Goal: Task Accomplishment & Management: Manage account settings

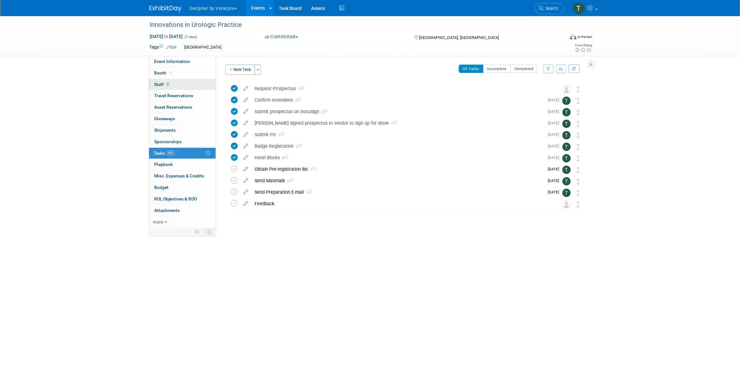
click at [169, 82] on span "2" at bounding box center [167, 84] width 5 height 5
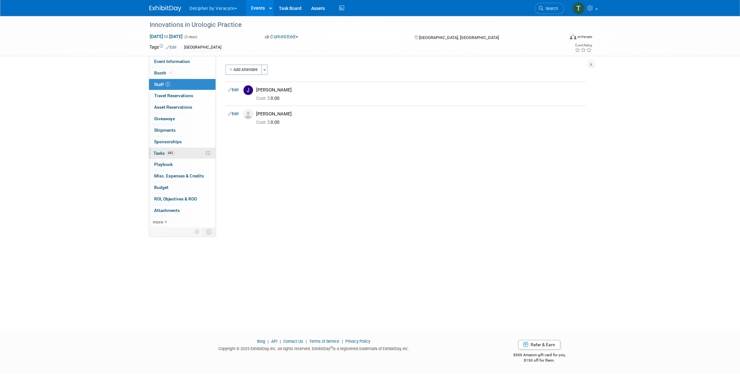
click at [177, 152] on link "64% Tasks 64%" at bounding box center [182, 153] width 67 height 11
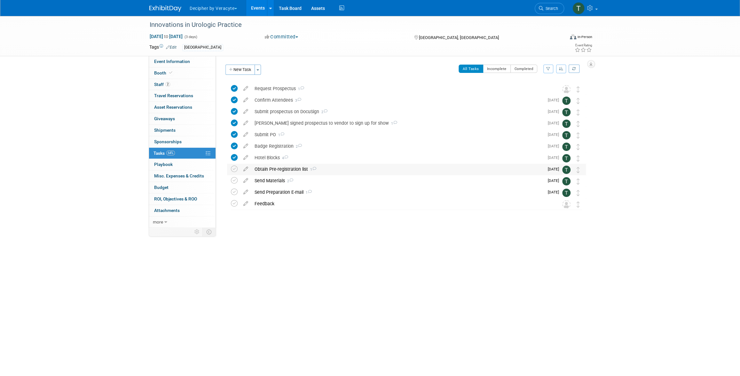
click at [273, 168] on div "Obtain Pre-registration list 1" at bounding box center [397, 169] width 293 height 11
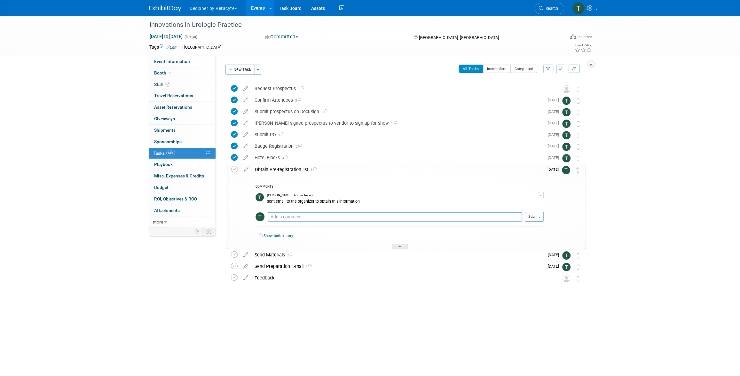
click at [303, 216] on textarea at bounding box center [395, 217] width 255 height 10
click at [303, 218] on textarea "this was shared with the team" at bounding box center [395, 217] width 255 height 10
type textarea "this was shared with the team"
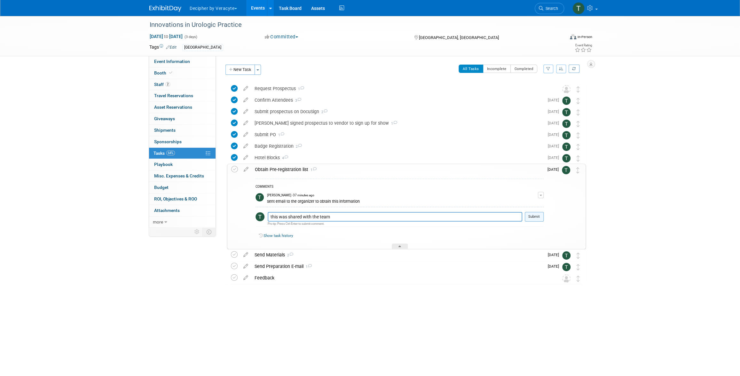
click at [534, 218] on button "Submit" at bounding box center [534, 217] width 19 height 10
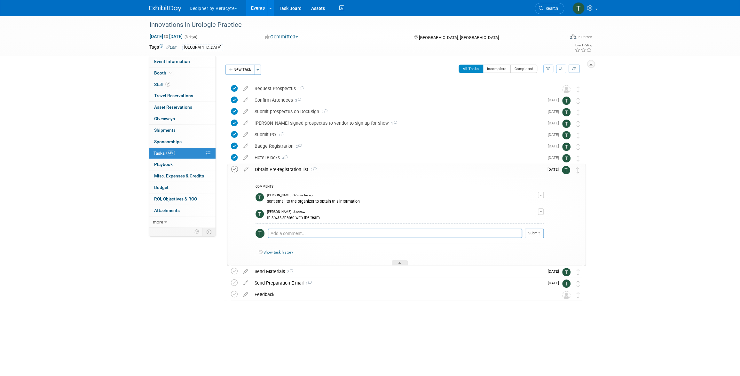
click at [235, 169] on icon at bounding box center [234, 169] width 7 height 7
click at [283, 173] on div "Obtain Pre-registration list 2" at bounding box center [398, 169] width 292 height 11
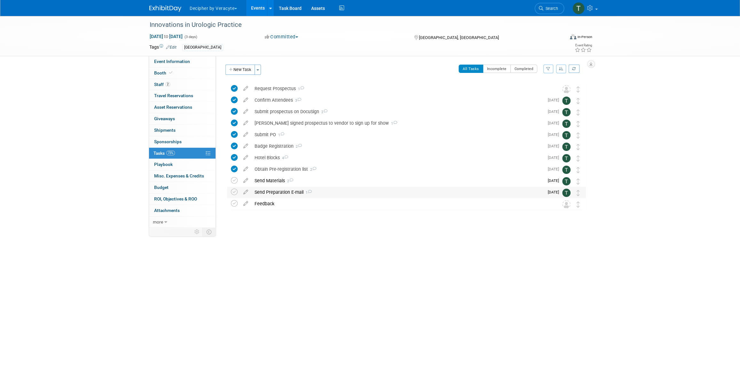
click at [282, 189] on div "Send Preparation E-mail 1" at bounding box center [397, 192] width 293 height 11
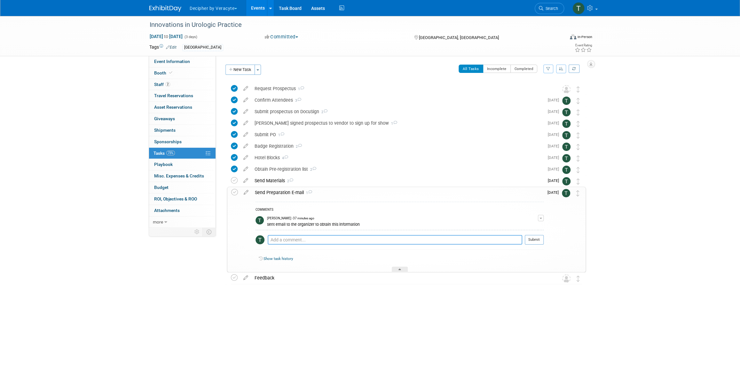
click at [289, 239] on textarea at bounding box center [395, 240] width 255 height 10
type textarea "sent via email"
click at [528, 242] on button "Submit" at bounding box center [534, 240] width 19 height 10
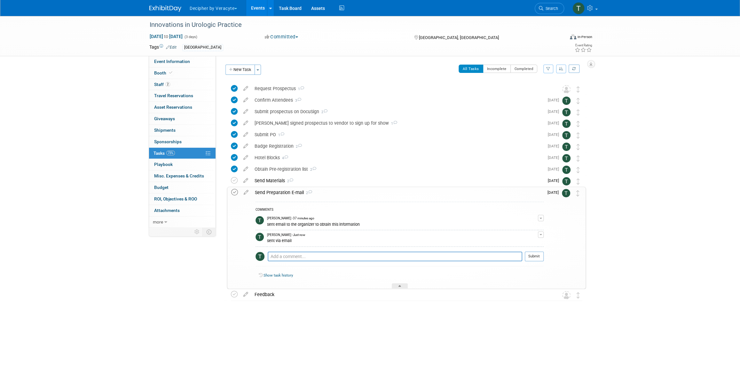
click at [233, 192] on icon at bounding box center [234, 192] width 7 height 7
drag, startPoint x: 576, startPoint y: 194, endPoint x: 577, endPoint y: 180, distance: 13.8
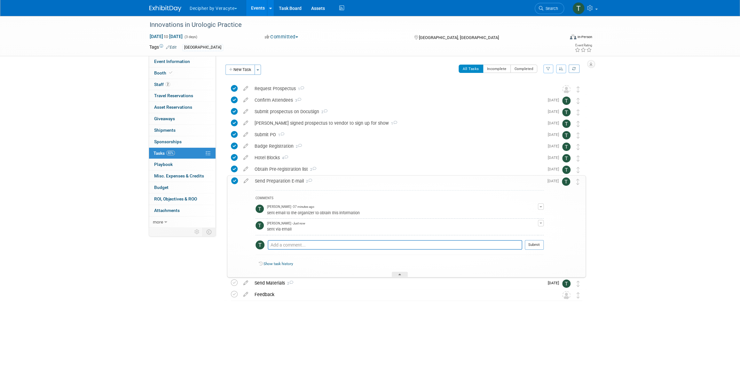
click at [336, 184] on div "Send Preparation E-mail 2" at bounding box center [398, 181] width 292 height 11
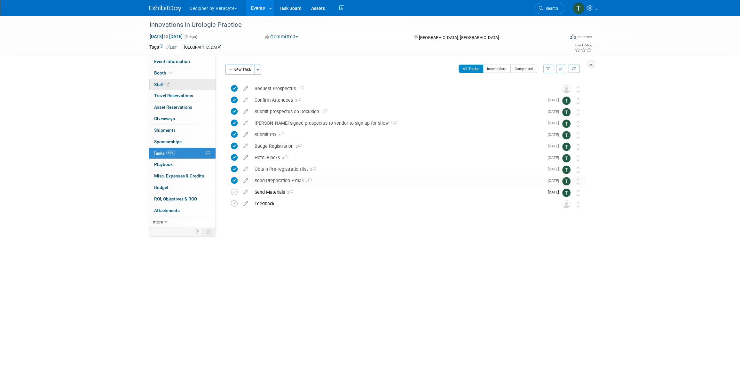
click at [190, 89] on link "2 Staff 2" at bounding box center [182, 84] width 67 height 11
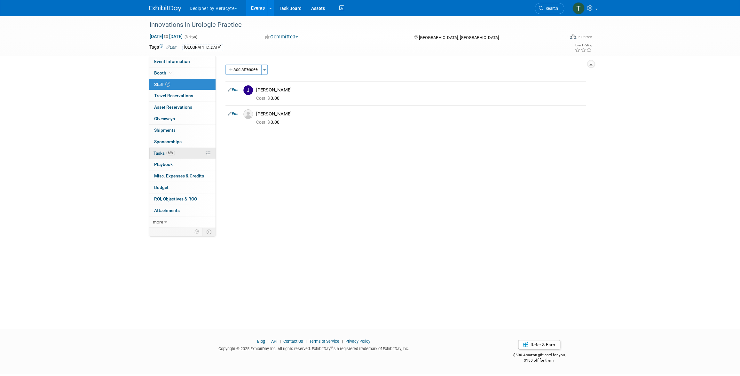
click at [186, 152] on link "82% Tasks 82%" at bounding box center [182, 153] width 67 height 11
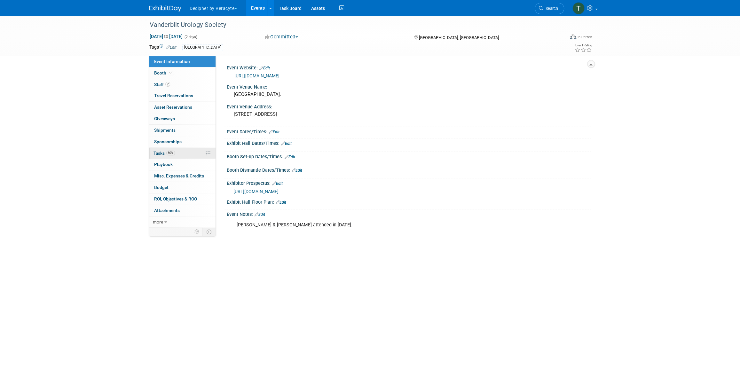
click at [194, 155] on link "89% Tasks 89%" at bounding box center [182, 153] width 67 height 11
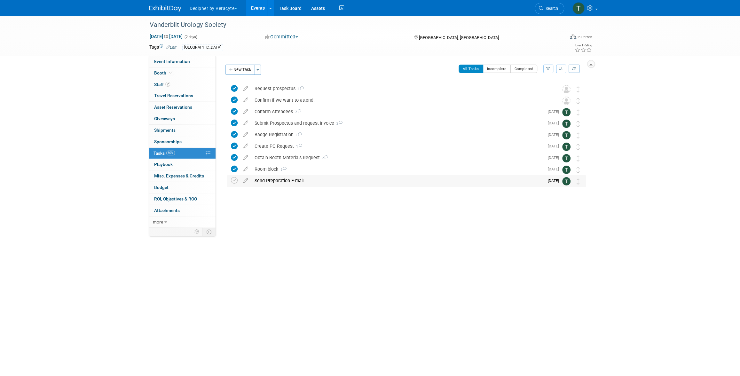
click at [281, 182] on div "Send Preparation E-mail" at bounding box center [397, 180] width 293 height 11
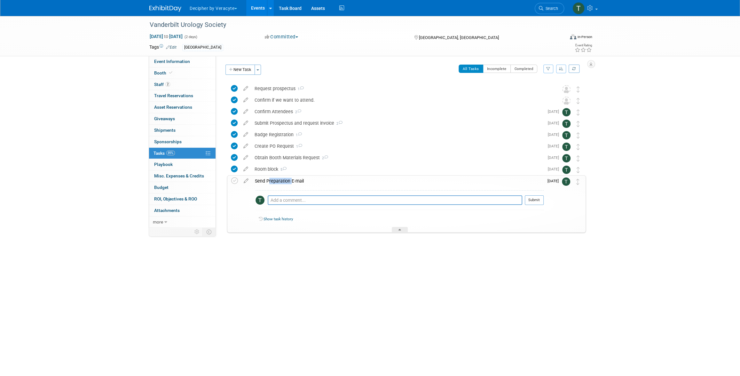
click at [281, 182] on div "Send Preparation E-mail" at bounding box center [398, 181] width 292 height 11
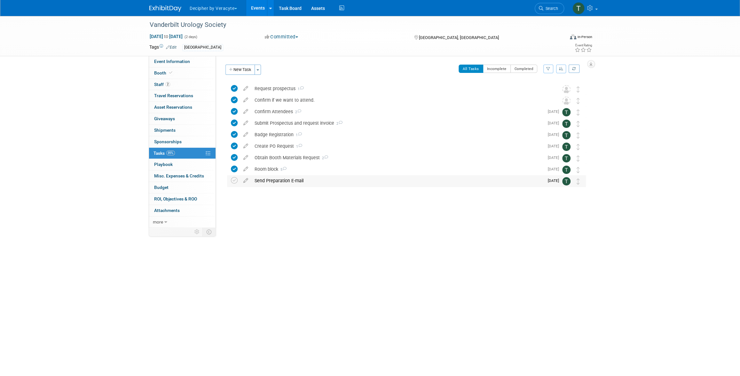
click at [338, 176] on div "Vanderbilt Urology Society Nashville, TN Sep 29, 2025 to Sep 30, 2025 (Going) R…" at bounding box center [405, 135] width 362 height 104
click at [339, 178] on div "Send Preparation E-mail" at bounding box center [397, 180] width 293 height 11
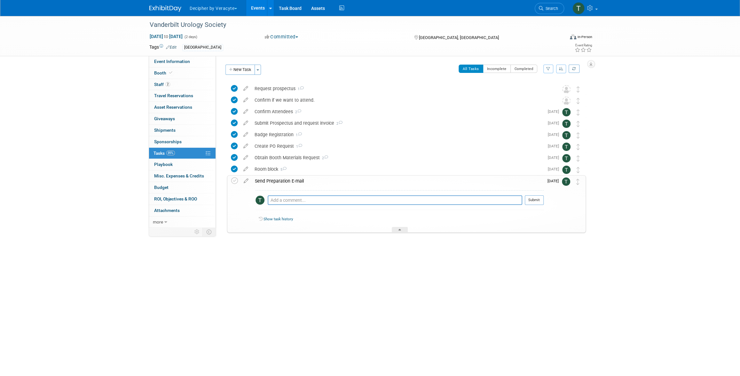
click at [327, 206] on div "Pro tip: Press Ctrl-Enter to submit comment." at bounding box center [395, 207] width 255 height 5
click at [327, 203] on textarea at bounding box center [395, 200] width 255 height 10
type textarea "sent email to the organizer."
click at [525, 202] on button "Submit" at bounding box center [534, 200] width 19 height 10
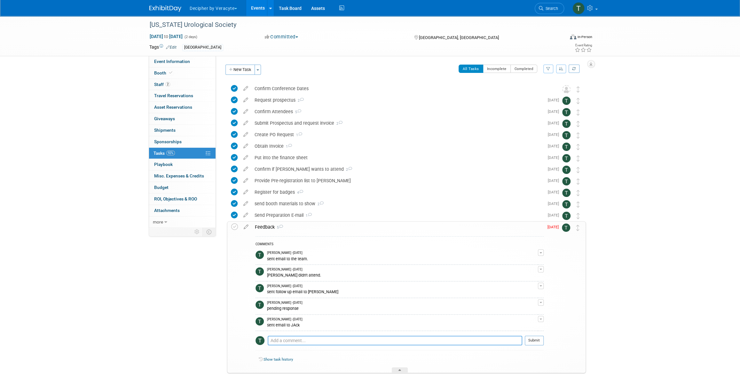
click at [304, 340] on textarea at bounding box center [395, 341] width 255 height 10
type textarea "didin't obtain response"
click at [536, 341] on button "Submit" at bounding box center [534, 341] width 19 height 10
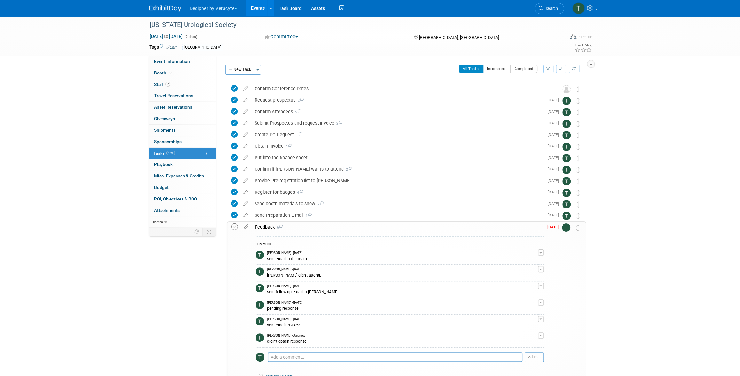
click at [234, 227] on icon at bounding box center [234, 227] width 7 height 7
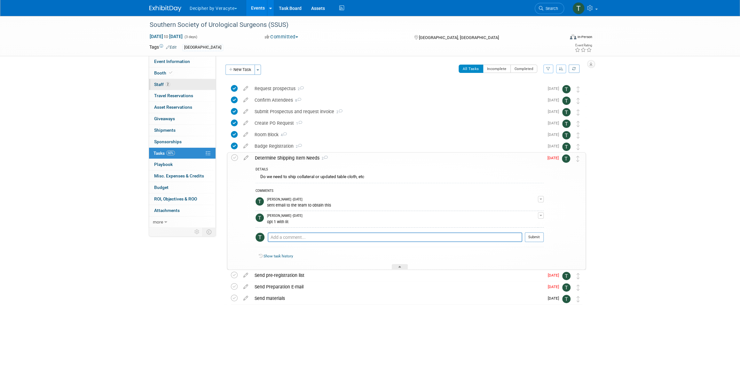
click at [177, 79] on link "2 Staff 2" at bounding box center [182, 84] width 67 height 11
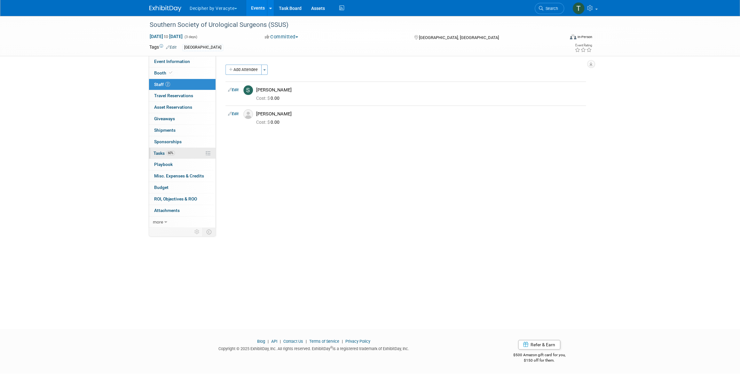
click at [181, 152] on link "60% Tasks 60%" at bounding box center [182, 153] width 67 height 11
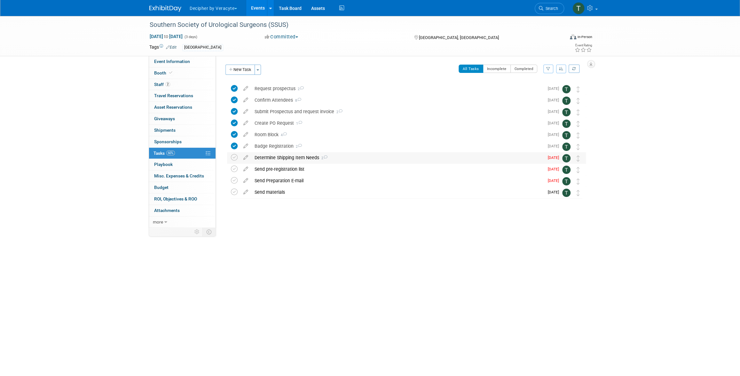
click at [260, 161] on div "Determine Shipping Item Needs 2" at bounding box center [397, 157] width 293 height 11
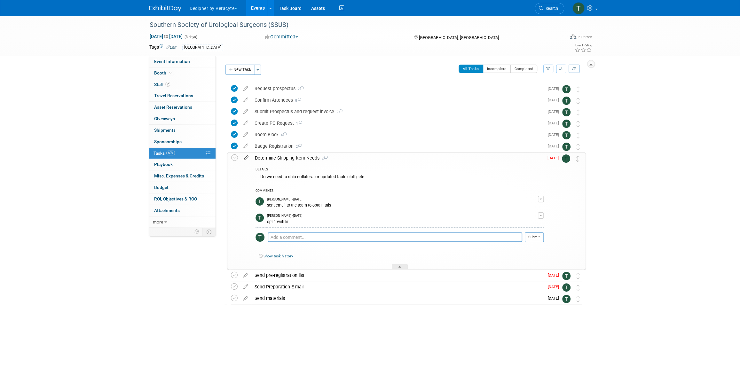
click at [243, 156] on icon at bounding box center [246, 157] width 11 height 8
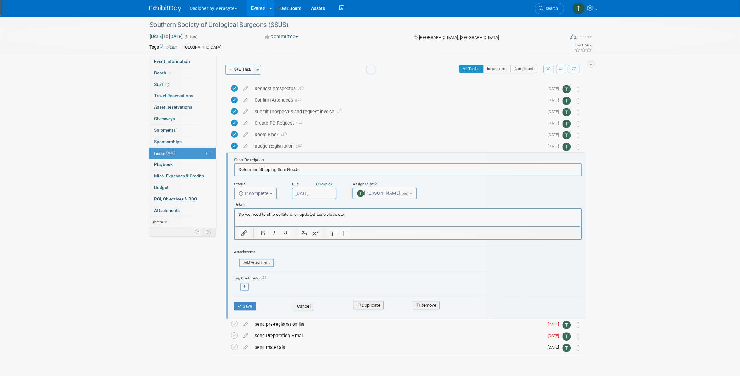
scroll to position [16, 0]
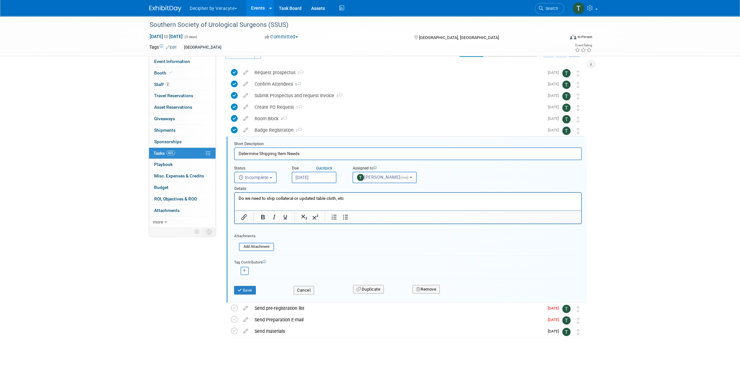
click at [317, 179] on input "Sep 3, 2025" at bounding box center [314, 178] width 45 height 12
click at [315, 259] on span "29" at bounding box center [313, 261] width 12 height 12
type input "Sep 29, 2025"
click at [248, 291] on button "Save" at bounding box center [245, 290] width 22 height 9
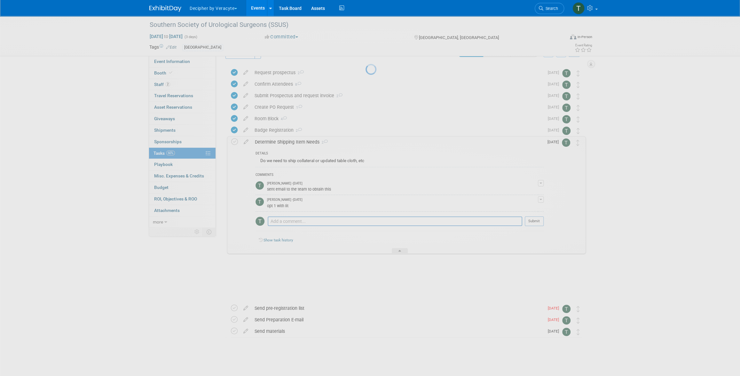
scroll to position [0, 0]
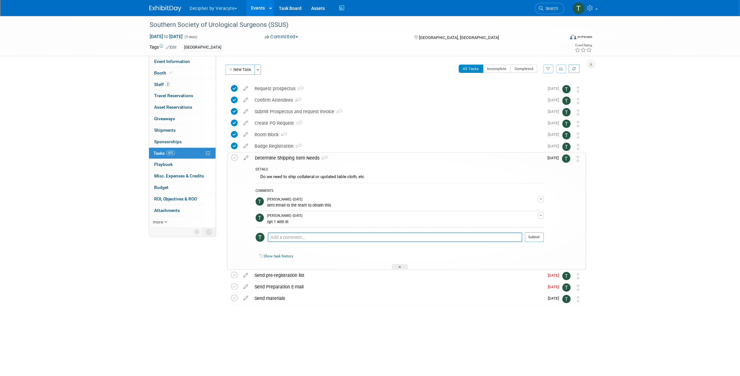
click at [274, 159] on div "Determine Shipping Item Needs 2" at bounding box center [398, 158] width 292 height 11
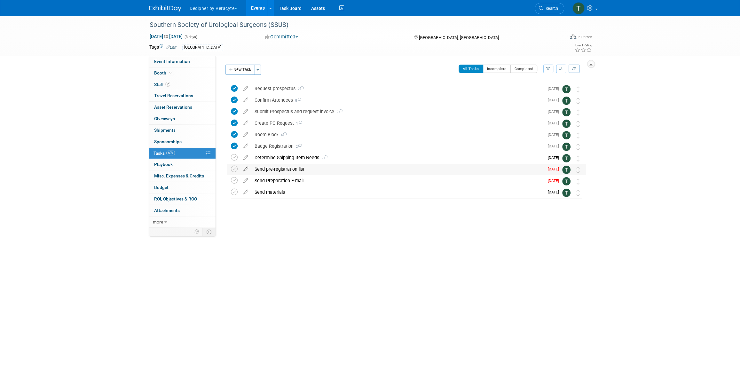
click at [250, 168] on icon at bounding box center [245, 168] width 11 height 8
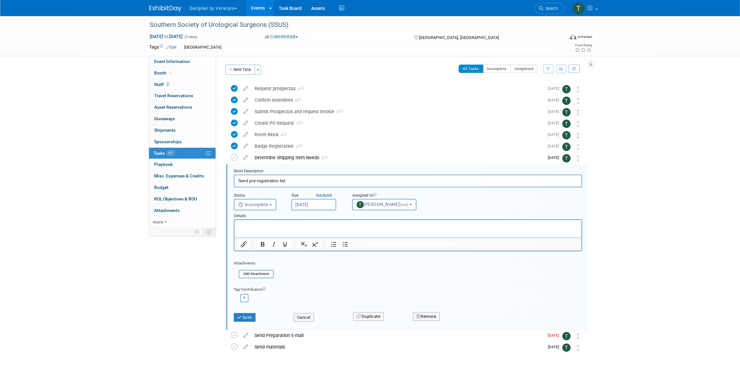
scroll to position [16, 0]
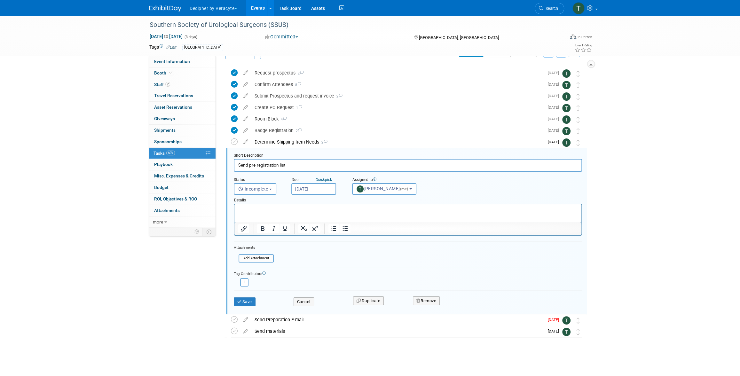
click at [330, 185] on input "Sep 4, 2025" at bounding box center [313, 189] width 45 height 12
click at [338, 246] on span "17" at bounding box center [340, 247] width 12 height 12
type input "Sep 17, 2025"
click at [246, 306] on div "Save Cancel Duplicate Remove" at bounding box center [408, 300] width 358 height 15
click at [247, 303] on button "Save" at bounding box center [245, 302] width 22 height 9
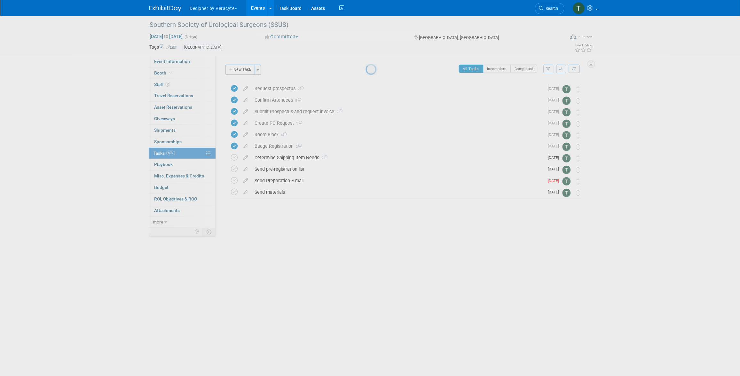
scroll to position [0, 0]
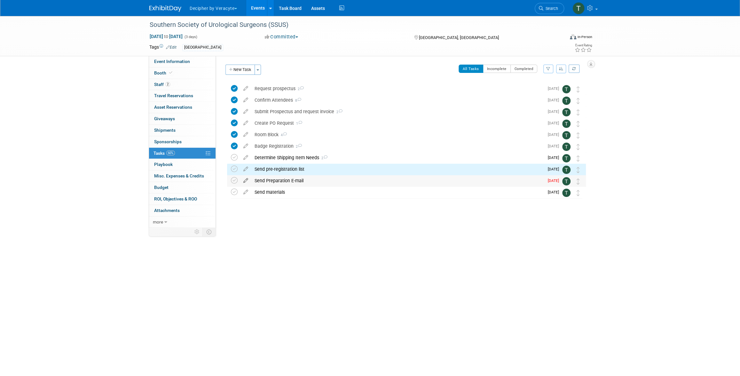
click at [245, 182] on icon at bounding box center [245, 179] width 11 height 8
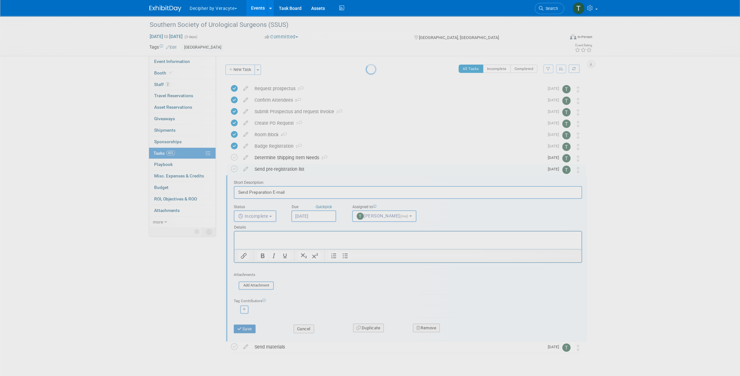
scroll to position [16, 0]
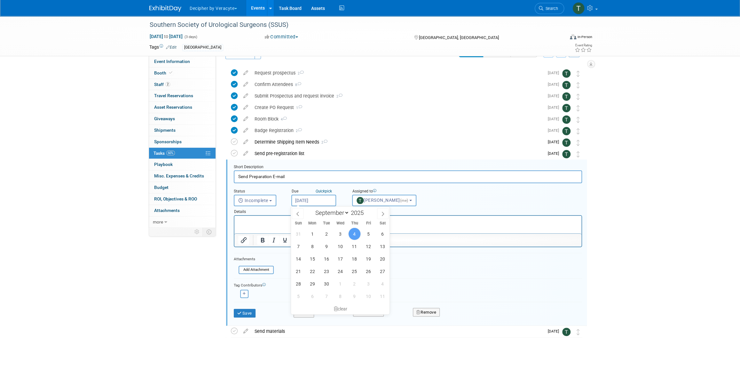
click at [317, 201] on input "Sep 4, 2025" at bounding box center [313, 201] width 45 height 12
click at [371, 261] on span "19" at bounding box center [368, 259] width 12 height 12
type input "Sep 19, 2025"
click at [243, 314] on button "Save" at bounding box center [245, 313] width 22 height 9
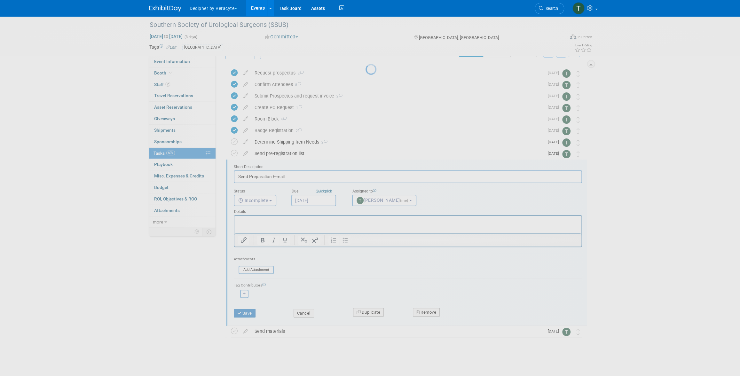
scroll to position [0, 0]
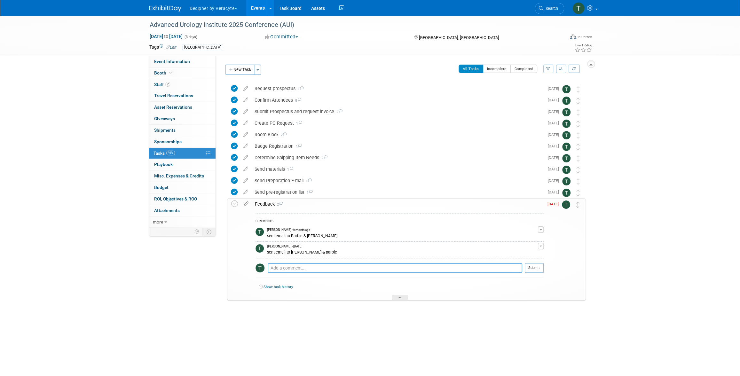
click at [276, 268] on textarea at bounding box center [395, 268] width 255 height 10
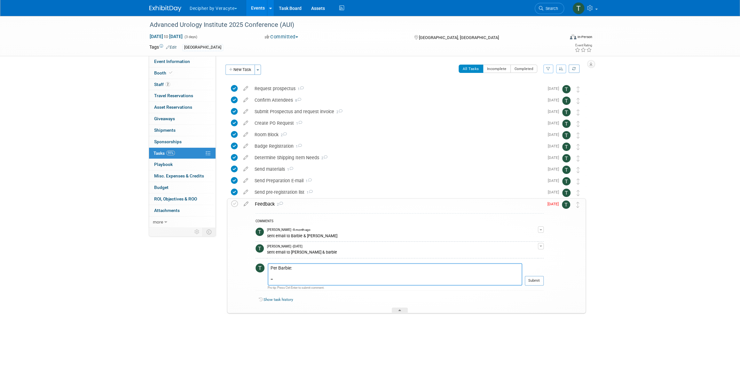
paste textarea "hi Tony! I would say we definitely need to."
type textarea "Per Barbie: "hi Tony! I would say we definitely need to. ""
click at [536, 283] on button "Submit" at bounding box center [534, 288] width 19 height 10
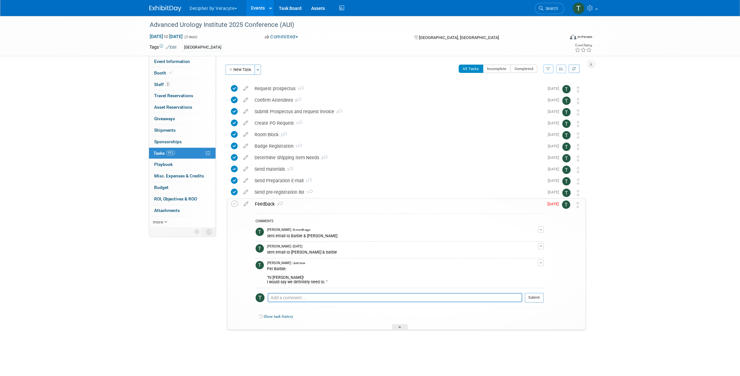
click at [538, 288] on td "Tony Alvarado - Just now Per Barbie: "hi Tony! I would say we definitely need t…" at bounding box center [402, 274] width 271 height 30
click at [235, 204] on icon at bounding box center [234, 204] width 7 height 7
click at [589, 50] on icon at bounding box center [589, 50] width 6 height 4
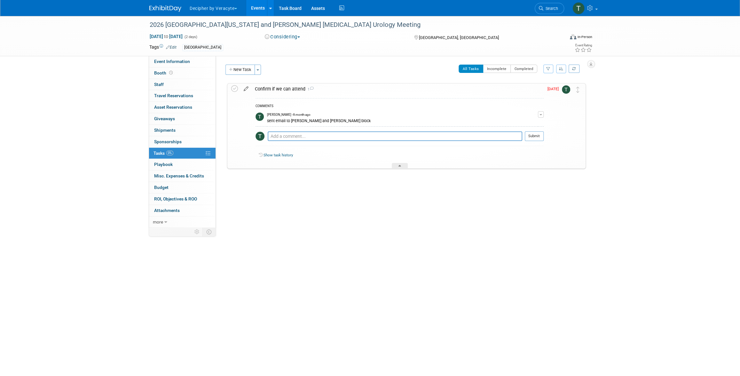
click at [250, 91] on icon at bounding box center [246, 88] width 11 height 8
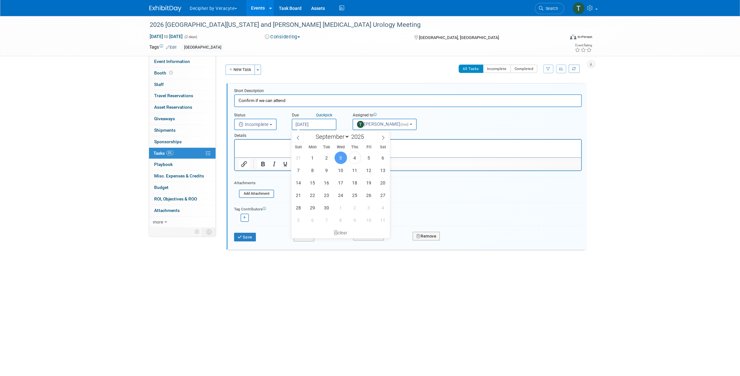
click at [312, 119] on input "Sep 3, 2025" at bounding box center [314, 125] width 45 height 12
click at [321, 222] on span "7" at bounding box center [327, 220] width 12 height 12
type input "Oct 7, 2025"
click at [251, 237] on button "Save" at bounding box center [245, 237] width 22 height 9
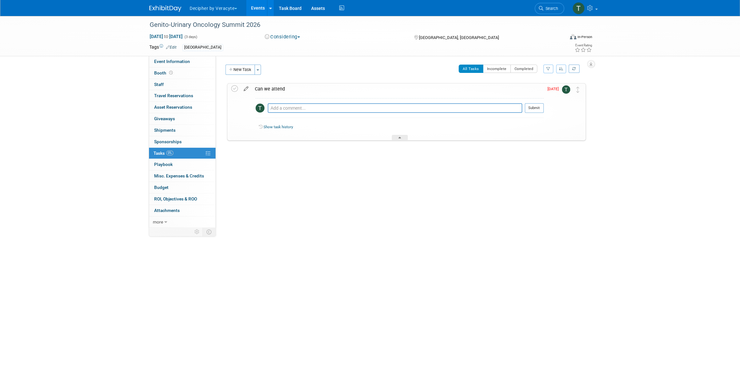
click at [246, 90] on icon at bounding box center [246, 88] width 11 height 8
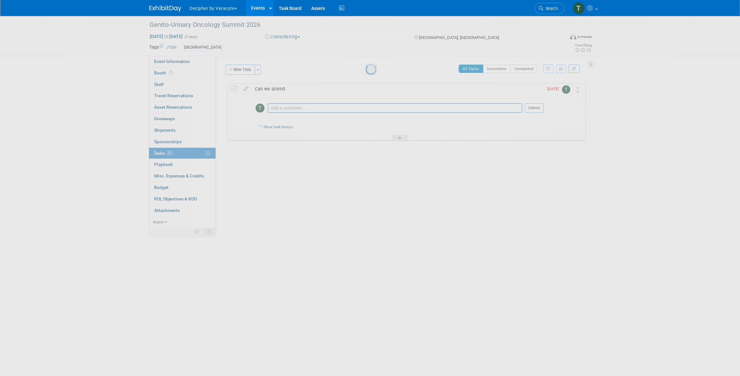
select select "8"
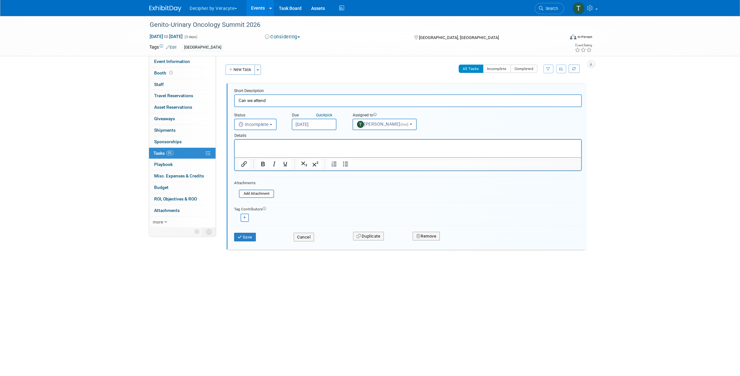
click at [309, 123] on input "Sep 3, 2025" at bounding box center [314, 125] width 45 height 12
click at [317, 220] on span "6" at bounding box center [313, 220] width 12 height 12
type input "Oct 6, 2025"
click at [251, 229] on div "Save" at bounding box center [259, 235] width 60 height 13
click at [251, 242] on div "Save Cancel Duplicate Remove" at bounding box center [407, 236] width 357 height 15
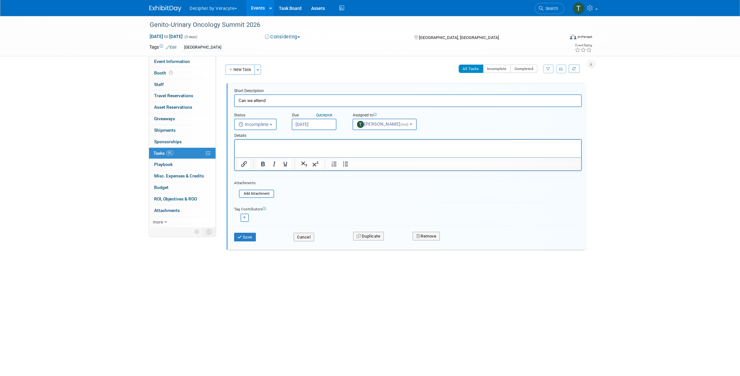
click at [253, 241] on div "Save Cancel Duplicate Remove" at bounding box center [407, 236] width 357 height 15
click at [248, 236] on button "Save" at bounding box center [245, 237] width 22 height 9
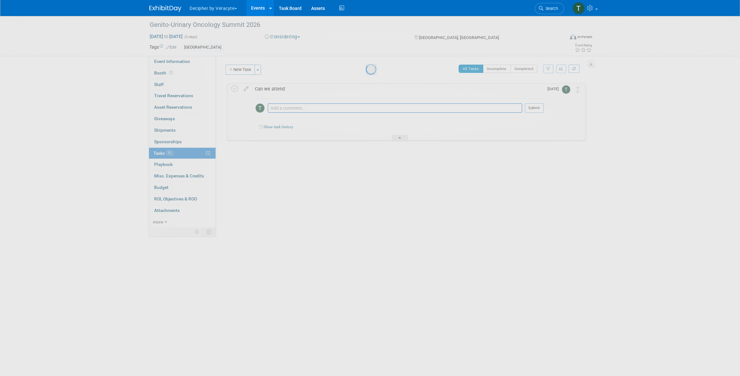
click at [366, 236] on div at bounding box center [370, 188] width 9 height 376
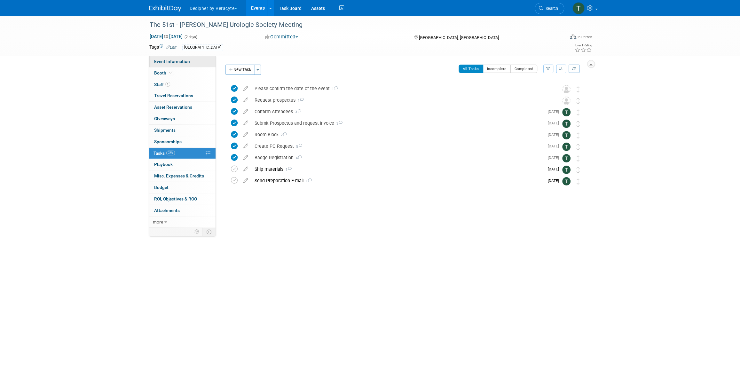
click at [198, 58] on link "Event Information" at bounding box center [182, 61] width 67 height 11
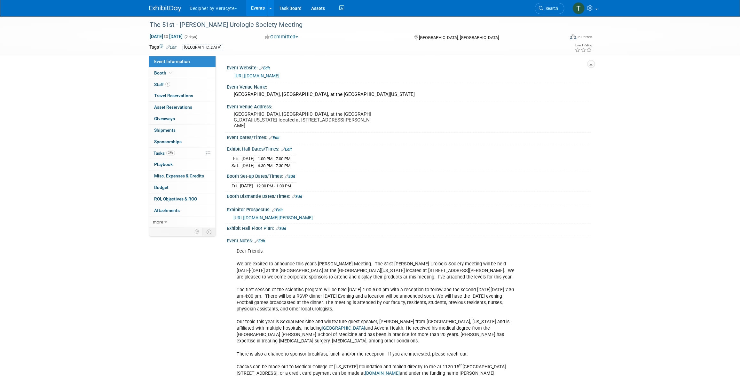
click at [294, 176] on link "Edit" at bounding box center [290, 176] width 11 height 4
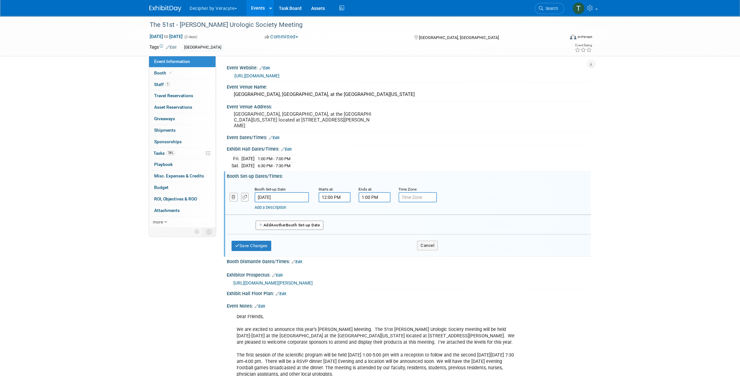
click at [268, 195] on input "Sep 26, 2025" at bounding box center [282, 197] width 54 height 10
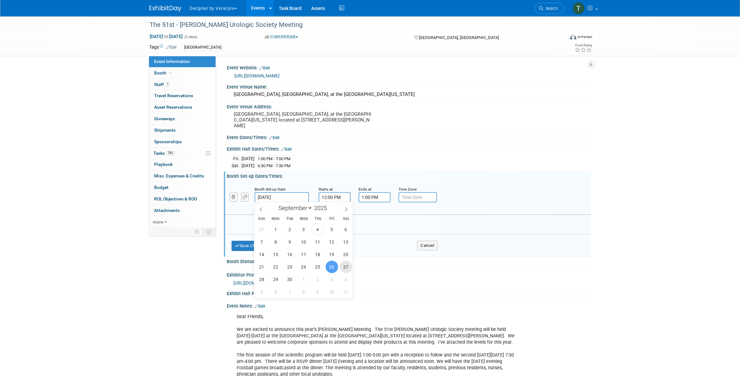
click at [344, 271] on span "27" at bounding box center [346, 267] width 12 height 12
type input "Sep 27, 2025"
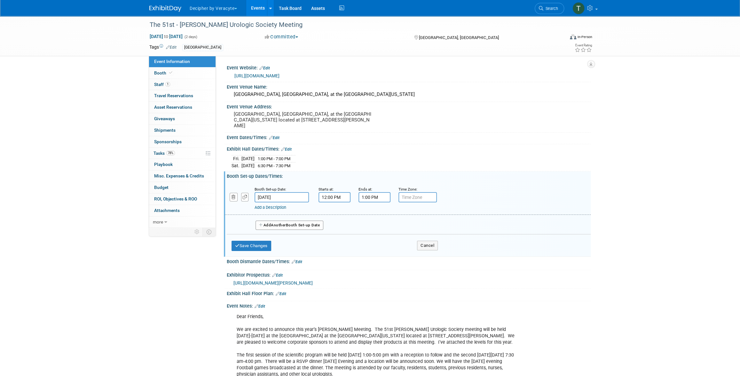
click at [345, 195] on input "12:00 PM" at bounding box center [335, 197] width 32 height 10
click at [379, 194] on input "1:00 PM" at bounding box center [375, 197] width 32 height 10
click at [378, 261] on div "01 : 00 PM 12 01 02 03 04 05 06 07 08 09 10 11 00 05 10 15 20 25 30 35 40 45 50…" at bounding box center [401, 233] width 85 height 60
click at [377, 256] on span at bounding box center [380, 255] width 39 height 11
click at [244, 248] on button "Save Changes" at bounding box center [252, 246] width 40 height 10
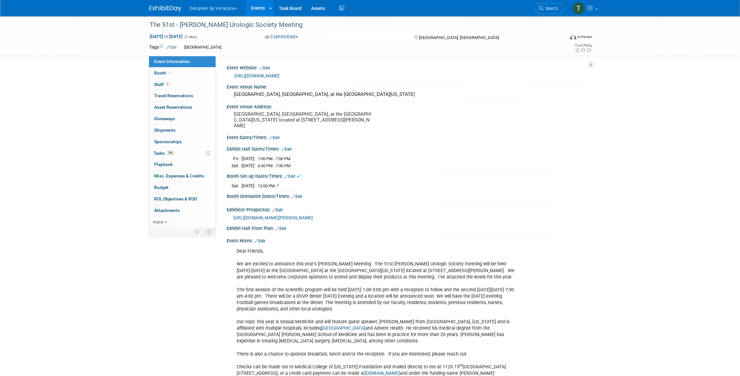
click at [302, 197] on link "Edit" at bounding box center [297, 197] width 11 height 4
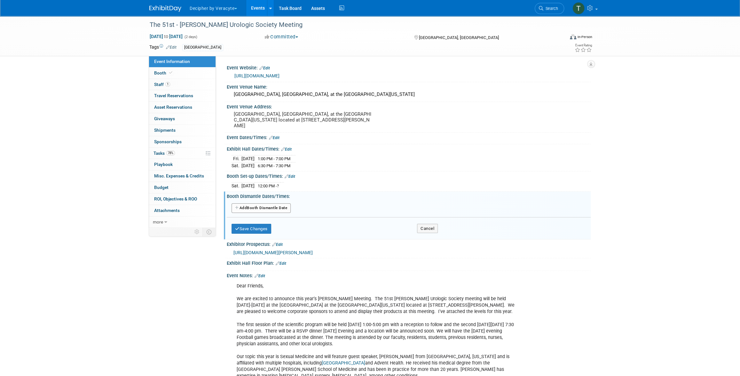
click at [258, 13] on link "Events" at bounding box center [257, 8] width 23 height 16
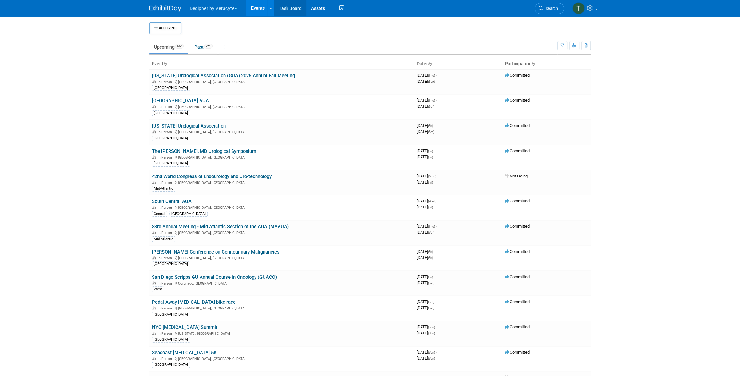
click at [295, 5] on link "Task Board" at bounding box center [290, 8] width 32 height 16
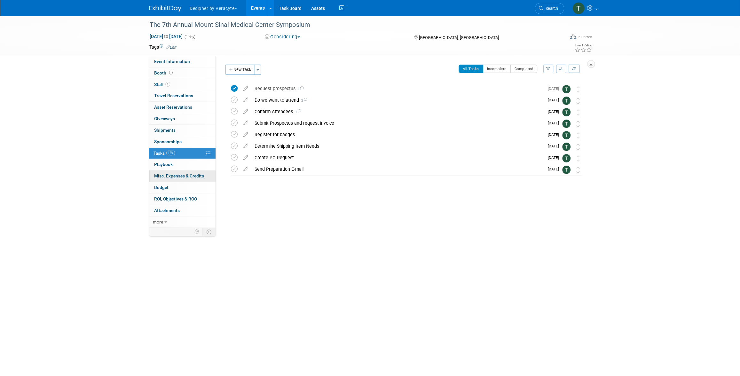
click at [186, 180] on link "0 Misc. Expenses & Credits 0" at bounding box center [182, 176] width 67 height 11
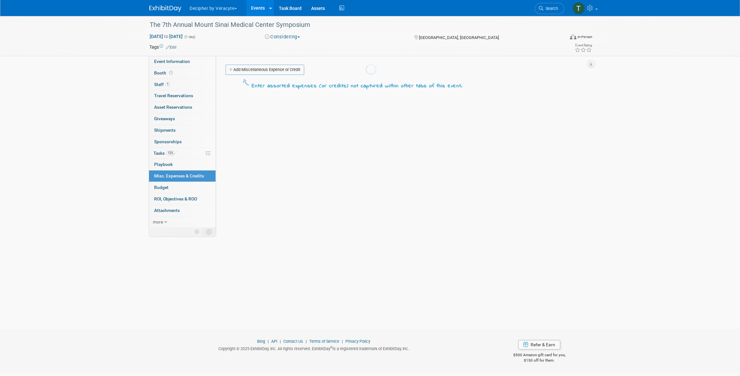
click at [366, 183] on div at bounding box center [370, 188] width 9 height 376
click at [187, 185] on link "Budget" at bounding box center [182, 187] width 67 height 11
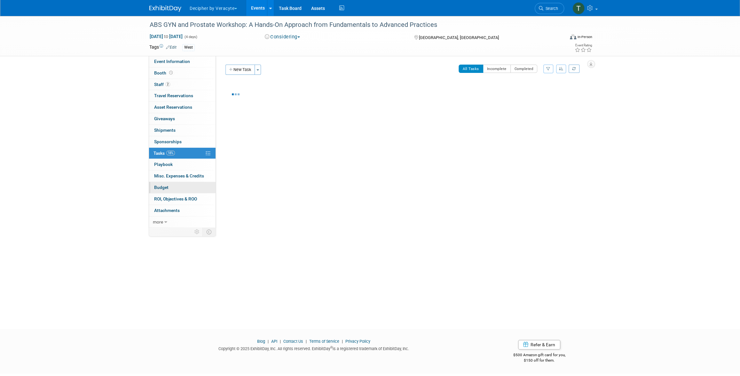
click at [166, 183] on link "Budget" at bounding box center [182, 187] width 67 height 11
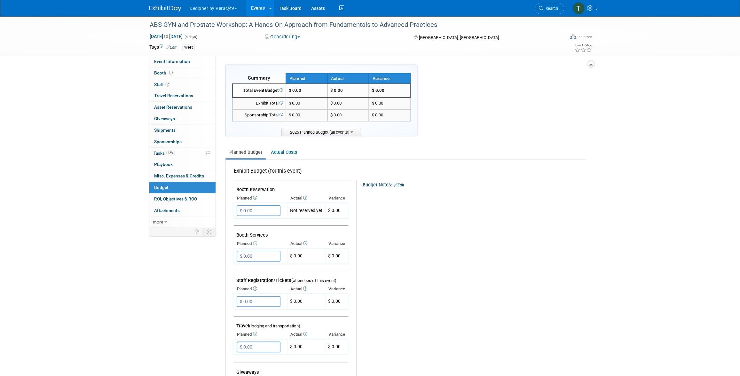
click at [180, 56] on div "ABS GYN and Prostate Workshop: A Hands-On Approach from Fundamentals to Advance…" at bounding box center [370, 36] width 740 height 40
click at [180, 58] on link "Event Information" at bounding box center [182, 61] width 67 height 11
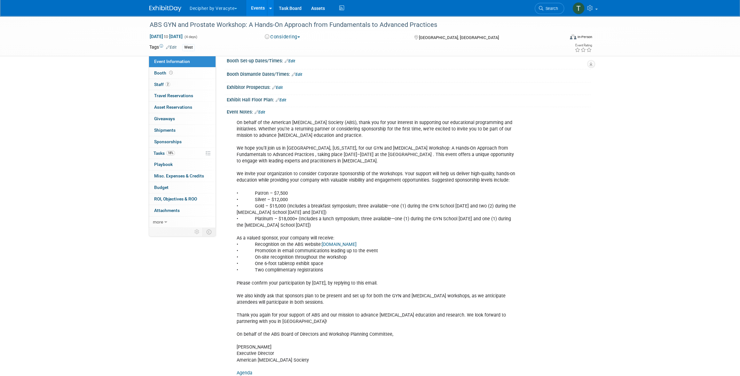
scroll to position [96, 0]
click at [176, 152] on link "18% Tasks 18%" at bounding box center [182, 153] width 67 height 11
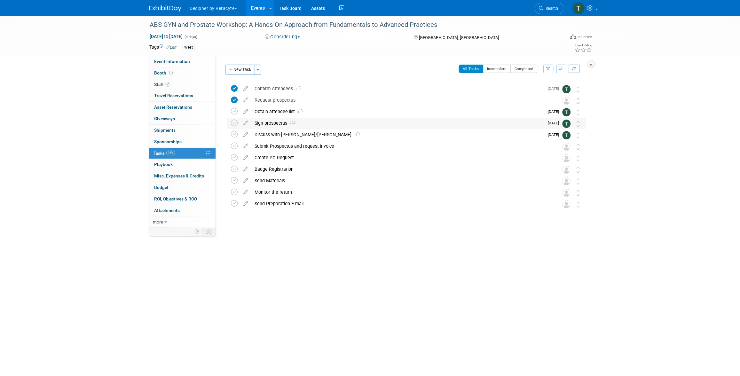
click at [277, 120] on div "Sign prospectus 7" at bounding box center [397, 123] width 293 height 11
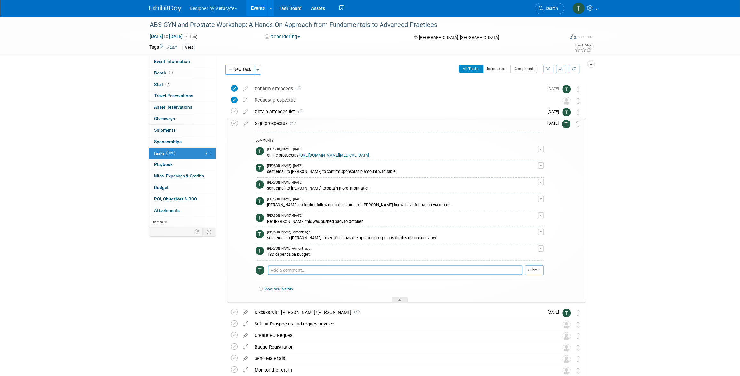
click at [277, 120] on div "Sign prospectus 7" at bounding box center [398, 123] width 292 height 11
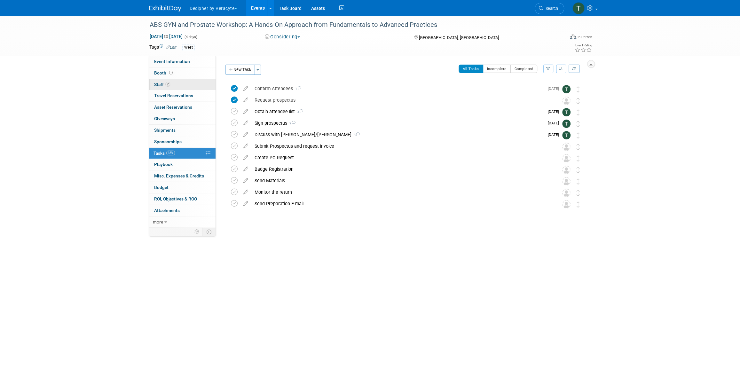
click at [183, 82] on link "2 Staff 2" at bounding box center [182, 84] width 67 height 11
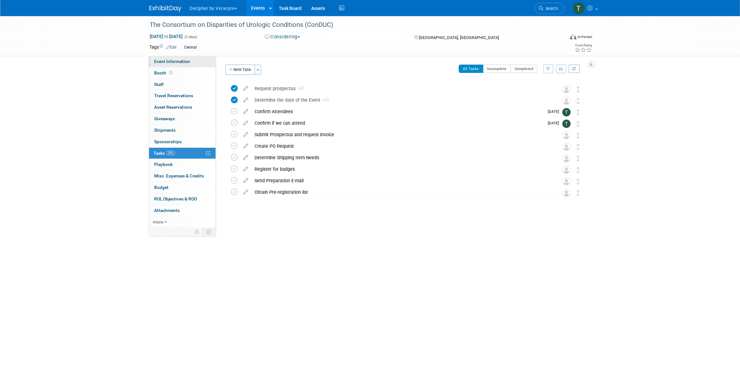
click at [172, 65] on link "Event Information" at bounding box center [182, 61] width 67 height 11
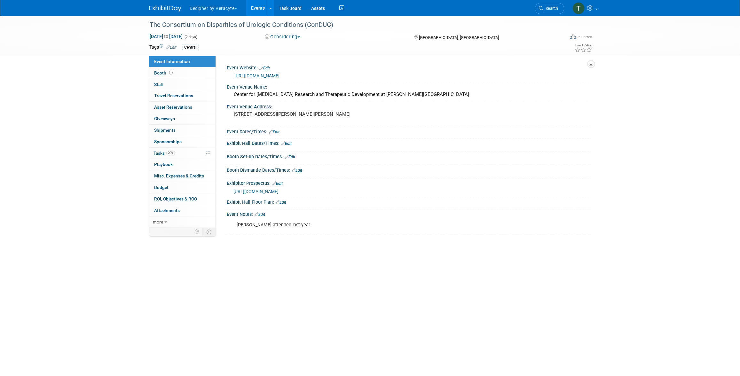
click at [267, 67] on link "Edit" at bounding box center [264, 68] width 11 height 4
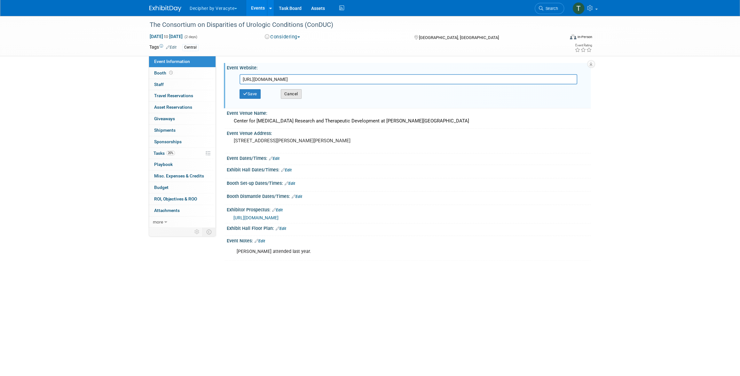
click at [291, 91] on button "Cancel" at bounding box center [291, 94] width 21 height 10
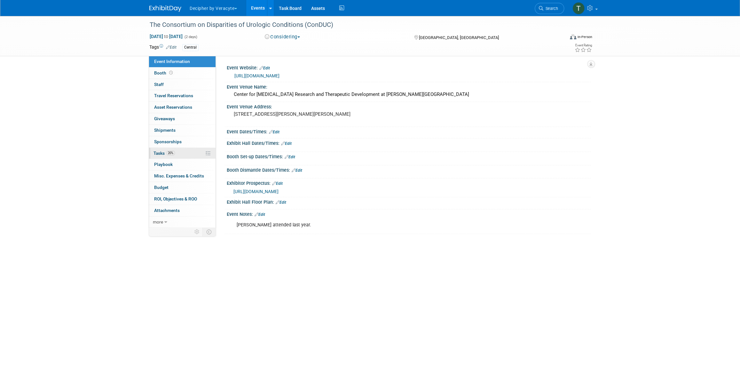
click at [190, 152] on link "20% Tasks 20%" at bounding box center [182, 153] width 67 height 11
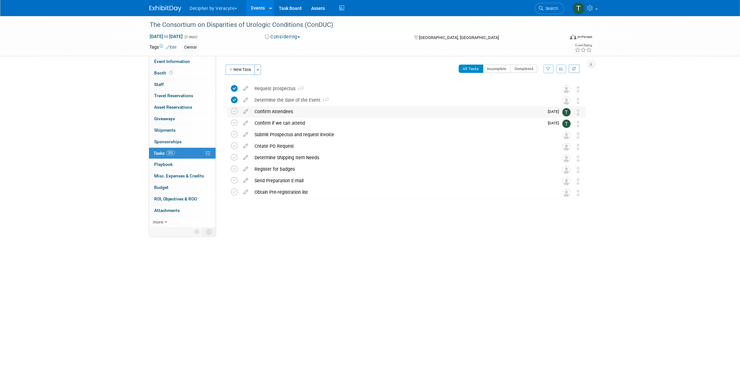
click at [275, 112] on div "Confirm Attendees" at bounding box center [397, 111] width 293 height 11
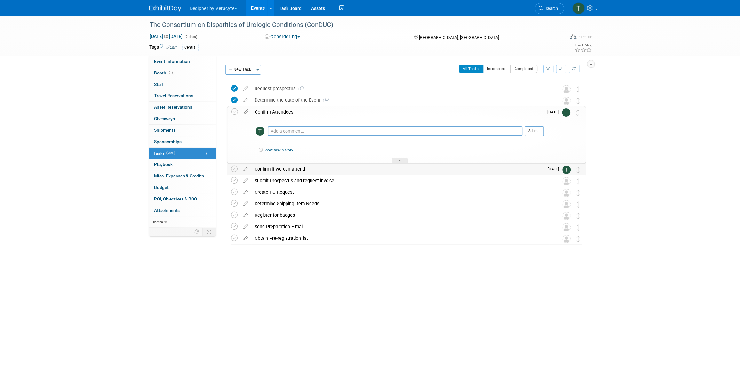
click at [282, 169] on div "Confirm if we can attend" at bounding box center [397, 169] width 293 height 11
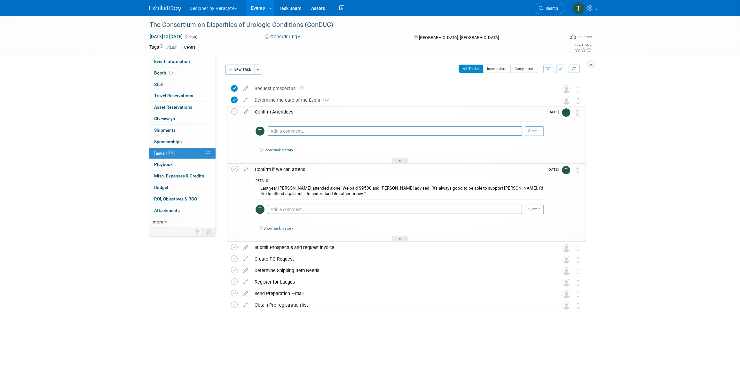
click at [273, 112] on div "Confirm Attendees" at bounding box center [398, 112] width 292 height 11
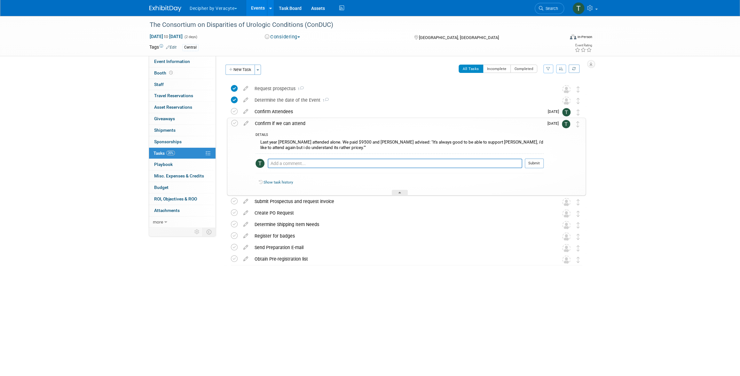
click at [273, 124] on div "Confirm if we can attend" at bounding box center [398, 123] width 292 height 11
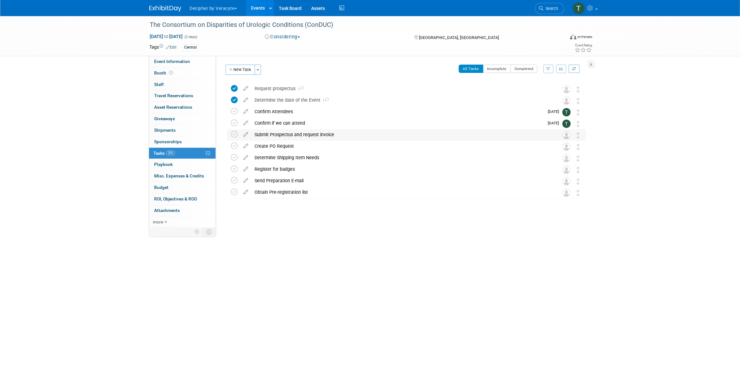
click at [273, 132] on div "Submit Prospectus and request invoice" at bounding box center [400, 134] width 298 height 11
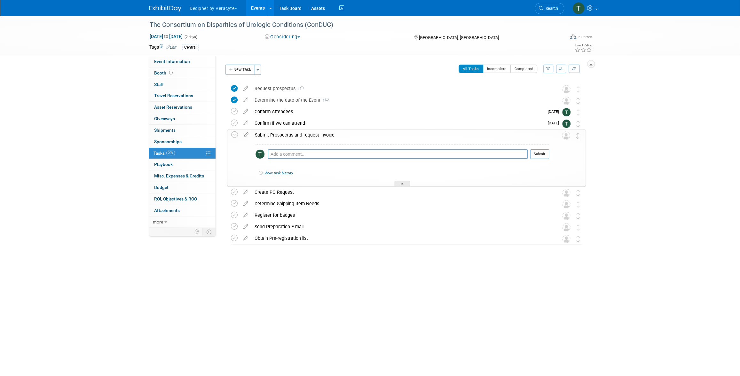
click at [281, 148] on div "Pro tip: Press Ctrl-Enter to submit comment. Submit" at bounding box center [403, 155] width 294 height 23
click at [282, 150] on textarea at bounding box center [398, 154] width 260 height 10
paste textarea "[URL][DOMAIN_NAME][TECHNICAL_ID]"
type textarea "[URL][DOMAIN_NAME][TECHNICAL_ID]"
click at [535, 160] on button "Submit" at bounding box center [539, 161] width 19 height 10
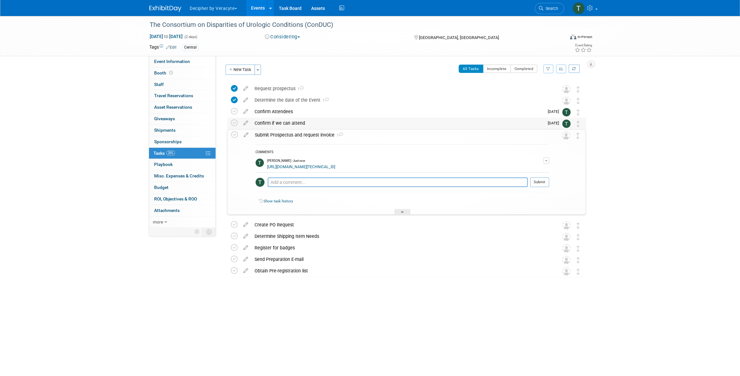
click at [279, 118] on div "Confirm if we can attend" at bounding box center [397, 123] width 293 height 11
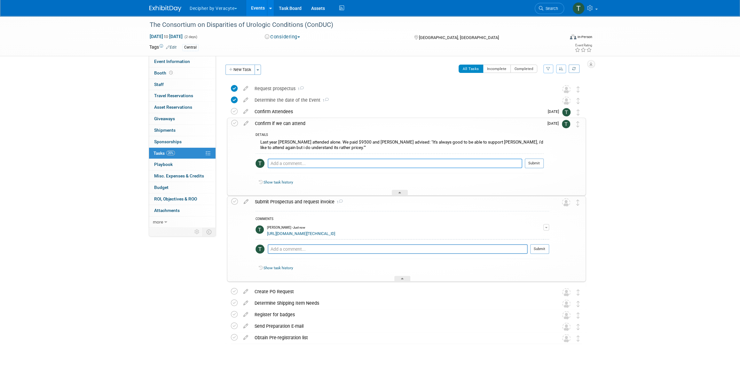
click at [301, 160] on textarea at bounding box center [395, 164] width 255 height 10
paste textarea "[URL][DOMAIN_NAME][TECHNICAL_ID]"
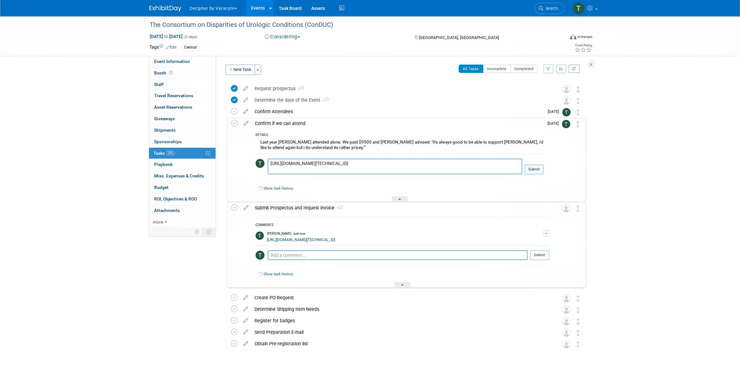
type textarea "[URL][DOMAIN_NAME][TECHNICAL_ID]"
click at [535, 173] on button "Submit" at bounding box center [534, 170] width 19 height 10
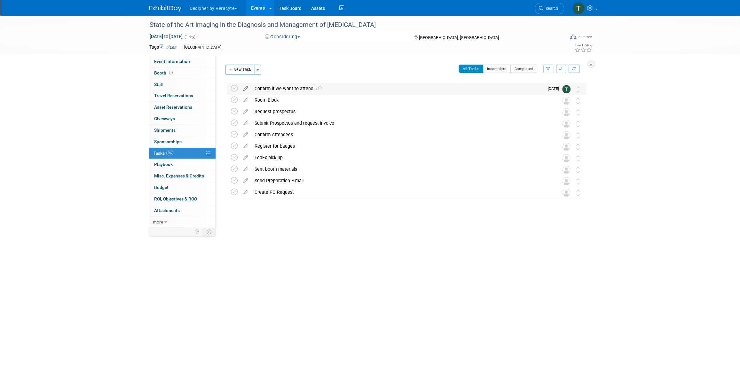
click at [244, 91] on icon at bounding box center [245, 87] width 11 height 8
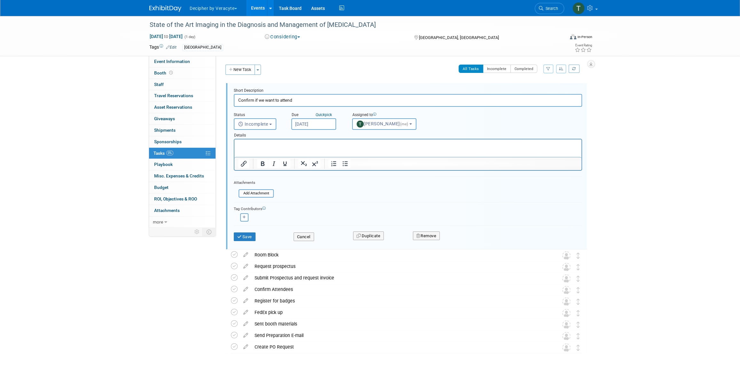
click at [322, 123] on input "[DATE]" at bounding box center [313, 124] width 45 height 12
click at [385, 139] on icon at bounding box center [383, 137] width 4 height 4
select select "10"
click at [410, 212] on div "Adina remove Amy remove" at bounding box center [408, 217] width 348 height 10
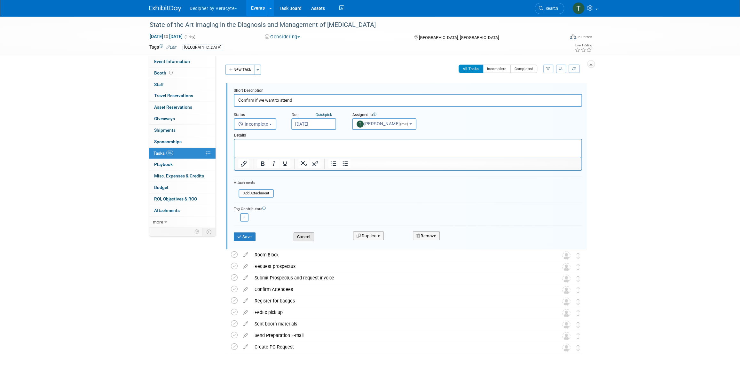
click at [312, 235] on button "Cancel" at bounding box center [304, 237] width 20 height 9
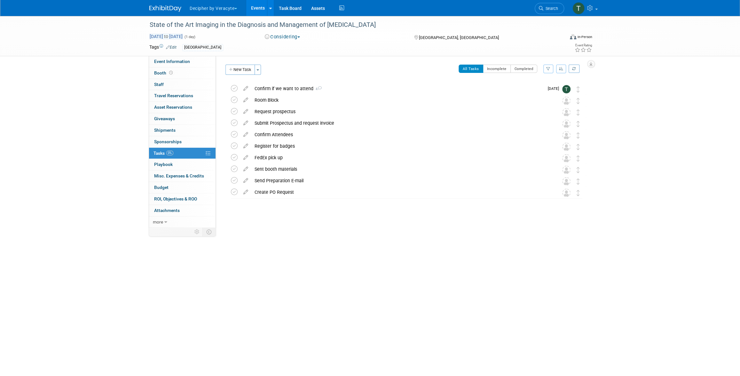
click at [183, 38] on span "Nov 1, 2025 to Nov 1, 2025" at bounding box center [166, 37] width 34 height 6
type input "Nov 1, 2025"
click at [240, 46] on span at bounding box center [241, 49] width 12 height 11
select select "11"
click at [240, 46] on span at bounding box center [241, 49] width 12 height 11
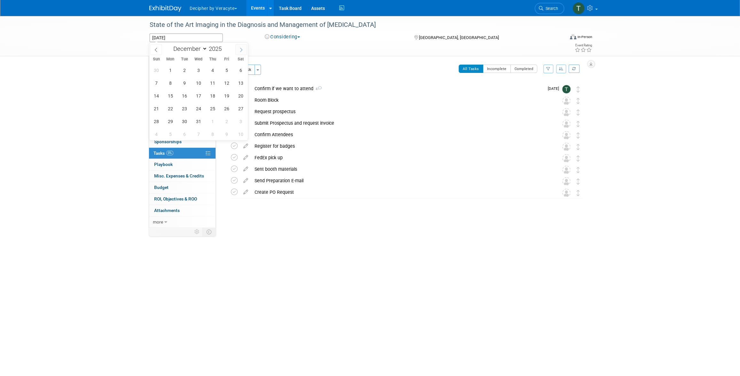
type input "2026"
select select "0"
click at [156, 110] on span "18" at bounding box center [156, 108] width 12 height 12
type input "Jan 18, 2026"
click at [156, 110] on span "18" at bounding box center [156, 108] width 12 height 12
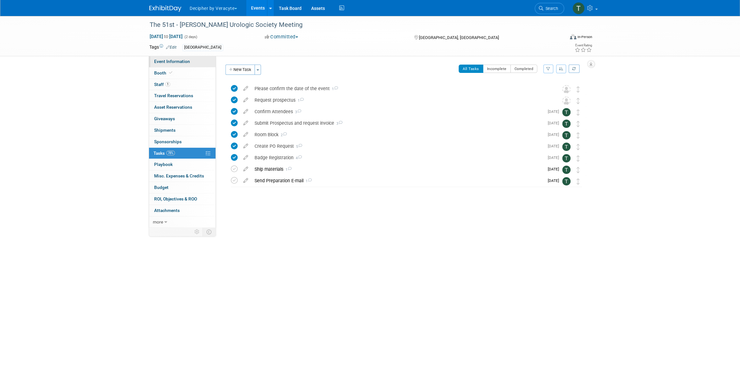
click at [191, 59] on link "Event Information" at bounding box center [182, 61] width 67 height 11
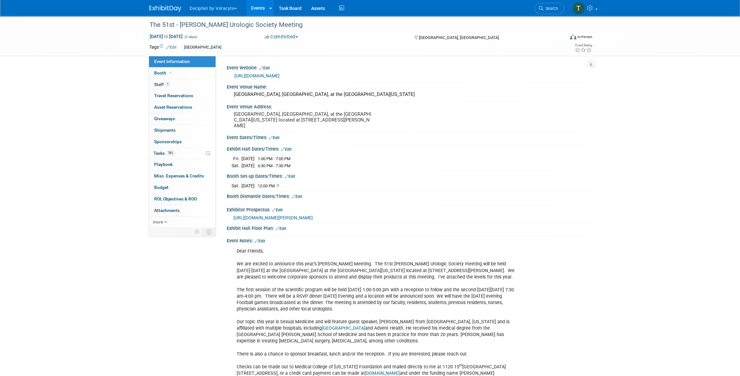
click at [298, 197] on link "Edit" at bounding box center [297, 197] width 11 height 4
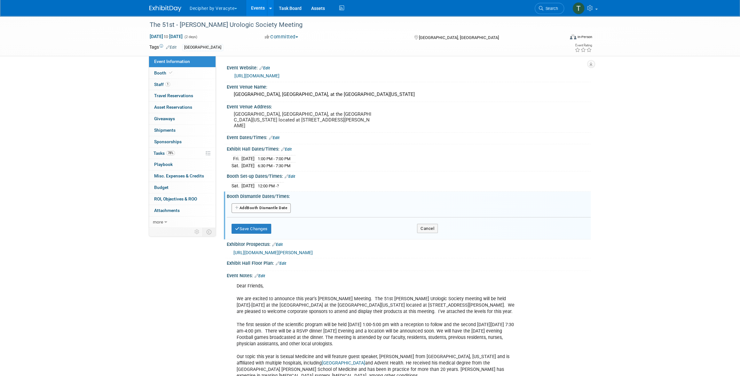
click at [283, 206] on button "Add Another Booth Dismantle Date" at bounding box center [261, 208] width 59 height 10
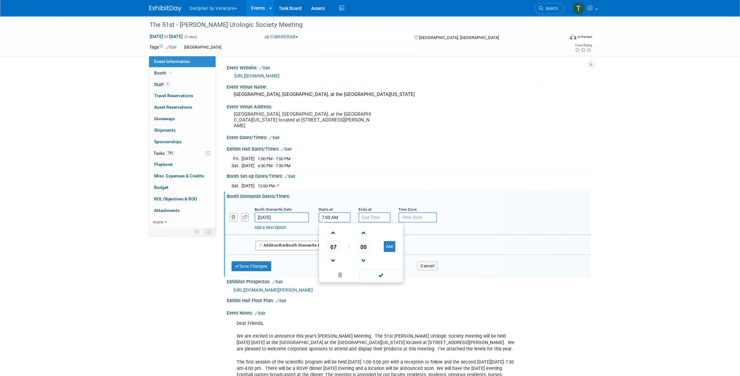
click at [333, 217] on input "7:00 AM" at bounding box center [335, 217] width 32 height 10
click at [335, 256] on span at bounding box center [333, 260] width 11 height 11
click at [361, 242] on span "00" at bounding box center [364, 247] width 12 height 12
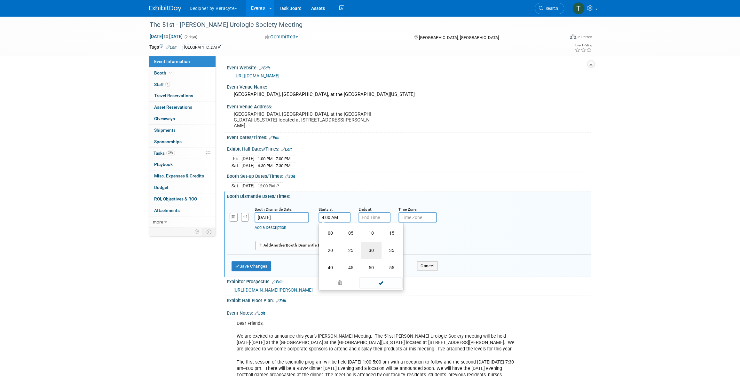
click at [370, 251] on td "30" at bounding box center [371, 250] width 20 height 17
click at [387, 243] on button "AM" at bounding box center [390, 246] width 12 height 11
type input "4:30 PM"
click at [367, 210] on small "Ends at:" at bounding box center [366, 209] width 14 height 4
click at [374, 223] on div "Add a Description Description:" at bounding box center [392, 227] width 274 height 8
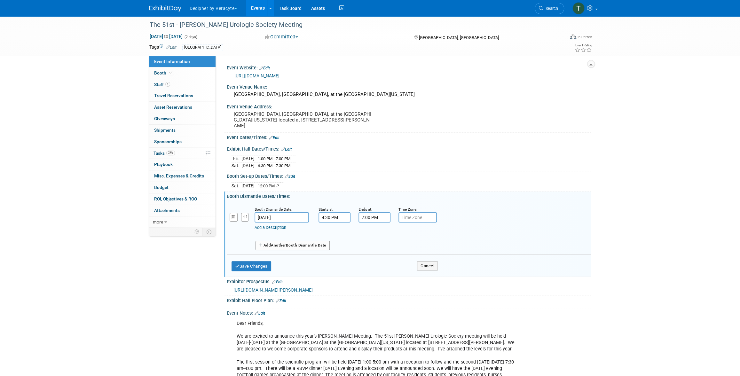
click at [374, 217] on input "7:00 PM" at bounding box center [375, 217] width 32 height 10
click at [396, 246] on td "00" at bounding box center [403, 247] width 27 height 12
click at [402, 246] on span "00" at bounding box center [404, 247] width 12 height 12
click at [401, 250] on td "30" at bounding box center [411, 250] width 20 height 17
type input "7:30 PM"
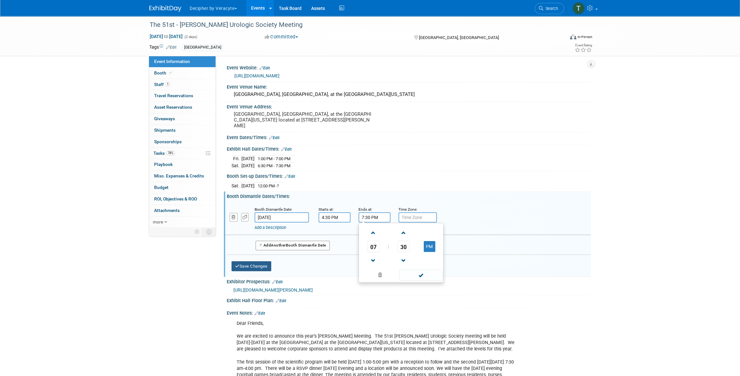
click at [270, 266] on button "Save Changes" at bounding box center [252, 266] width 40 height 10
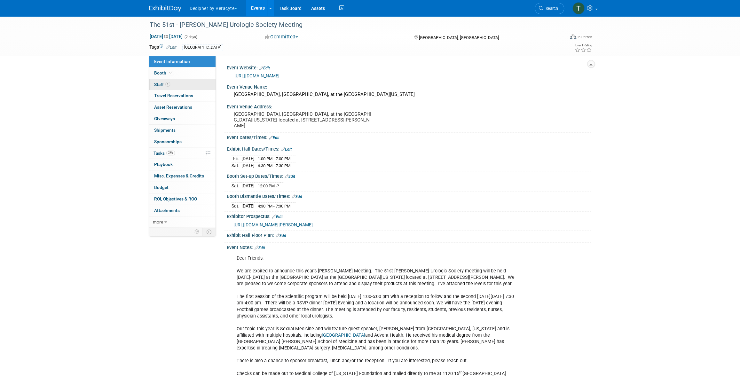
click at [166, 85] on span "1" at bounding box center [167, 84] width 5 height 5
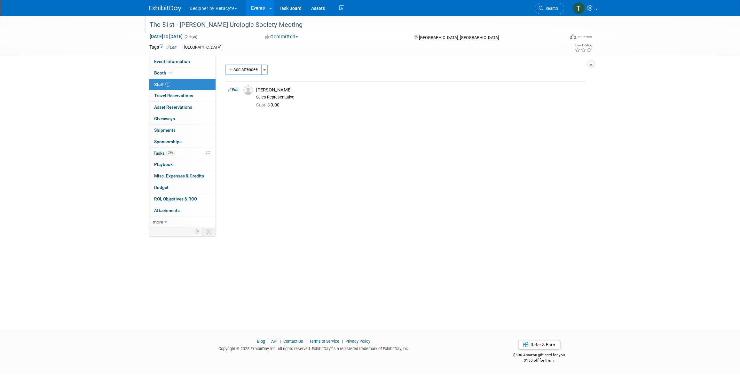
click at [228, 23] on div "The 51st - [PERSON_NAME] Urologic Society Meeting" at bounding box center [350, 25] width 407 height 12
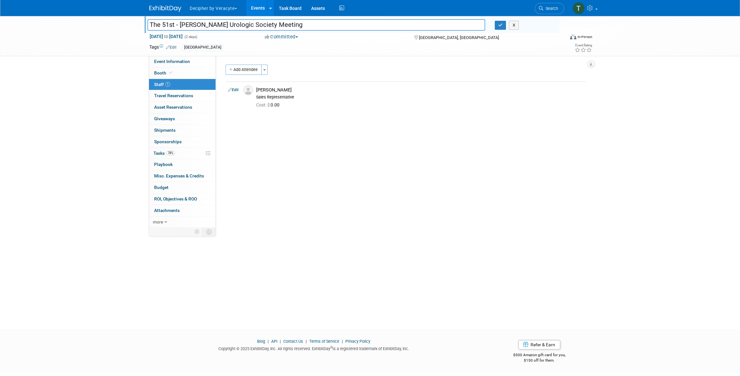
click at [228, 23] on input "The 51st - [PERSON_NAME] Urologic Society Meeting" at bounding box center [316, 24] width 338 height 11
click at [173, 61] on span "Event Information" at bounding box center [172, 61] width 36 height 5
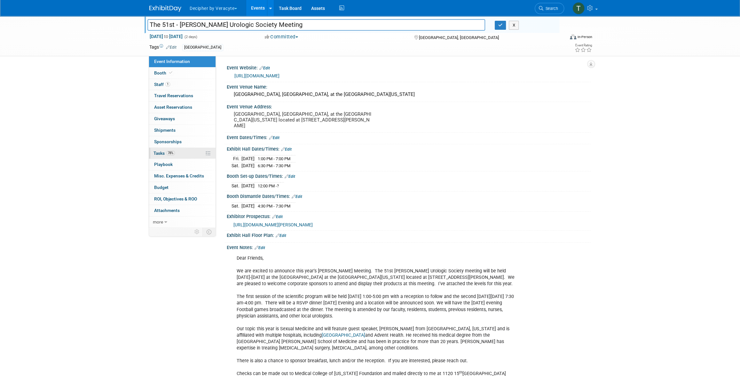
click at [173, 154] on span "78%" at bounding box center [170, 153] width 9 height 5
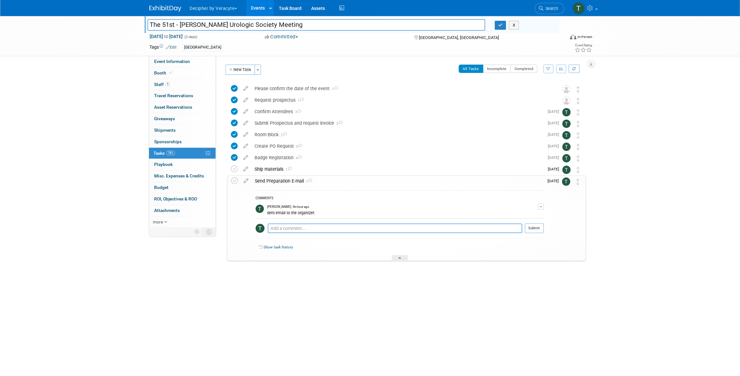
click at [301, 224] on textarea at bounding box center [395, 229] width 255 height 10
type textarea "sent email to Katie"
click at [537, 234] on div at bounding box center [534, 235] width 19 height 5
click at [536, 231] on button "Submit" at bounding box center [534, 229] width 19 height 10
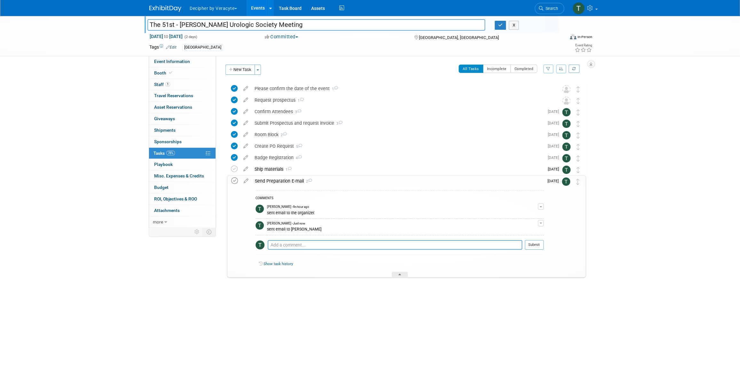
click at [238, 180] on icon at bounding box center [234, 181] width 7 height 7
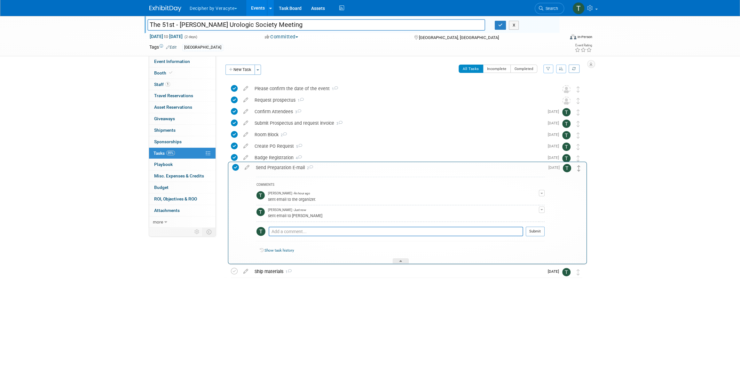
drag, startPoint x: 579, startPoint y: 182, endPoint x: 578, endPoint y: 169, distance: 13.5
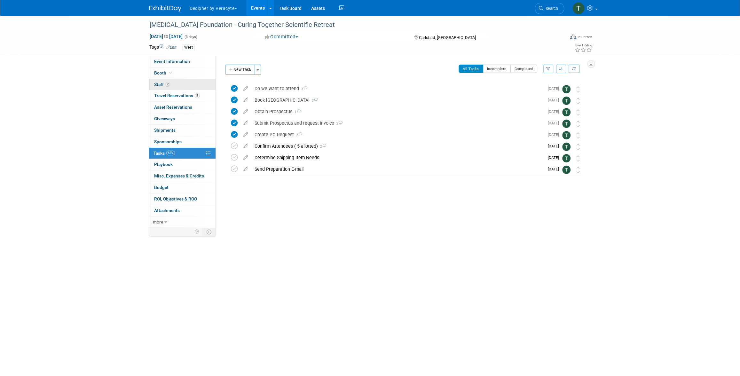
click at [197, 86] on link "2 Staff 2" at bounding box center [182, 84] width 67 height 11
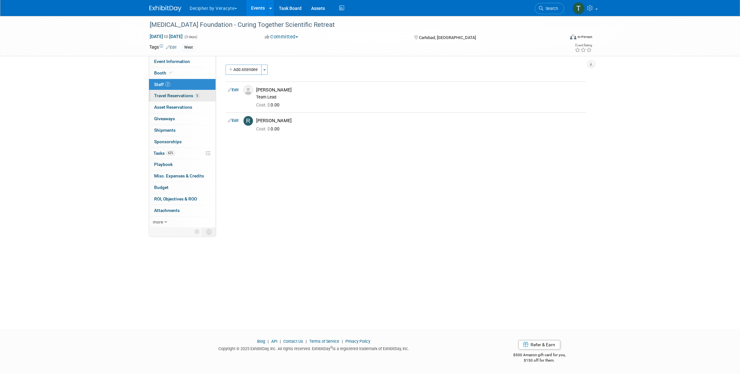
click at [200, 97] on link "5 Travel Reservations 5" at bounding box center [182, 95] width 67 height 11
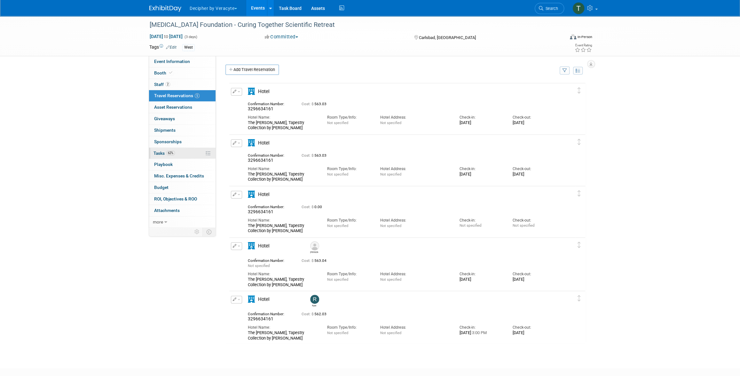
click at [180, 156] on link "62% Tasks 62%" at bounding box center [182, 153] width 67 height 11
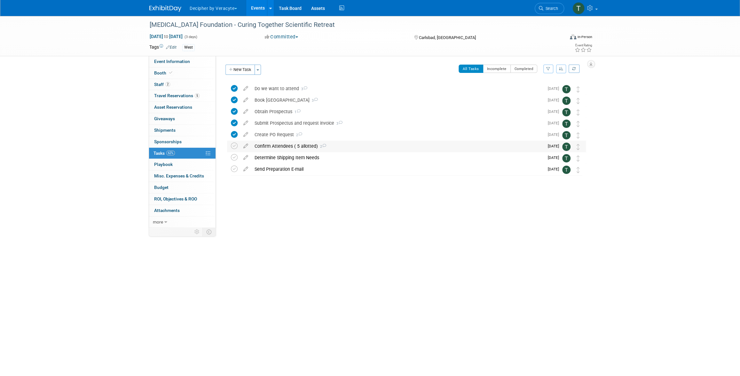
click at [271, 151] on div "Confirm Attendees ( 5 allotted) 2" at bounding box center [397, 146] width 293 height 11
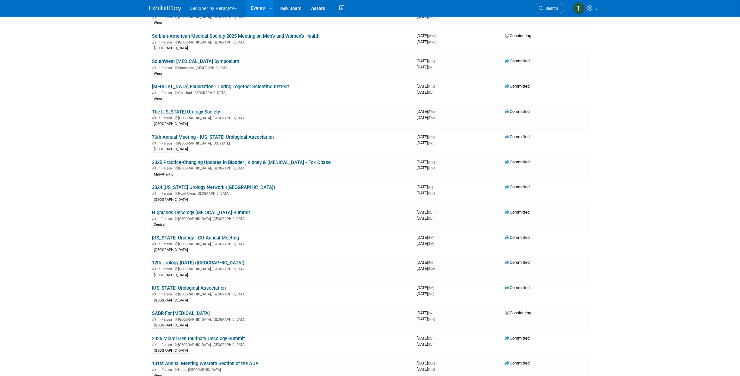
scroll to position [2949, 0]
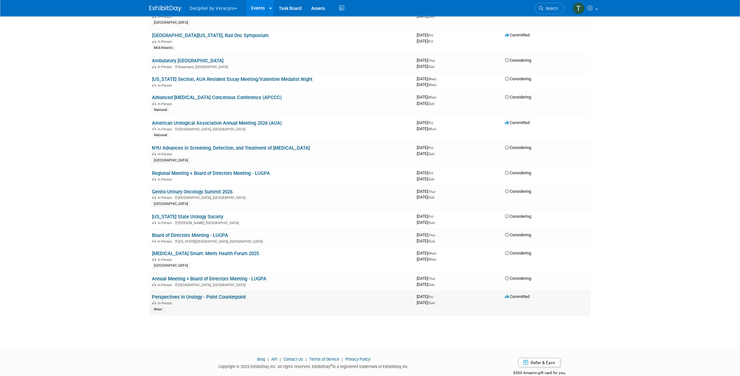
click at [222, 294] on link "Perspectives in Urology - Point Counterpoint" at bounding box center [199, 297] width 94 height 6
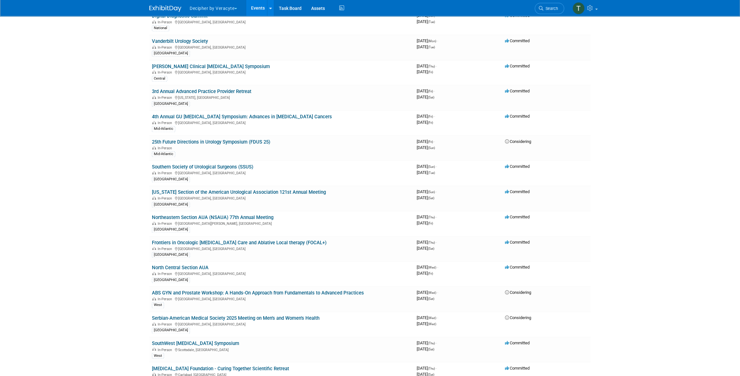
scroll to position [1364, 0]
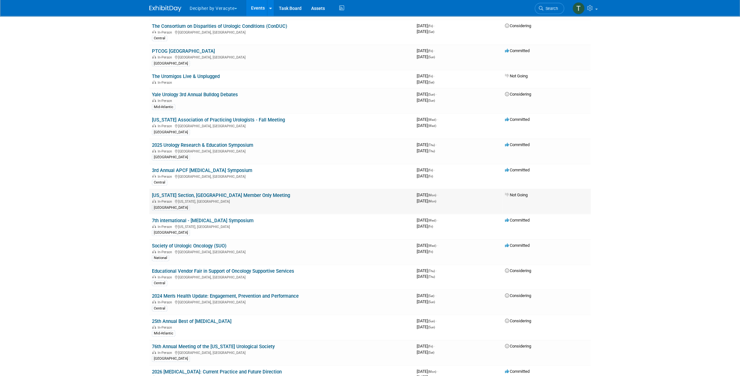
click at [202, 193] on link "New York Section, AUA Member Only Meeting" at bounding box center [221, 196] width 138 height 6
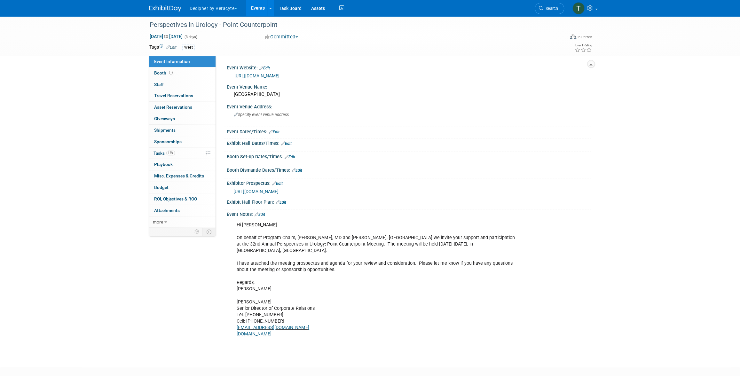
click at [223, 280] on div "Event Information Event Info Booth Booth 0 Staff 0 Staff 0 Travel Reservations …" at bounding box center [370, 179] width 451 height 327
click at [188, 147] on link "0 Sponsorships 0" at bounding box center [182, 141] width 67 height 11
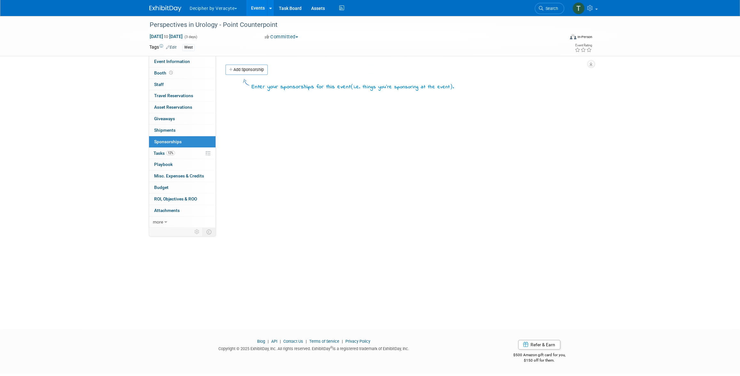
click at [189, 154] on link "12% Tasks 12%" at bounding box center [182, 153] width 67 height 11
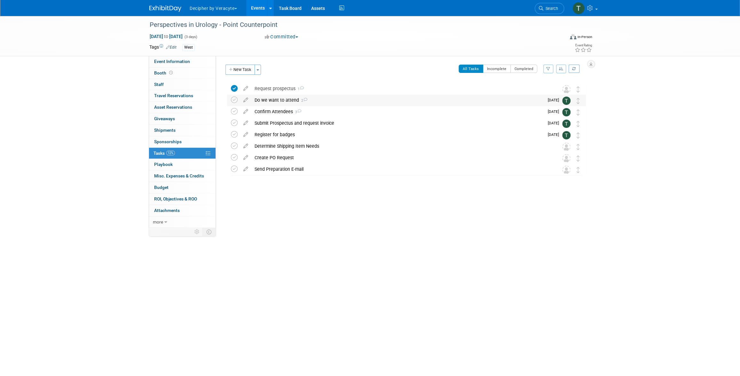
click at [296, 96] on div "Do we want to attend 2" at bounding box center [397, 100] width 293 height 11
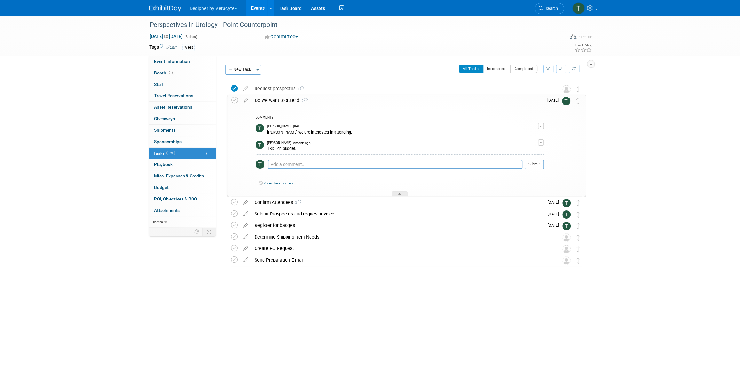
click at [295, 96] on div "Do we want to attend 2" at bounding box center [398, 100] width 292 height 11
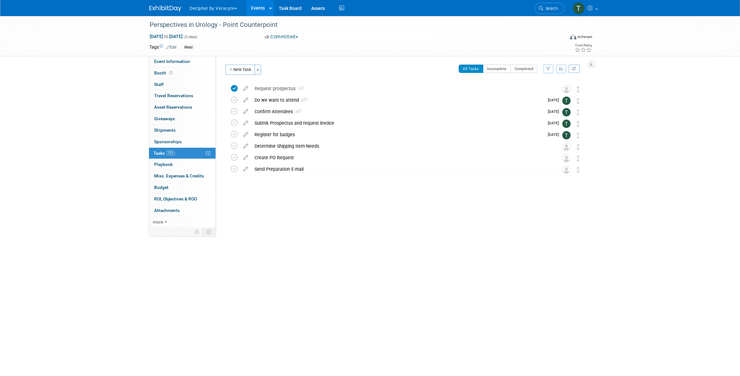
click at [188, 39] on div "[DATE] to [DATE] (3 days)" at bounding box center [201, 36] width 104 height 6
click at [183, 37] on span "[DATE] to [DATE]" at bounding box center [166, 37] width 34 height 6
select select "10"
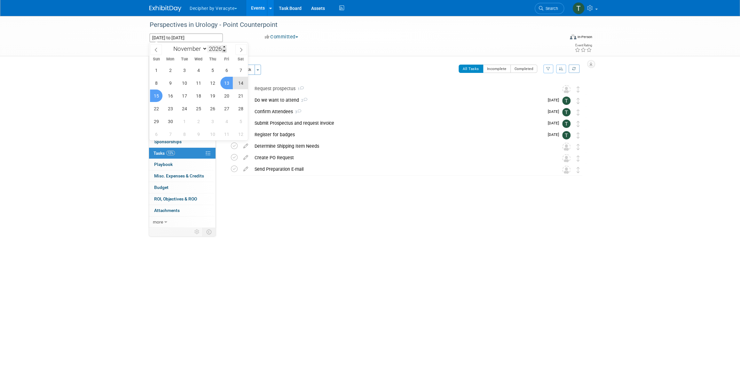
click at [225, 50] on span at bounding box center [224, 51] width 4 height 4
type input "2025"
click at [212, 95] on span "13" at bounding box center [212, 96] width 12 height 12
type input "Nov 13, 2025"
click at [243, 96] on span "15" at bounding box center [241, 96] width 12 height 12
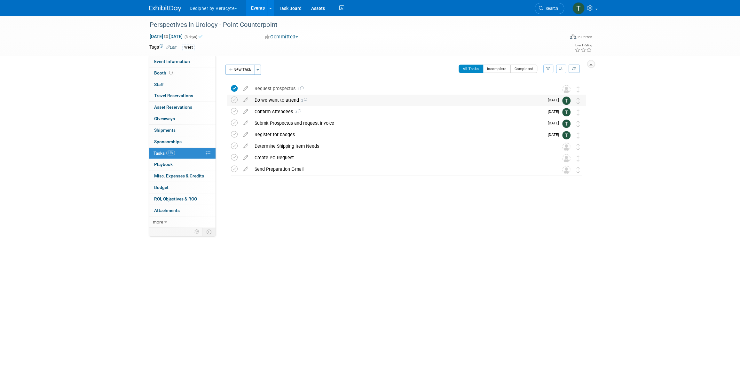
click at [272, 99] on div "Do we want to attend 2" at bounding box center [397, 100] width 293 height 11
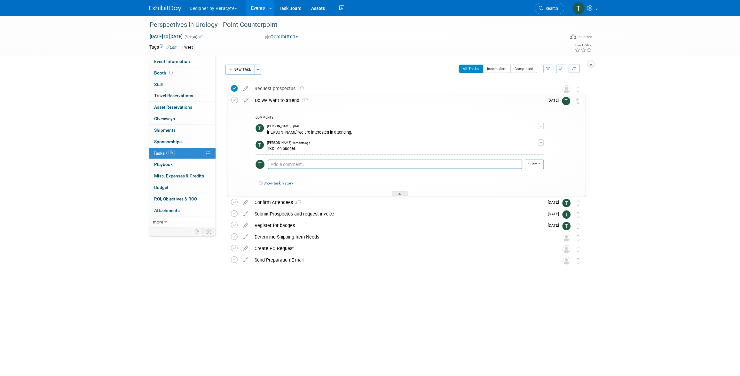
click at [272, 99] on div "Do we want to attend 2" at bounding box center [398, 100] width 292 height 11
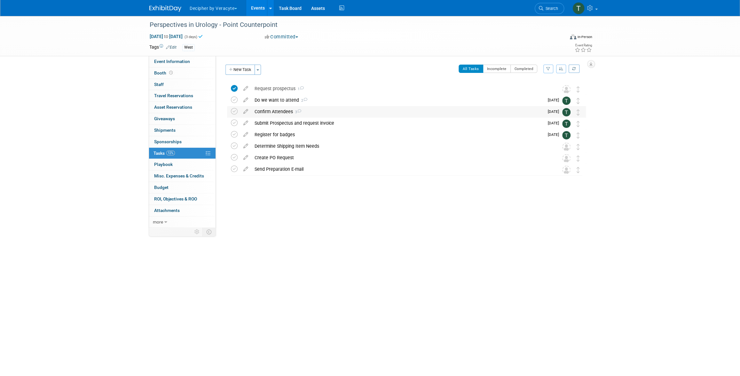
click at [274, 111] on div "Confirm Attendees 3" at bounding box center [397, 111] width 293 height 11
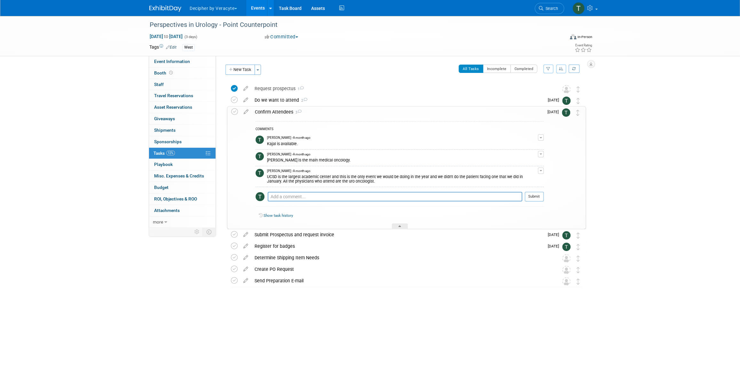
click at [274, 111] on div "Confirm Attendees 3" at bounding box center [398, 112] width 292 height 11
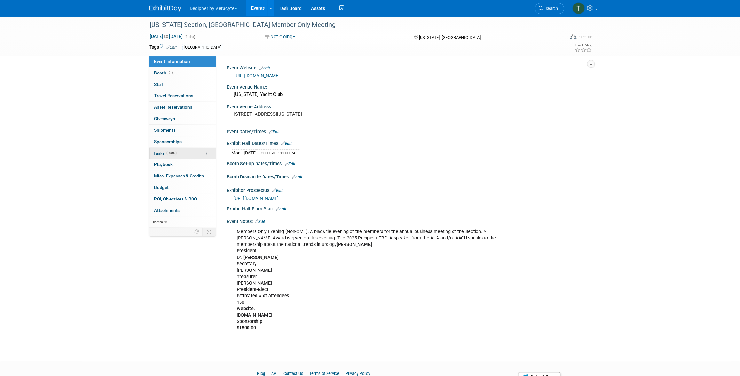
click at [173, 154] on span "100%" at bounding box center [171, 153] width 10 height 5
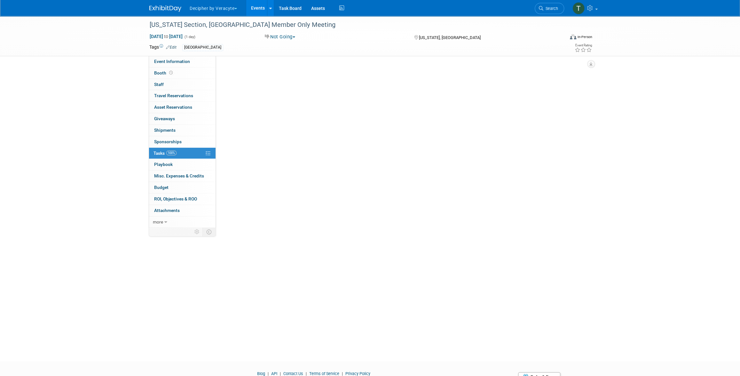
click at [173, 154] on span "100%" at bounding box center [171, 153] width 10 height 5
click at [259, 11] on link "Events" at bounding box center [257, 8] width 23 height 16
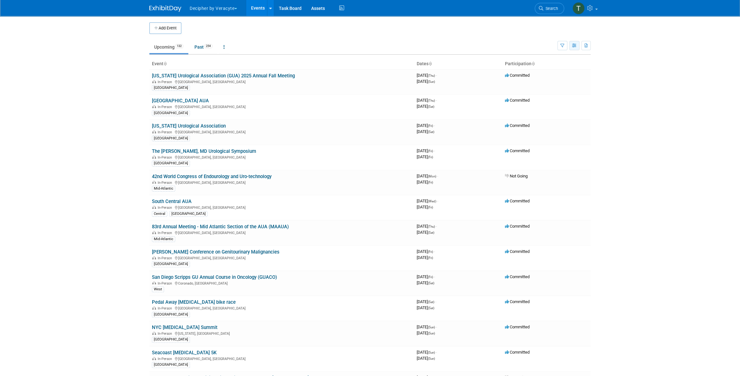
click at [574, 44] on icon "button" at bounding box center [574, 46] width 5 height 4
click at [562, 87] on link "Calendar View" at bounding box center [548, 87] width 54 height 9
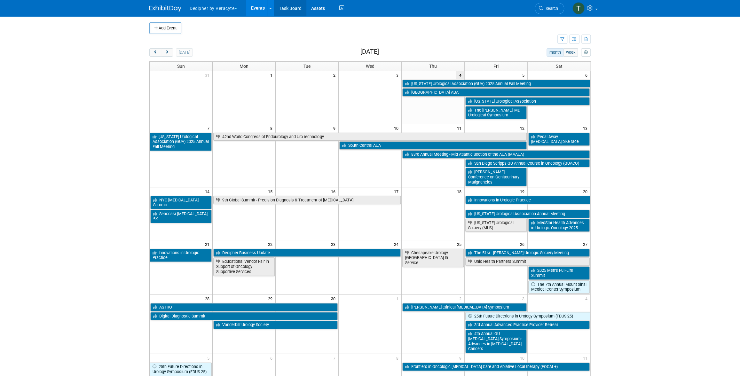
click at [296, 5] on link "Task Board" at bounding box center [290, 8] width 32 height 16
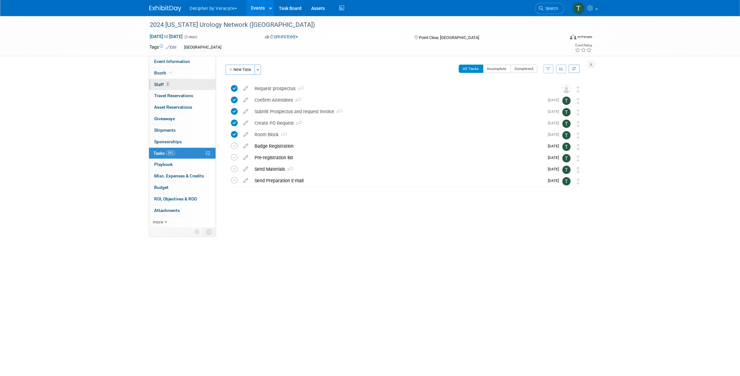
click at [173, 82] on link "2 Staff 2" at bounding box center [182, 84] width 67 height 11
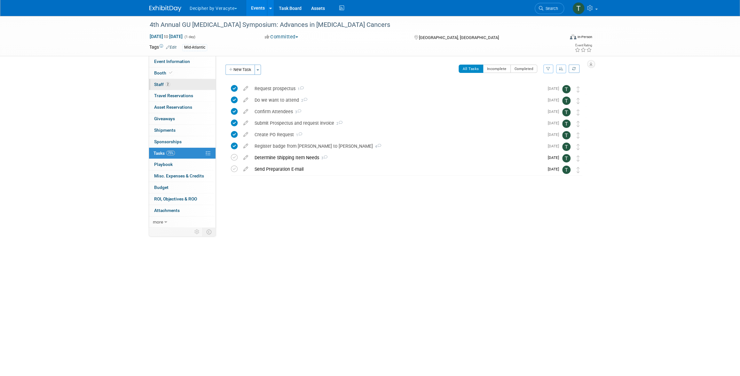
click at [175, 88] on link "2 Staff 2" at bounding box center [182, 84] width 67 height 11
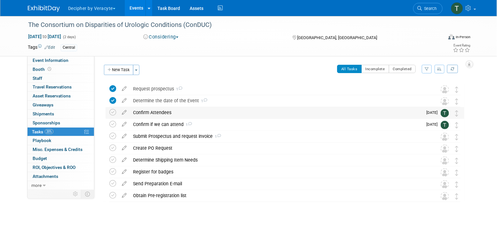
click at [147, 109] on div "Confirm Attendees" at bounding box center [276, 112] width 293 height 11
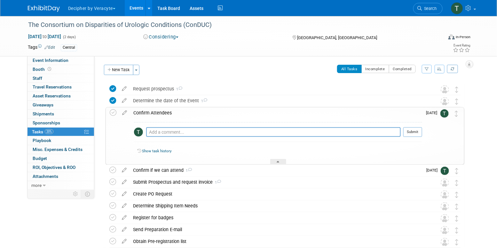
click at [147, 109] on div "Confirm Attendees" at bounding box center [276, 112] width 292 height 11
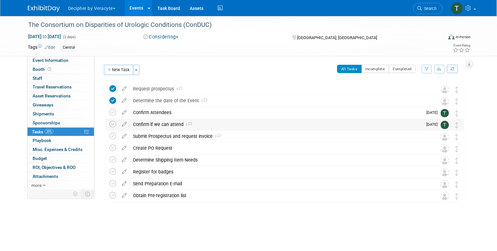
click at [151, 121] on div "Confirm if we can attend 1" at bounding box center [276, 124] width 293 height 11
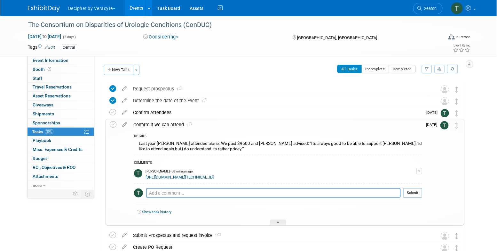
click at [187, 197] on textarea at bounding box center [273, 193] width 255 height 10
paste textarea "We have attended in the past and it has really made a difference with this grou…"
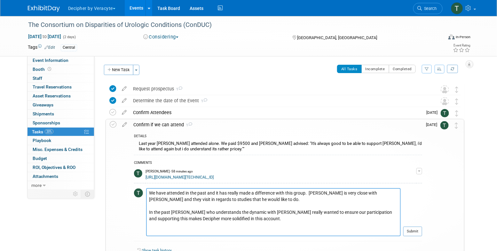
scroll to position [11, 0]
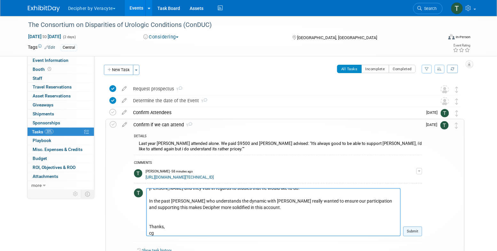
type textarea "We have attended in the past and it has really made a difference with this grou…"
click at [286, 233] on button "Submit" at bounding box center [412, 231] width 19 height 10
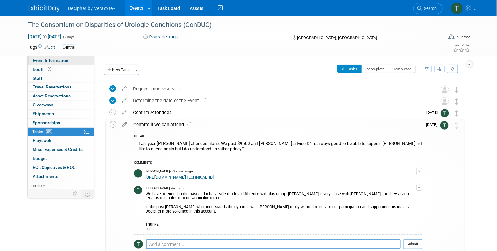
click at [67, 61] on span "Event Information" at bounding box center [51, 60] width 36 height 5
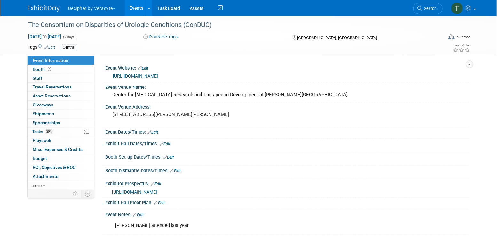
click at [151, 79] on div "http://www.conducurology.com/" at bounding box center [289, 75] width 352 height 7
click at [151, 75] on link "http://www.conducurology.com/" at bounding box center [135, 75] width 45 height 5
click at [157, 193] on span "https://veracyte365.sharepoint.com/:b:/r/sites/DecipherMKTG/Shared%20Documents/…" at bounding box center [134, 191] width 45 height 5
click at [62, 160] on link "Budget" at bounding box center [61, 158] width 67 height 9
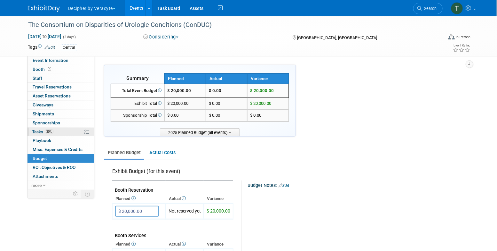
click at [59, 133] on link "20% Tasks 20%" at bounding box center [61, 131] width 67 height 9
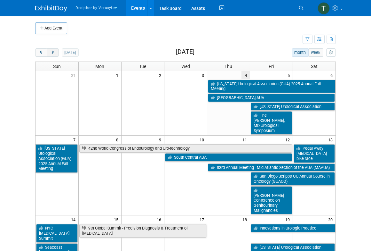
click at [56, 50] on button "next" at bounding box center [53, 52] width 12 height 8
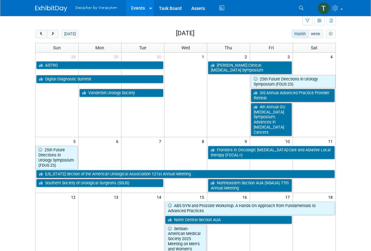
scroll to position [19, 0]
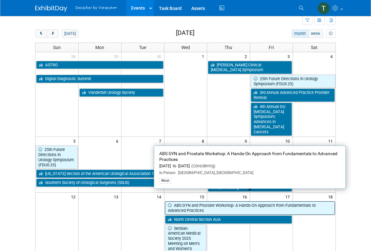
click at [272, 201] on link "ABS GYN and Prostate Workshop: A Hands-On Approach from Fundamentals to Advance…" at bounding box center [250, 207] width 170 height 13
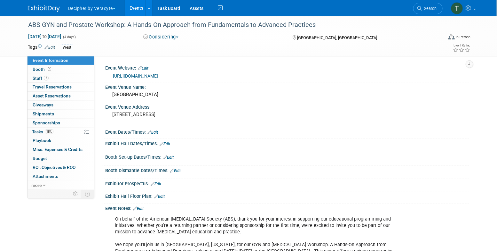
click at [141, 7] on link "Events" at bounding box center [136, 8] width 23 height 16
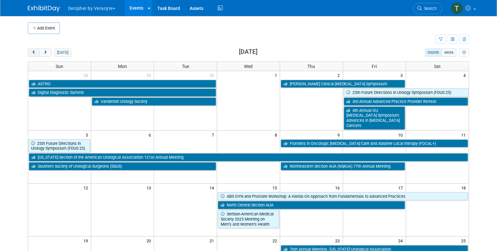
click at [35, 52] on span "prev" at bounding box center [33, 53] width 5 height 4
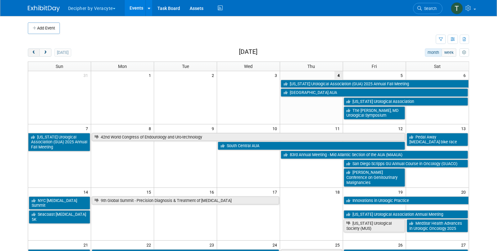
click at [35, 52] on span "prev" at bounding box center [33, 53] width 5 height 4
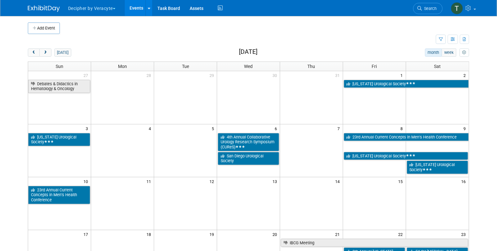
click at [51, 57] on div "today month week August 2025 Sun Mon Tue Wed Thu Fri Sat 27 28 29 30 31 1 2 Deb…" at bounding box center [249, 218] width 442 height 340
click at [47, 56] on button "next" at bounding box center [45, 52] width 12 height 8
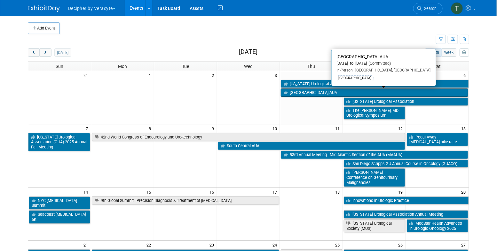
click at [315, 93] on link "[GEOGRAPHIC_DATA] AUA" at bounding box center [374, 92] width 187 height 8
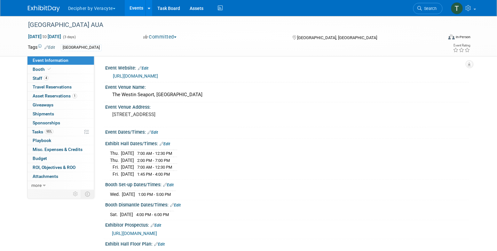
click at [158, 73] on link "https://meeting.neaua.org/Industry/" at bounding box center [135, 75] width 45 height 5
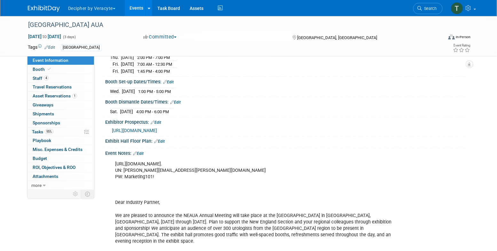
scroll to position [116, 0]
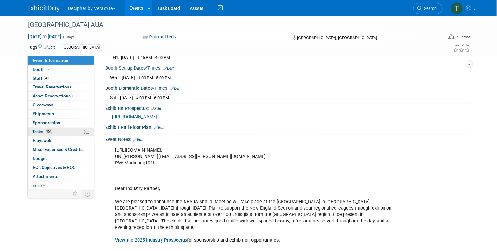
click at [73, 131] on link "95% Tasks 95%" at bounding box center [61, 131] width 67 height 9
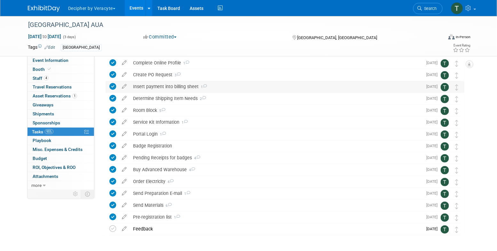
scroll to position [75, 0]
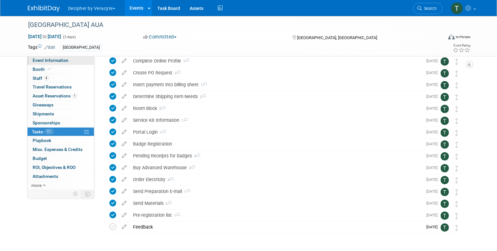
click at [73, 61] on link "Event Information" at bounding box center [61, 60] width 67 height 9
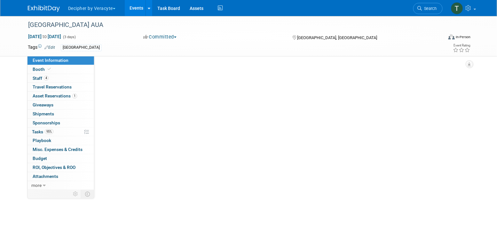
scroll to position [0, 0]
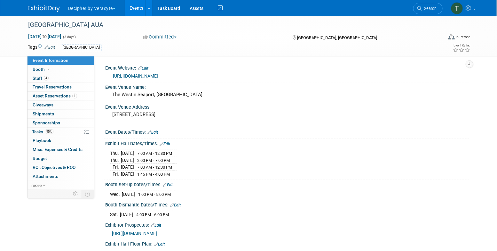
click at [240, 209] on div "Sat. Sep 6, 2025 4:00 PM - 6:00 PM" at bounding box center [287, 213] width 355 height 9
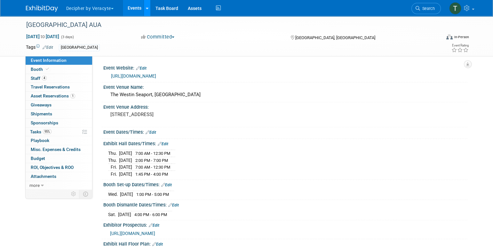
click at [144, 6] on link at bounding box center [147, 8] width 7 height 16
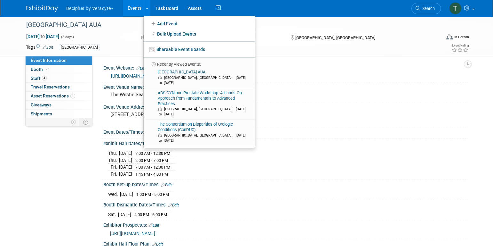
click at [143, 8] on link "Events" at bounding box center [134, 8] width 23 height 16
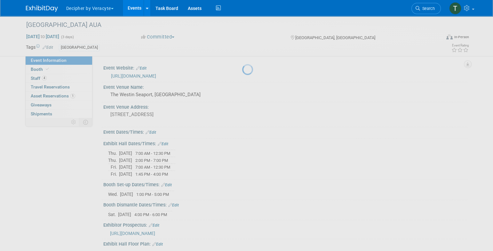
click at [141, 8] on link "Events" at bounding box center [134, 8] width 23 height 16
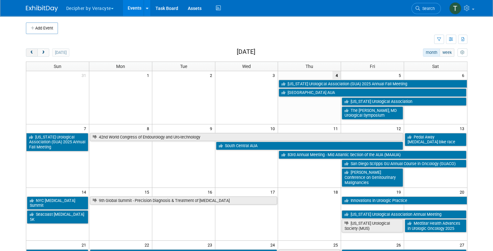
click at [29, 50] on button "prev" at bounding box center [32, 52] width 12 height 8
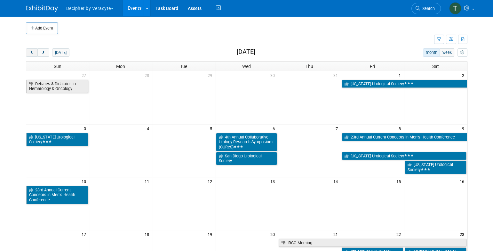
click at [29, 50] on button "prev" at bounding box center [32, 52] width 12 height 8
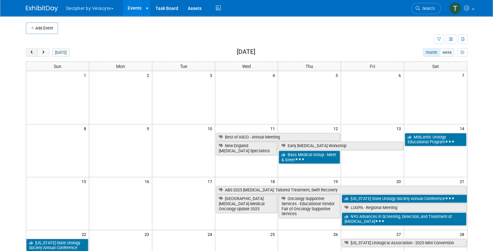
click at [29, 50] on button "prev" at bounding box center [32, 52] width 12 height 8
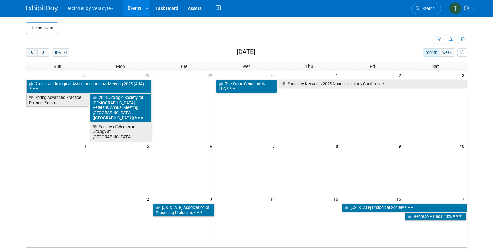
click at [29, 50] on button "prev" at bounding box center [32, 52] width 12 height 8
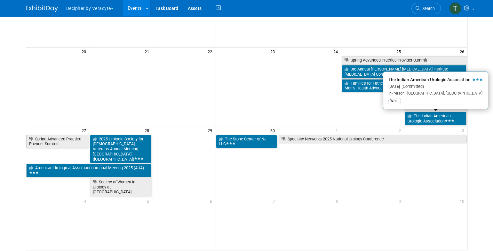
scroll to position [194, 0]
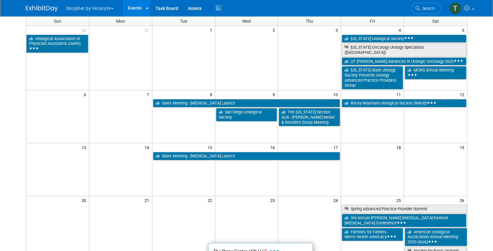
scroll to position [1, 0]
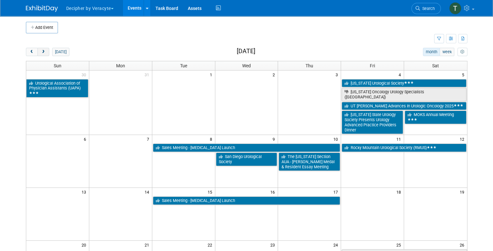
click at [44, 53] on span "next" at bounding box center [43, 52] width 5 height 4
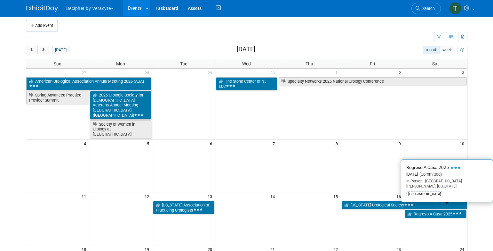
scroll to position [0, 0]
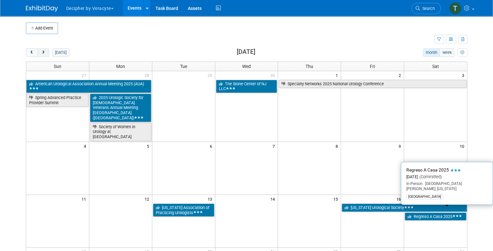
click at [44, 50] on button "next" at bounding box center [43, 52] width 12 height 8
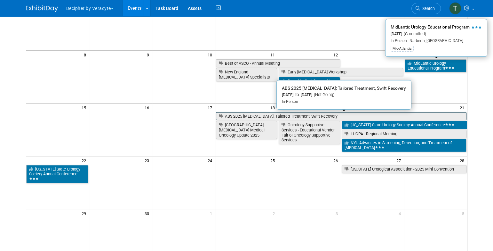
scroll to position [75, 0]
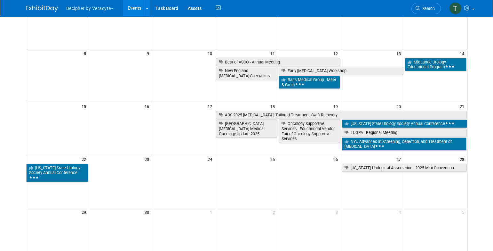
click at [24, 127] on div "Add Event New Event Duplicate Event Warning There is another event in your work…" at bounding box center [246, 133] width 451 height 385
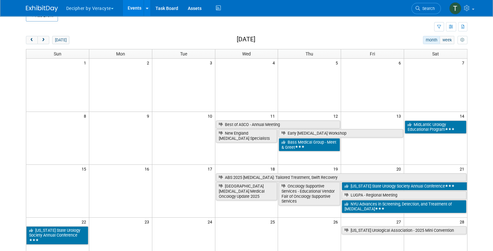
scroll to position [19, 0]
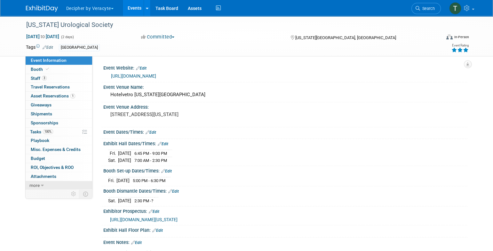
click at [45, 184] on link "more" at bounding box center [59, 185] width 67 height 9
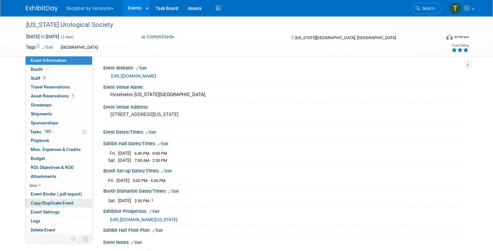
click at [66, 203] on span "Copy/Duplicate Event" at bounding box center [52, 202] width 43 height 5
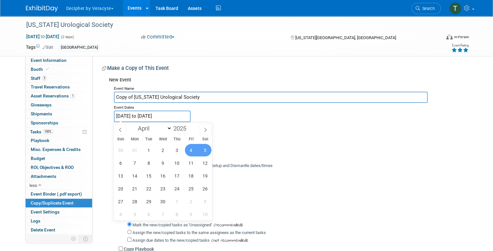
click at [158, 117] on input "[DATE] to [DATE]" at bounding box center [152, 115] width 77 height 11
click at [189, 125] on span at bounding box center [189, 126] width 4 height 4
type input "2026"
click at [194, 148] on span "3" at bounding box center [191, 150] width 12 height 12
click at [209, 148] on span "4" at bounding box center [205, 150] width 12 height 12
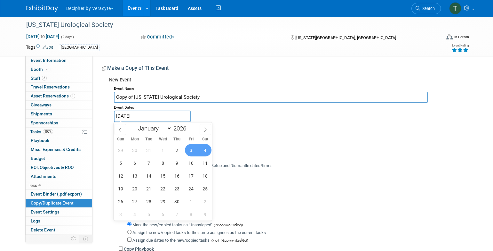
type input "[DATE] to [DATE]"
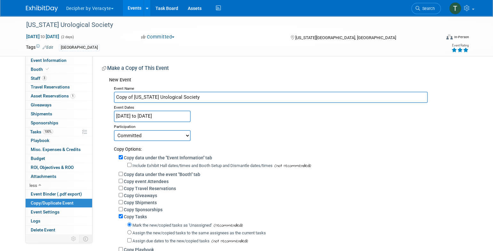
drag, startPoint x: 134, startPoint y: 97, endPoint x: 94, endPoint y: 102, distance: 40.2
click at [94, 102] on div "Event Website: Edit [URL][DOMAIN_NAME] Event Venue Name: Hotelvetro [US_STATE][…" at bounding box center [279, 173] width 375 height 235
drag, startPoint x: 134, startPoint y: 98, endPoint x: 91, endPoint y: 100, distance: 43.3
click at [91, 100] on div "Event Information Event Info Booth Booth 3 Staff 3 Staff 0 Travel Reservations …" at bounding box center [246, 153] width 451 height 275
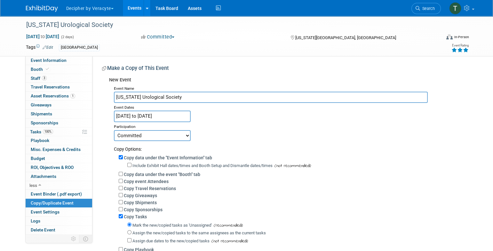
scroll to position [110, 0]
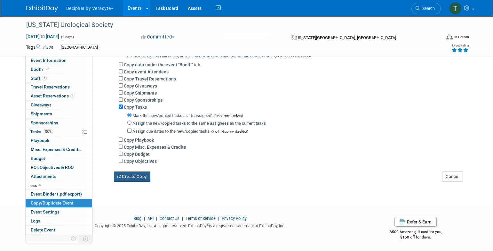
type input "[US_STATE] Urological Society"
click at [134, 176] on button "Create Copy" at bounding box center [132, 176] width 36 height 10
click at [56, 77] on link "3 Staff 3" at bounding box center [59, 78] width 67 height 9
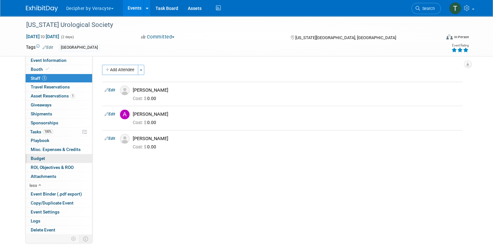
click at [59, 160] on link "Budget" at bounding box center [59, 158] width 67 height 9
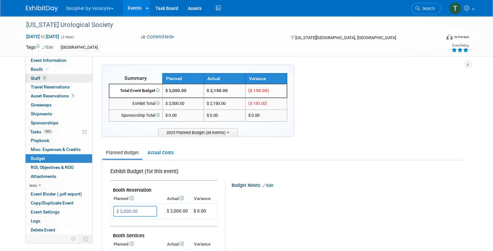
click at [58, 75] on link "3 Staff 3" at bounding box center [59, 78] width 67 height 9
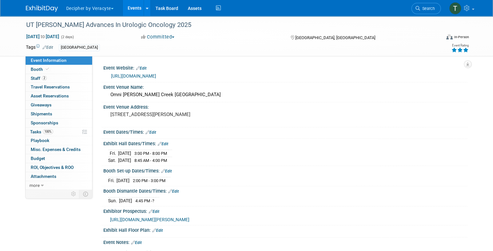
click at [146, 79] on div "[URL][DOMAIN_NAME]" at bounding box center [287, 75] width 352 height 7
click at [146, 76] on link "https://urologyconnection.com/funding-opportunities/client-details.aspx?cc=utmd" at bounding box center [133, 75] width 45 height 5
click at [48, 185] on link "more" at bounding box center [59, 185] width 67 height 9
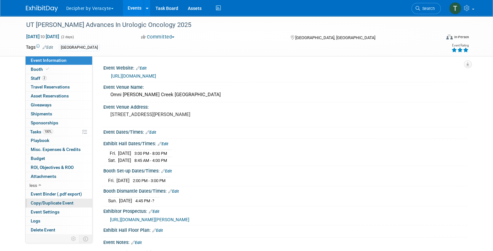
click at [71, 204] on span "Copy/Duplicate Event" at bounding box center [52, 202] width 43 height 5
select select "3"
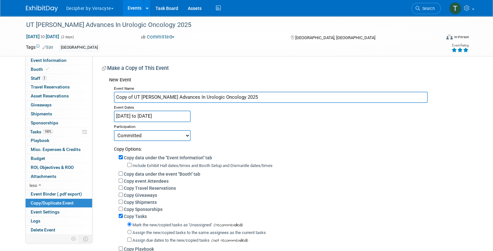
drag, startPoint x: 133, startPoint y: 97, endPoint x: 104, endPoint y: 99, distance: 28.8
click at [104, 99] on div "New Event Event Name Copy of UT Christopher G. Wood Advances In Urologic Oncolo…" at bounding box center [282, 182] width 361 height 216
type input "UT [PERSON_NAME] Advances In Urologic Oncology 2025"
click at [138, 114] on input "Apr 4, 2025 to Apr 5, 2025" at bounding box center [152, 115] width 77 height 11
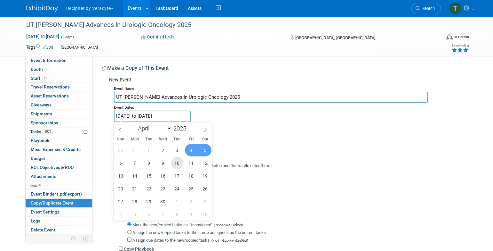
click at [176, 157] on span "10" at bounding box center [177, 162] width 12 height 12
click at [206, 163] on span "12" at bounding box center [205, 162] width 12 height 12
type input "Apr 10, 2025 to Apr 12, 2025"
click at [150, 97] on input "UT [PERSON_NAME] Advances In Urologic Oncology 2025" at bounding box center [271, 97] width 314 height 11
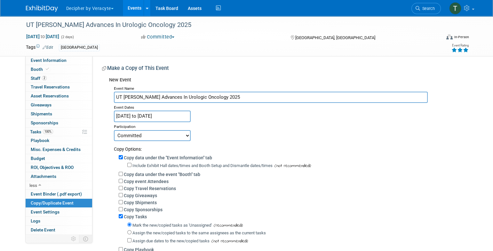
click at [150, 97] on input "UT [PERSON_NAME] Advances In Urologic Oncology 2025" at bounding box center [271, 97] width 314 height 11
paste input "4th Annual Christopher G. Wood Advances In Urologic Oncology"
type input "4th Annual Christopher G. Wood Advances In Urologic Oncology"
click at [149, 135] on select "Committed Considering Not Going" at bounding box center [152, 135] width 77 height 11
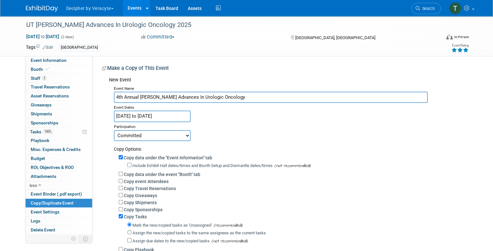
select select "2"
click at [114, 130] on select "Committed Considering Not Going" at bounding box center [152, 135] width 77 height 11
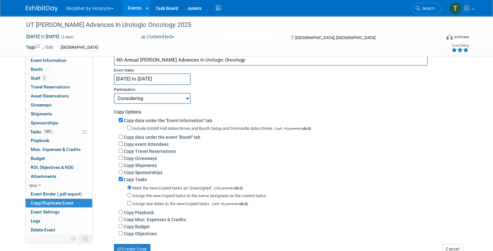
scroll to position [51, 0]
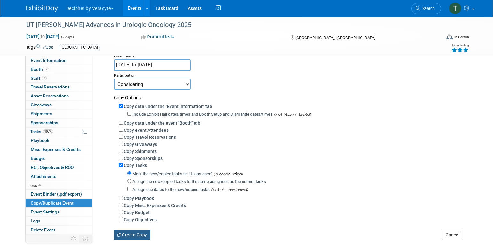
click at [143, 235] on button "Create Copy" at bounding box center [132, 234] width 36 height 10
click at [52, 158] on link "Budget" at bounding box center [59, 158] width 67 height 9
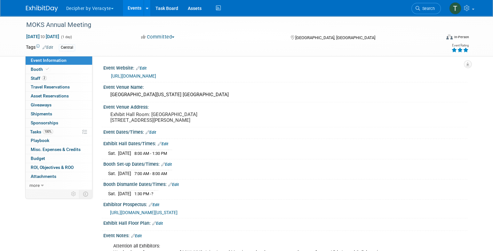
click at [132, 76] on link "https://urologyconnection.com/funding-opportunities/client-details.aspx?cc=kus" at bounding box center [133, 75] width 45 height 5
click at [63, 78] on link "2 Staff 2" at bounding box center [59, 78] width 67 height 9
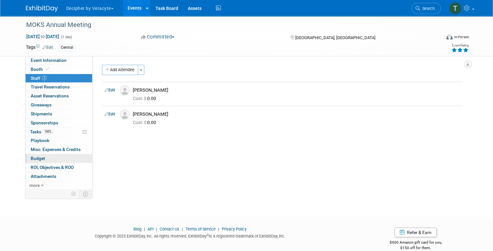
click at [52, 157] on link "Budget" at bounding box center [59, 158] width 67 height 9
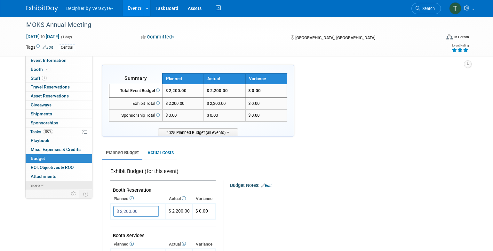
click at [45, 182] on link "more" at bounding box center [59, 185] width 67 height 9
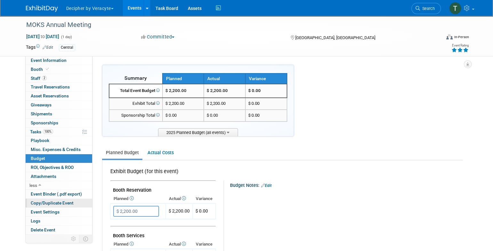
click at [70, 204] on span "Copy/Duplicate Event" at bounding box center [52, 202] width 43 height 5
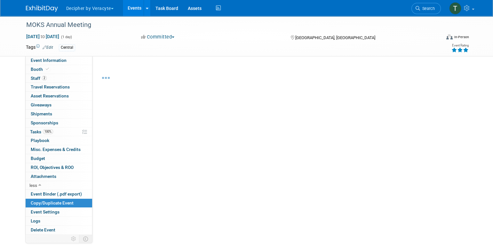
select select "3"
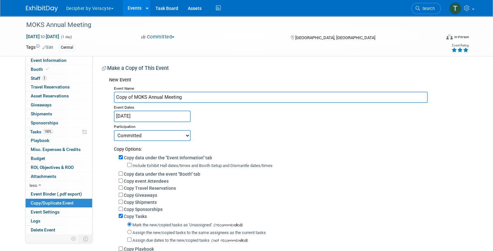
drag, startPoint x: 133, startPoint y: 99, endPoint x: 113, endPoint y: 99, distance: 20.2
click at [113, 99] on div "Event Name Copy of MOKS Annual Meeting Event Dates Apr 5, 2025 Duplicate Event …" at bounding box center [286, 187] width 354 height 206
type input "MOKS Annual Meeting"
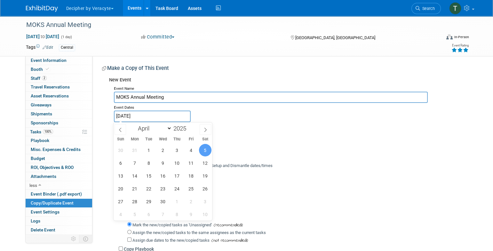
click at [142, 119] on input "Apr 5, 2025" at bounding box center [152, 115] width 77 height 11
click at [189, 126] on span at bounding box center [189, 126] width 4 height 4
type input "2026"
click at [209, 147] on span "4" at bounding box center [205, 150] width 12 height 12
type input "Apr 4, 2026"
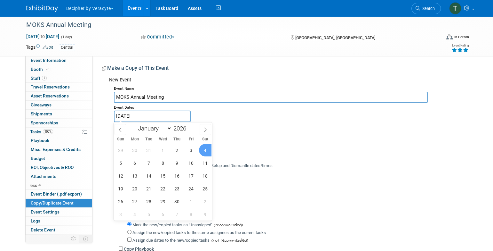
click at [209, 147] on span "4" at bounding box center [205, 150] width 12 height 12
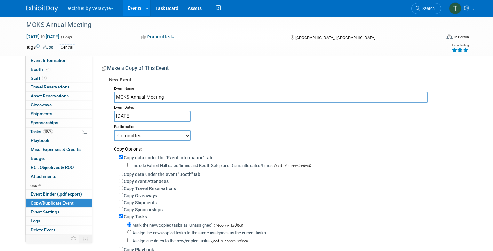
click at [164, 132] on select "Committed Considering Not Going" at bounding box center [152, 135] width 77 height 11
select select "2"
click at [114, 130] on select "Committed Considering Not Going" at bounding box center [152, 135] width 77 height 11
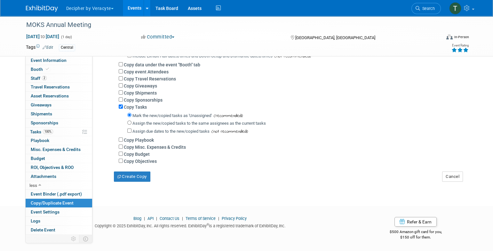
click at [132, 182] on div "MOKS Annual Meeting Apr 5, 2025 to Apr 5, 2025 (1 day) Apr 5, 2025 to Apr 5, 20…" at bounding box center [246, 51] width 493 height 288
click at [133, 179] on button "Create Copy" at bounding box center [132, 176] width 36 height 10
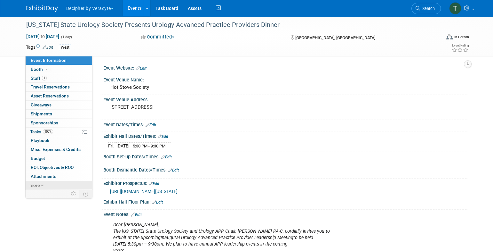
click at [42, 182] on link "more" at bounding box center [59, 185] width 67 height 9
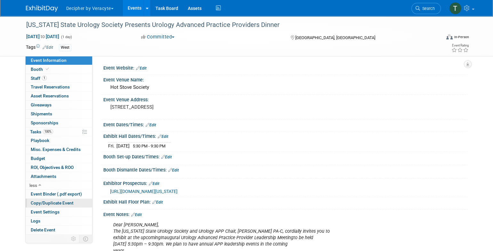
click at [61, 204] on span "Copy/Duplicate Event" at bounding box center [52, 202] width 43 height 5
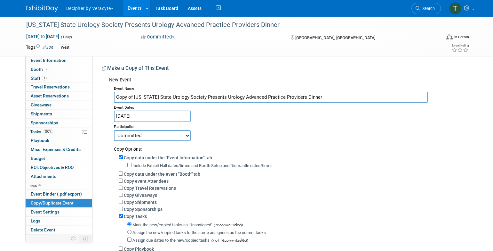
drag, startPoint x: 133, startPoint y: 98, endPoint x: 113, endPoint y: 99, distance: 20.5
click at [113, 99] on div "Event Name Copy of [US_STATE] State Urology Society Presents Urology Advanced P…" at bounding box center [286, 187] width 354 height 206
type input "[US_STATE] State Urology Society Presents Urology Advanced Practice Providers D…"
click at [146, 112] on input "[DATE]" at bounding box center [152, 115] width 77 height 11
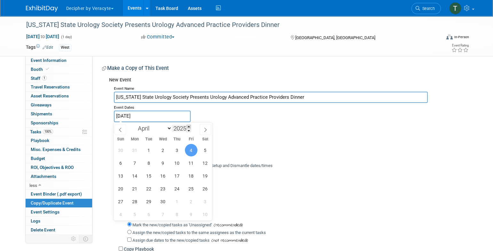
click at [190, 127] on span at bounding box center [189, 126] width 4 height 4
type input "2026"
click at [195, 151] on span "3" at bounding box center [191, 150] width 12 height 12
type input "[DATE]"
click at [195, 151] on span "3" at bounding box center [191, 150] width 12 height 12
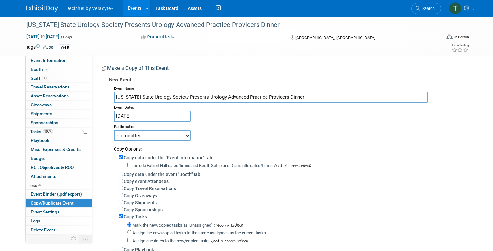
click at [165, 139] on select "Committed Considering Not Going" at bounding box center [152, 135] width 77 height 11
select select "2"
click at [114, 130] on select "Committed Considering Not Going" at bounding box center [152, 135] width 77 height 11
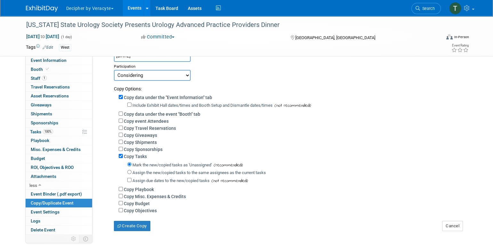
scroll to position [108, 0]
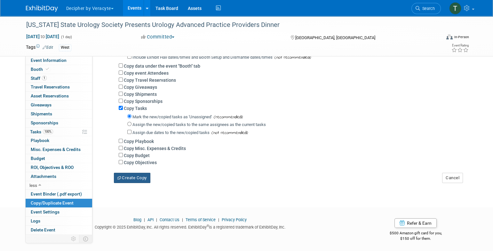
click at [137, 177] on button "Create Copy" at bounding box center [132, 177] width 36 height 10
click at [47, 79] on link "1 Staff 1" at bounding box center [59, 78] width 67 height 9
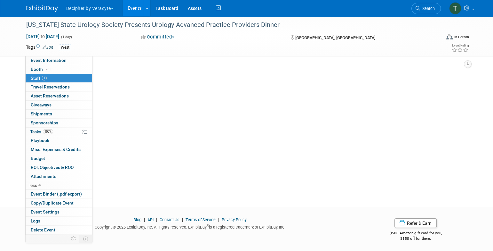
scroll to position [0, 0]
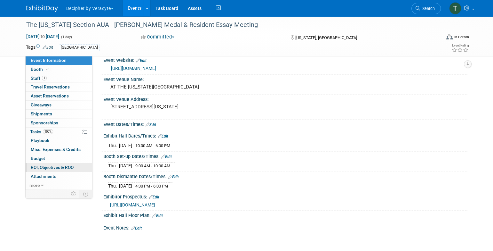
scroll to position [8, 0]
click at [44, 161] on link "Budget" at bounding box center [59, 158] width 67 height 9
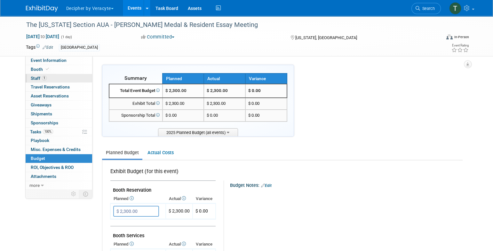
click at [63, 75] on link "1 Staff 1" at bounding box center [59, 78] width 67 height 9
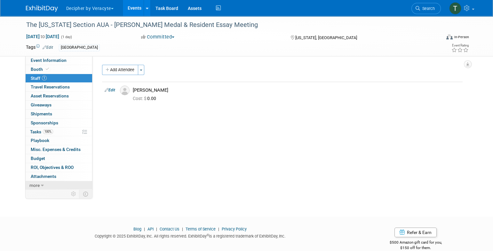
click at [42, 181] on link "more" at bounding box center [59, 185] width 67 height 9
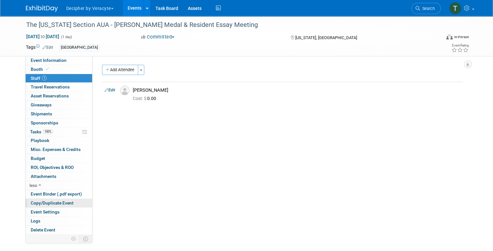
click at [46, 204] on span "Copy/Duplicate Event" at bounding box center [52, 202] width 43 height 5
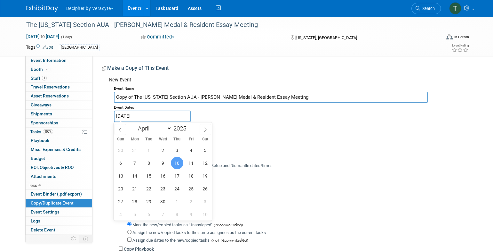
click at [149, 121] on body "Decipher by Veracyte Explore: My Workspaces 2 Go to Workspace: Corporate Events…" at bounding box center [246, 125] width 493 height 251
click at [188, 126] on span at bounding box center [189, 126] width 4 height 4
type input "2026"
click at [176, 166] on span "9" at bounding box center [177, 162] width 12 height 12
type input "Apr 9, 2026"
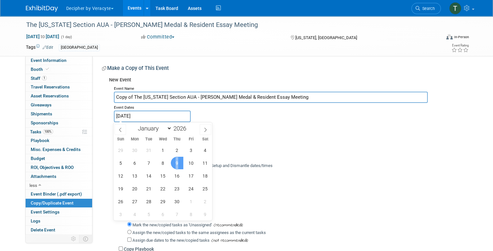
click at [176, 166] on span "9" at bounding box center [177, 162] width 12 height 12
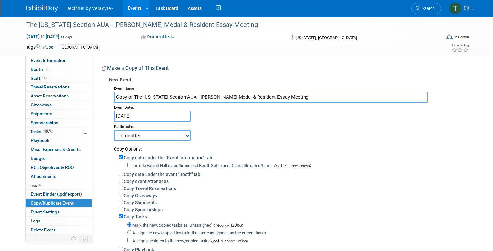
drag, startPoint x: 132, startPoint y: 98, endPoint x: 101, endPoint y: 101, distance: 31.3
click at [101, 101] on div "Event Website: Edit http://www.nyaua.com Event Venue Name: AT THE NEW YORK ACAD…" at bounding box center [279, 173] width 375 height 235
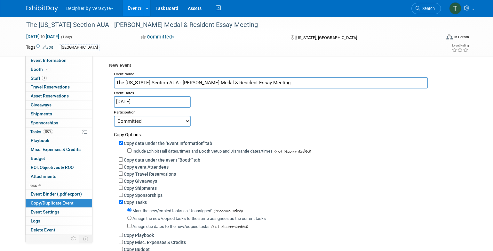
scroll to position [110, 0]
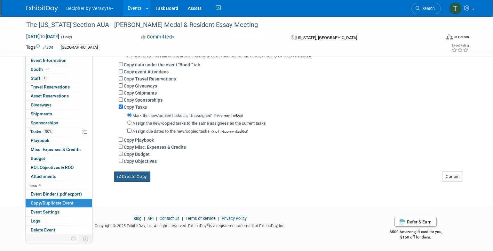
type input "The [US_STATE] Section AUA - [PERSON_NAME] Medal & Resident Essay Meeting"
click at [148, 174] on button "Create Copy" at bounding box center [132, 176] width 36 height 10
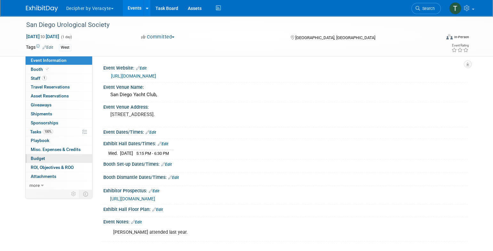
click at [50, 157] on link "Budget" at bounding box center [59, 158] width 67 height 9
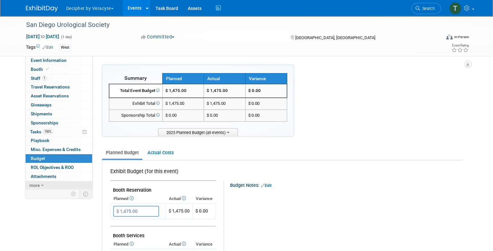
click at [52, 185] on link "more" at bounding box center [59, 185] width 67 height 9
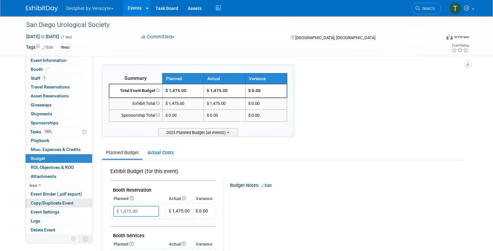
click at [65, 204] on span "Copy/Duplicate Event" at bounding box center [52, 202] width 43 height 5
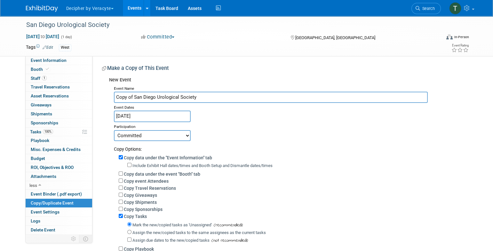
click at [137, 109] on div "Event Dates" at bounding box center [288, 107] width 349 height 8
click at [137, 114] on input "Apr 9, 2025" at bounding box center [152, 115] width 77 height 11
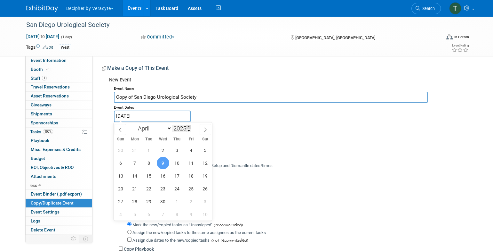
click at [189, 126] on span at bounding box center [189, 126] width 4 height 4
type input "2026"
click at [163, 162] on span "8" at bounding box center [163, 162] width 12 height 12
type input "Apr 8, 2026"
click at [163, 161] on span "8" at bounding box center [163, 162] width 12 height 12
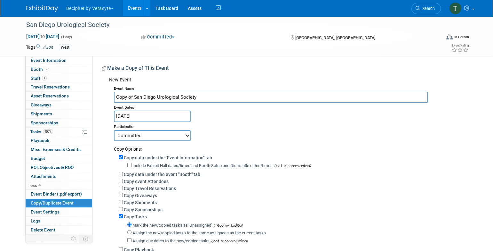
drag, startPoint x: 132, startPoint y: 98, endPoint x: 107, endPoint y: 99, distance: 25.3
click at [107, 99] on div "New Event Event Name Copy of San Diego Urological Society Event Dates Apr 8, 20…" at bounding box center [282, 182] width 361 height 217
type input "San Diego Urological Society"
click at [152, 135] on select "Committed Considering Not Going" at bounding box center [152, 135] width 77 height 11
click at [114, 130] on select "Committed Considering Not Going" at bounding box center [152, 135] width 77 height 11
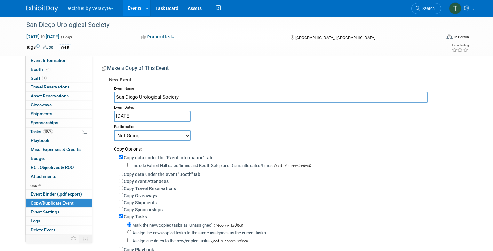
click at [152, 138] on select "Committed Considering Not Going" at bounding box center [152, 135] width 77 height 11
select select "2"
click at [114, 130] on select "Committed Considering Not Going" at bounding box center [152, 135] width 77 height 11
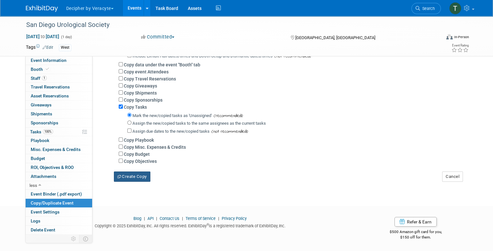
click at [140, 178] on button "Create Copy" at bounding box center [132, 176] width 36 height 10
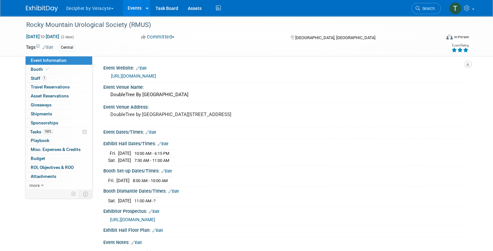
click at [156, 78] on link "[URL][DOMAIN_NAME]" at bounding box center [133, 75] width 45 height 5
click at [51, 155] on link "Budget" at bounding box center [59, 158] width 67 height 9
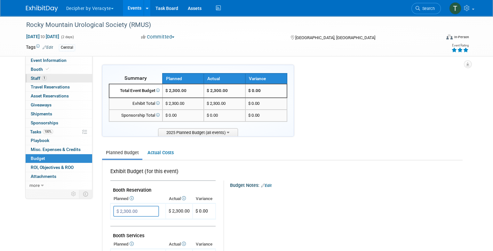
click at [57, 76] on link "1 Staff 1" at bounding box center [59, 78] width 67 height 9
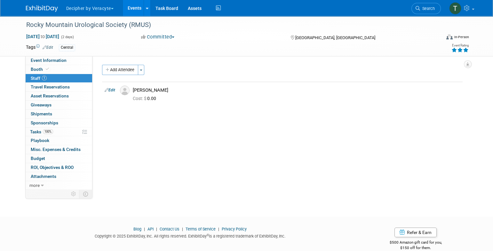
click at [62, 54] on div "Rocky Mountain Urological Society (RMUS) [DATE] to [DATE] (2 days) [DATE] to [D…" at bounding box center [246, 36] width 451 height 40
click at [62, 60] on span "Event Information" at bounding box center [49, 60] width 36 height 5
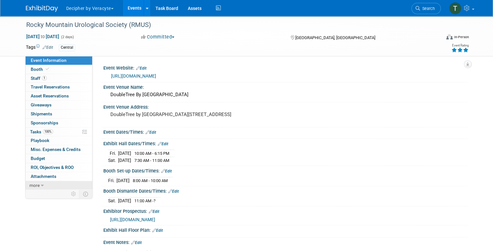
click at [55, 188] on link "more" at bounding box center [59, 185] width 67 height 9
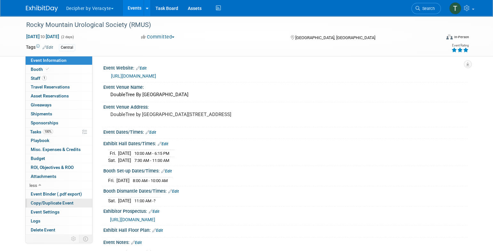
click at [57, 201] on span "Copy/Duplicate Event" at bounding box center [52, 202] width 43 height 5
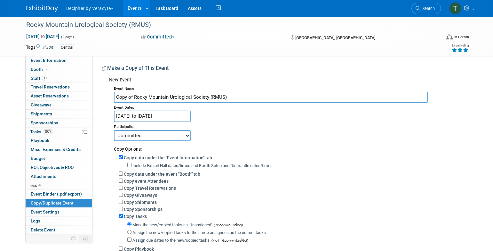
click at [134, 116] on input "[DATE] to [DATE]" at bounding box center [152, 115] width 77 height 11
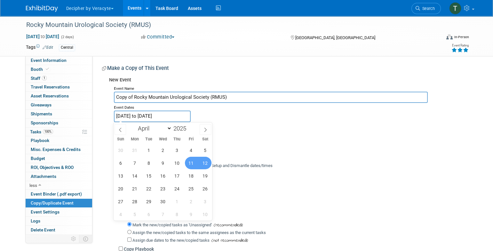
click at [188, 124] on div "January February March April May June July August September October November [D…" at bounding box center [163, 127] width 74 height 11
click at [189, 127] on span at bounding box center [189, 126] width 4 height 4
type input "2026"
click at [190, 163] on span "10" at bounding box center [191, 162] width 12 height 12
click at [205, 163] on span "11" at bounding box center [205, 162] width 12 height 12
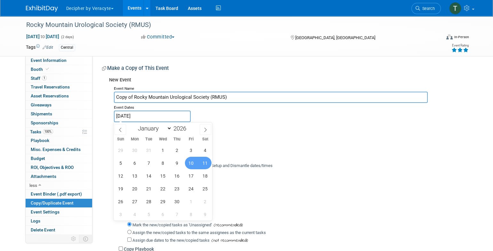
type input "Apr 10, 2026 to Apr 11, 2026"
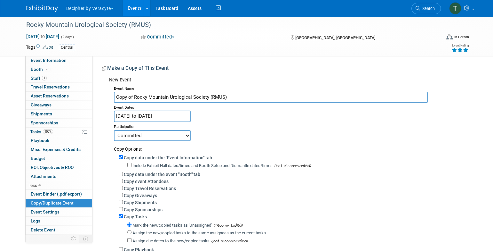
drag, startPoint x: 134, startPoint y: 97, endPoint x: 118, endPoint y: 99, distance: 16.5
click at [118, 99] on input "Copy of Rocky Mountain Urological Society (RMUS)" at bounding box center [271, 97] width 314 height 11
type input "Rocky Mountain Urological Society (RMUS)"
click at [152, 138] on select "Committed Considering Not Going" at bounding box center [152, 135] width 77 height 11
select select "2"
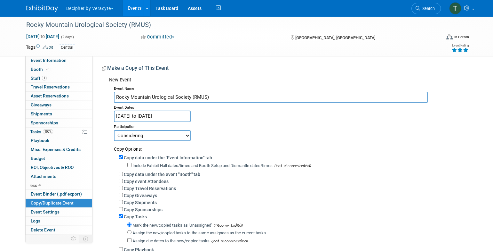
click at [114, 130] on select "Committed Considering Not Going" at bounding box center [152, 135] width 77 height 11
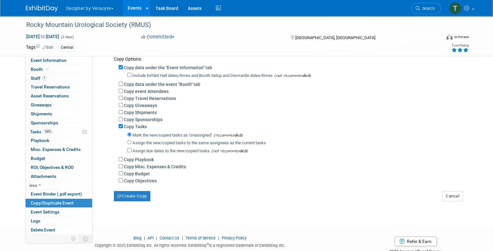
scroll to position [90, 0]
click at [138, 198] on button "Create Copy" at bounding box center [132, 195] width 36 height 10
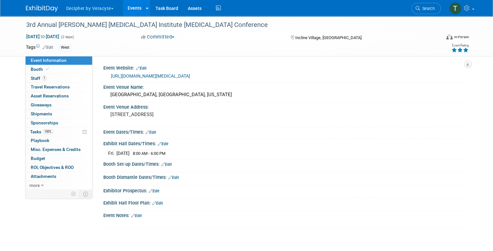
click at [125, 78] on link "https://med.unr.edu/cme/renown-cancer-conference-2025" at bounding box center [150, 75] width 79 height 5
click at [49, 157] on link "Budget" at bounding box center [59, 158] width 67 height 9
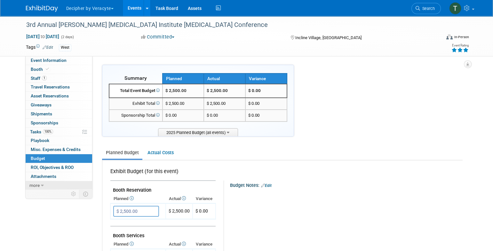
click at [44, 183] on link "more" at bounding box center [59, 185] width 67 height 9
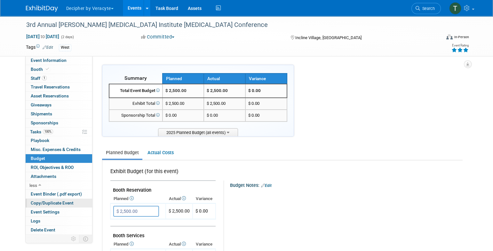
click at [56, 203] on span "Copy/Duplicate Event" at bounding box center [52, 202] width 43 height 5
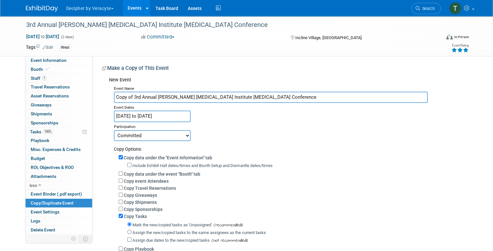
drag, startPoint x: 140, startPoint y: 96, endPoint x: 106, endPoint y: 99, distance: 34.0
click at [106, 99] on div "New Event Event Name Copy of 3rd Annual Pennington Cancer Institute Cancer Conf…" at bounding box center [282, 182] width 361 height 216
type input "4th Annual Pennington Cancer Institute Cancer Conference"
click at [144, 114] on input "Apr 25, 2025 to Apr 26, 2025" at bounding box center [152, 115] width 77 height 11
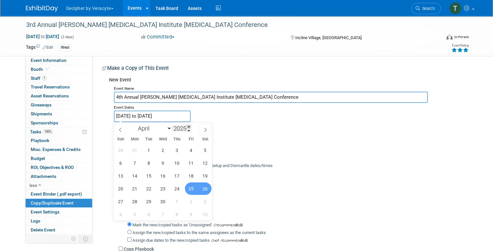
click at [189, 127] on span at bounding box center [189, 126] width 4 height 4
type input "2026"
click at [195, 186] on span "24" at bounding box center [191, 188] width 12 height 12
click at [204, 187] on span "25" at bounding box center [205, 188] width 12 height 12
type input "Apr 24, 2026 to Apr 25, 2026"
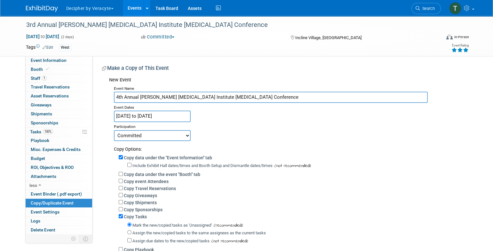
click at [137, 139] on select "Committed Considering Not Going" at bounding box center [152, 135] width 77 height 11
select select "2"
click at [114, 130] on select "Committed Considering Not Going" at bounding box center [152, 135] width 77 height 11
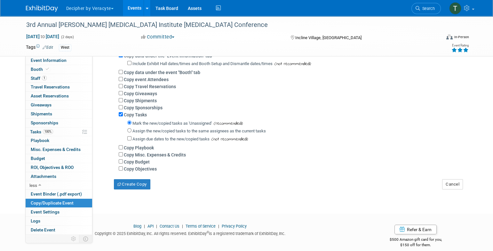
scroll to position [110, 0]
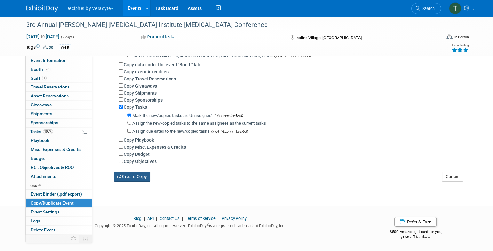
click at [141, 179] on button "Create Copy" at bounding box center [132, 176] width 36 height 10
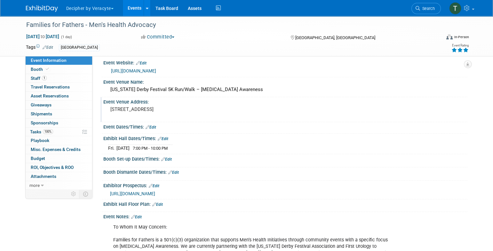
scroll to position [6, 0]
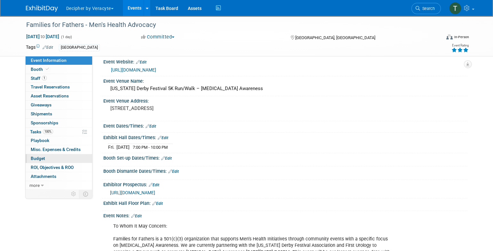
click at [49, 156] on link "Budget" at bounding box center [59, 158] width 67 height 9
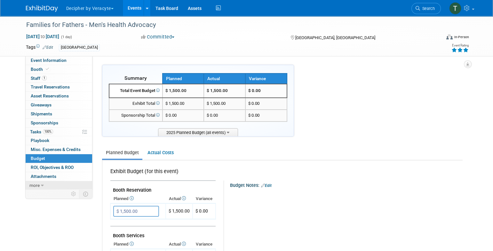
click at [45, 186] on link "more" at bounding box center [59, 185] width 67 height 9
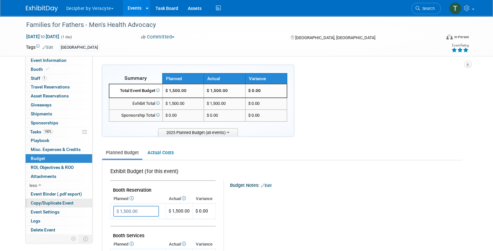
click at [75, 203] on link "Copy/Duplicate Event" at bounding box center [59, 202] width 67 height 9
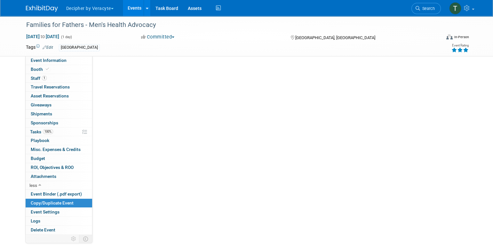
select select "3"
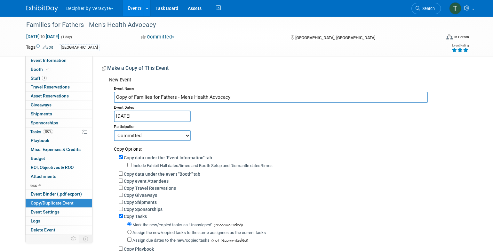
drag, startPoint x: 132, startPoint y: 98, endPoint x: 99, endPoint y: 98, distance: 33.9
click at [99, 98] on div "Event Website: Edit https://runsignup.com/Race/KY/Louisville/KentuckyDerbyFesti…" at bounding box center [279, 173] width 375 height 234
type input "Families for Fathers - Men's Health Advocacy"
click at [142, 119] on body "Decipher by Veracyte Explore: My Workspaces 2 Go to Workspace: Corporate Events…" at bounding box center [246, 125] width 493 height 251
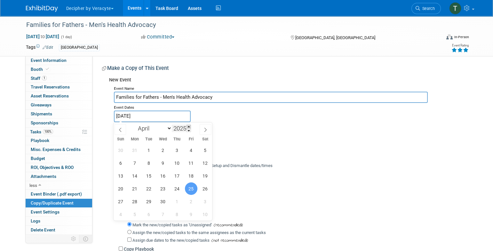
click at [187, 126] on span at bounding box center [189, 126] width 4 height 4
type input "2026"
click at [192, 185] on span "24" at bounding box center [191, 188] width 12 height 12
type input "Apr 24, 2026"
click at [192, 185] on span "24" at bounding box center [191, 188] width 12 height 12
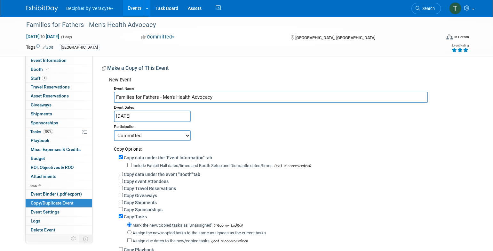
click at [151, 133] on select "Committed Considering Not Going" at bounding box center [152, 135] width 77 height 11
select select "2"
click at [114, 130] on select "Committed Considering Not Going" at bounding box center [152, 135] width 77 height 11
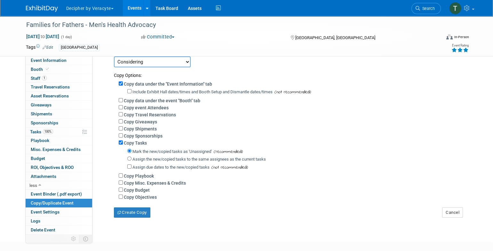
scroll to position [110, 0]
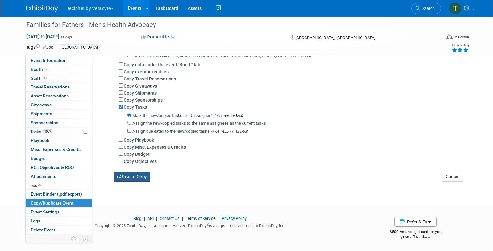
click at [146, 179] on button "Create Copy" at bounding box center [132, 176] width 36 height 10
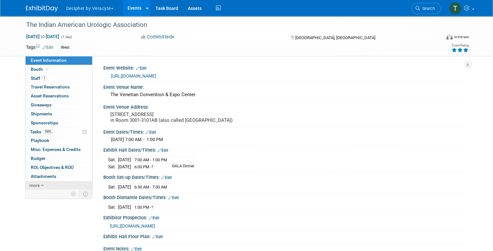
click at [56, 182] on link "more" at bounding box center [59, 185] width 67 height 9
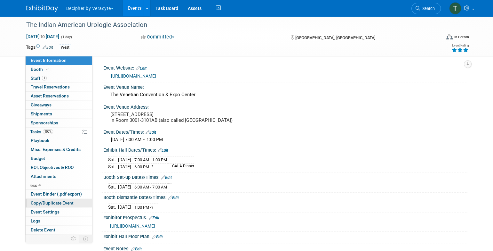
click at [56, 199] on link "Copy/Duplicate Event" at bounding box center [59, 202] width 67 height 9
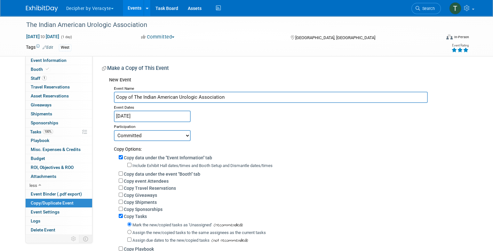
drag, startPoint x: 133, startPoint y: 99, endPoint x: 113, endPoint y: 100, distance: 20.2
click at [113, 100] on div "Event Name Copy of The Indian American Urologic Association Event Dates Apr 26,…" at bounding box center [286, 187] width 354 height 206
type input "The Indian American Urologic Association"
click at [142, 116] on input "Apr 26, 2025" at bounding box center [152, 115] width 77 height 11
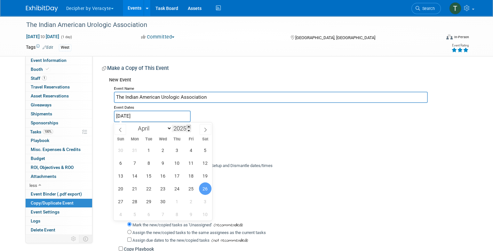
click at [188, 127] on span at bounding box center [189, 126] width 4 height 4
click at [189, 130] on span at bounding box center [189, 130] width 4 height 4
type input "2026"
click at [208, 130] on span at bounding box center [206, 129] width 12 height 11
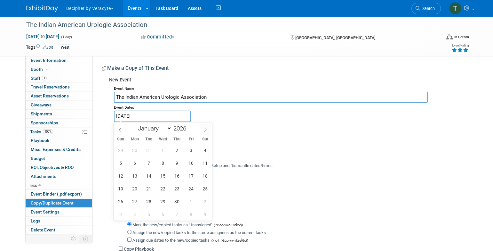
select select "4"
click at [218, 110] on div "Event Dates" at bounding box center [288, 107] width 349 height 8
click at [170, 119] on body "Decipher by Veracyte Explore: My Workspaces 2 Go to Workspace: Corporate Events…" at bounding box center [246, 125] width 493 height 251
click at [191, 127] on span at bounding box center [189, 126] width 4 height 4
click at [189, 130] on span at bounding box center [189, 130] width 4 height 4
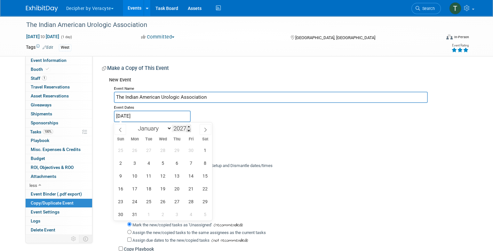
type input "2026"
click at [123, 130] on span at bounding box center [121, 129] width 12 height 11
select select "3"
click at [188, 187] on span "24" at bounding box center [191, 188] width 12 height 12
type input "Apr 24, 2026"
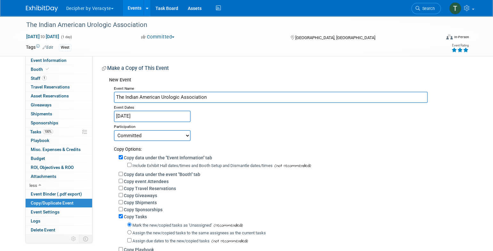
click at [158, 134] on select "Committed Considering Not Going" at bounding box center [152, 135] width 77 height 11
select select "2"
click at [114, 130] on select "Committed Considering Not Going" at bounding box center [152, 135] width 77 height 11
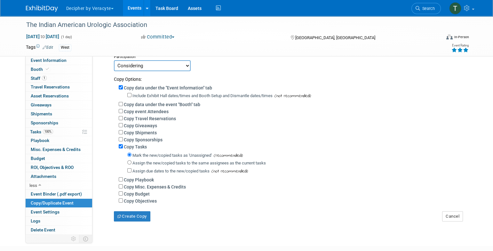
scroll to position [110, 0]
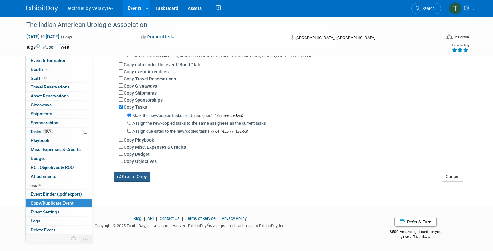
click at [143, 177] on button "Create Copy" at bounding box center [132, 176] width 36 height 10
click at [56, 157] on link "Budget" at bounding box center [59, 158] width 67 height 9
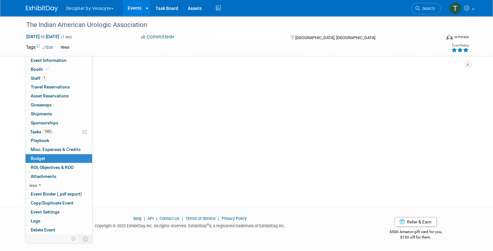
scroll to position [0, 0]
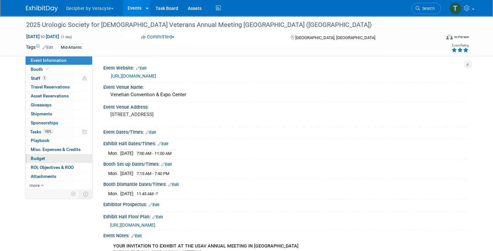
click at [49, 154] on link "Budget" at bounding box center [59, 158] width 67 height 9
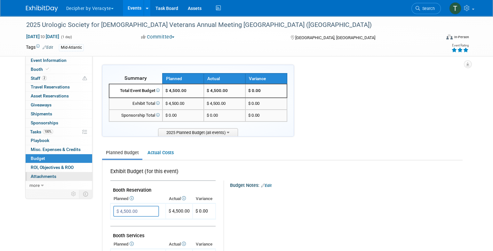
click at [52, 179] on link "0 Attachments 0" at bounding box center [59, 176] width 67 height 9
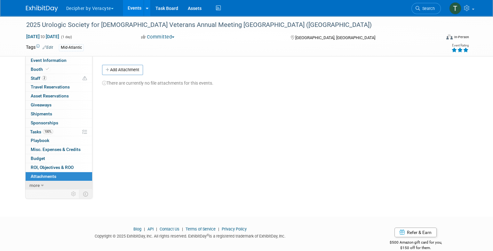
click at [51, 182] on link "more" at bounding box center [59, 185] width 67 height 9
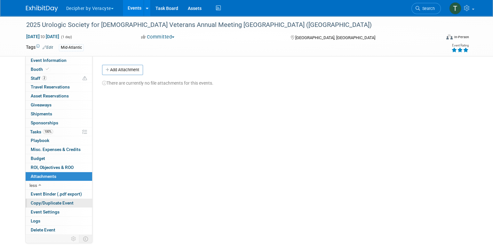
click at [56, 206] on link "Copy/Duplicate Event" at bounding box center [59, 202] width 67 height 9
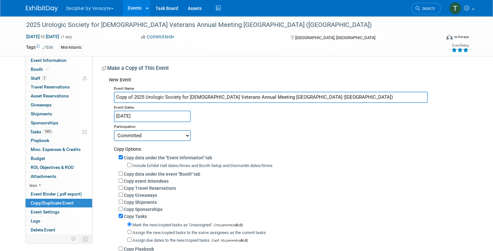
drag, startPoint x: 144, startPoint y: 98, endPoint x: 101, endPoint y: 98, distance: 42.9
click at [101, 98] on div "Event Website: Edit [URL][DOMAIN_NAME] Event Venue Name: [GEOGRAPHIC_DATA] Even…" at bounding box center [279, 173] width 375 height 234
type input "2026 Urologic Society for [DEMOGRAPHIC_DATA] Veterans Annual Meeting [GEOGRAPHI…"
click at [140, 108] on div "Event Dates" at bounding box center [288, 107] width 349 height 8
click at [142, 125] on div "Participation" at bounding box center [288, 126] width 349 height 8
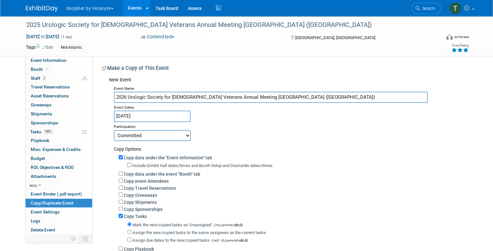
click at [144, 122] on div "Participation" at bounding box center [288, 126] width 349 height 8
click at [145, 119] on body "Decipher by Veracyte Explore: My Workspaces 2 Go to Workspace: Corporate Events…" at bounding box center [246, 125] width 493 height 251
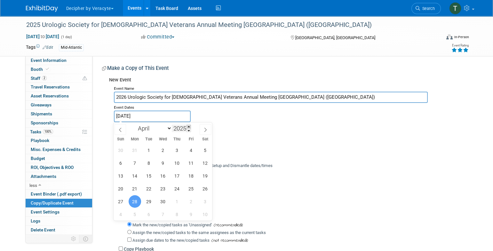
click at [189, 126] on span at bounding box center [189, 126] width 4 height 4
type input "2026"
click at [133, 199] on span "27" at bounding box center [135, 201] width 12 height 12
type input "Apr 27, 2026"
click at [133, 199] on span "27" at bounding box center [135, 201] width 12 height 12
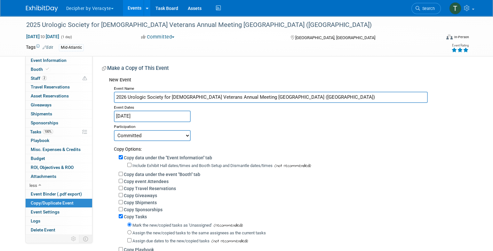
click at [142, 136] on select "Committed Considering Not Going" at bounding box center [152, 135] width 77 height 11
select select "2"
click at [114, 130] on select "Committed Considering Not Going" at bounding box center [152, 135] width 77 height 11
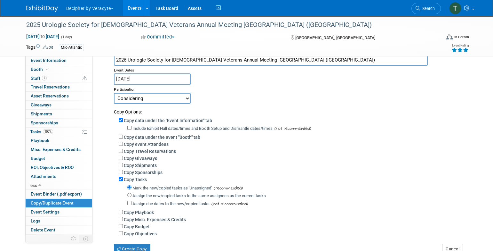
scroll to position [110, 0]
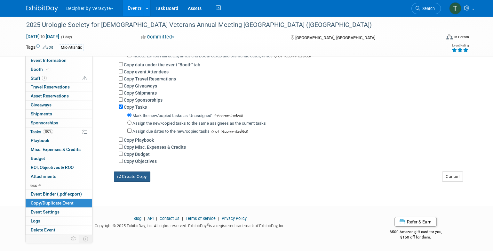
click at [146, 177] on button "Create Copy" at bounding box center [132, 176] width 36 height 10
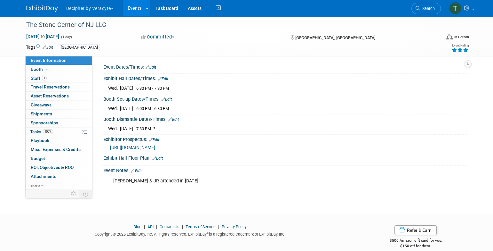
scroll to position [71, 0]
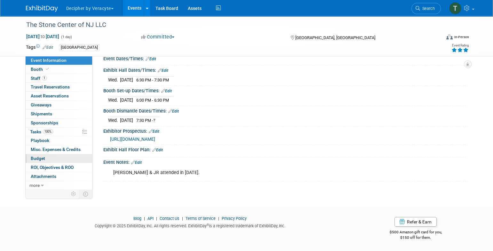
click at [57, 160] on link "Budget" at bounding box center [59, 158] width 67 height 9
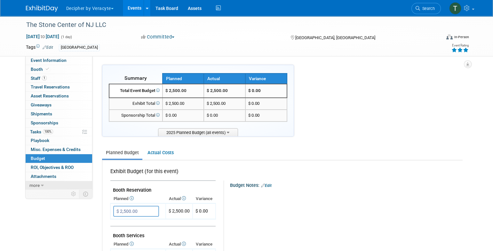
click at [45, 186] on link "more" at bounding box center [59, 185] width 67 height 9
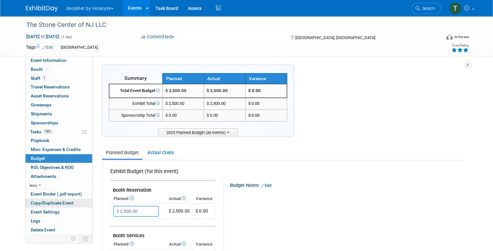
click at [49, 203] on span "Copy/Duplicate Event" at bounding box center [52, 202] width 43 height 5
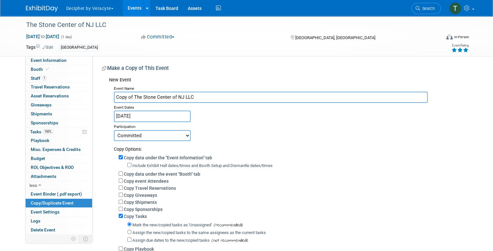
drag, startPoint x: 134, startPoint y: 98, endPoint x: 105, endPoint y: 98, distance: 29.1
click at [105, 98] on div "New Event Event Name Copy of The Stone Center of NJ LLC Event Dates Apr 30, 202…" at bounding box center [282, 182] width 361 height 216
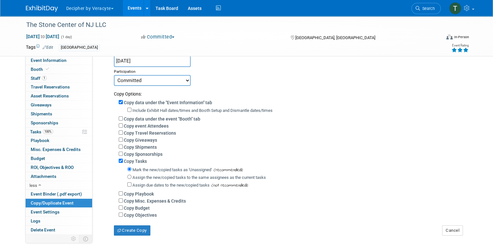
scroll to position [109, 0]
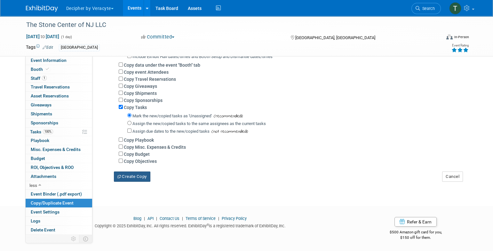
type input "The Stone Center of NJ LLC"
click at [145, 176] on button "Create Copy" at bounding box center [132, 176] width 36 height 10
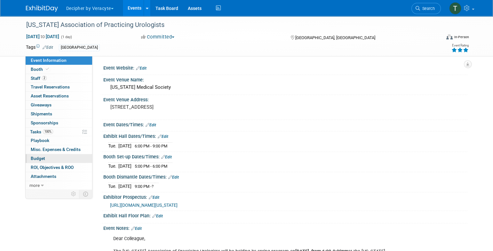
click at [56, 156] on link "Budget" at bounding box center [59, 158] width 67 height 9
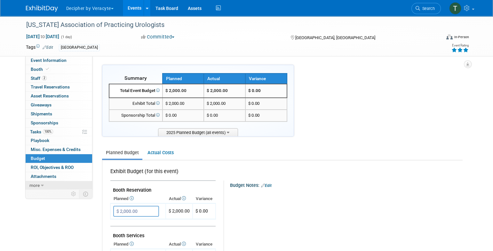
click at [57, 183] on link "more" at bounding box center [59, 185] width 67 height 9
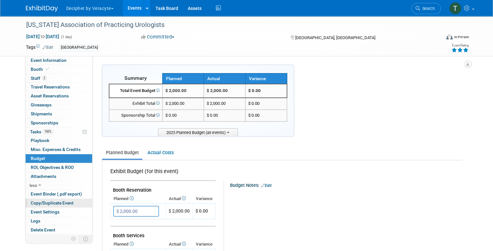
click at [59, 203] on span "Copy/Duplicate Event" at bounding box center [52, 202] width 43 height 5
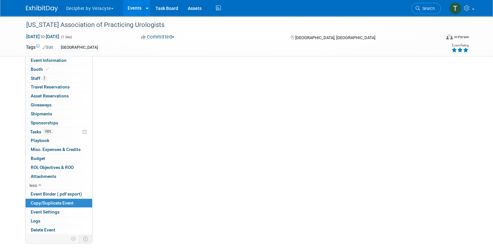
select select "4"
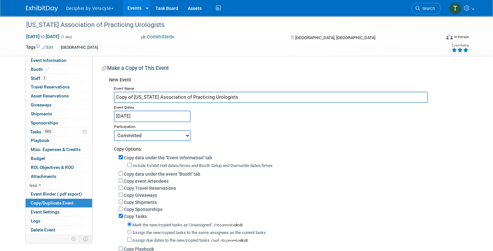
drag, startPoint x: 134, startPoint y: 96, endPoint x: 103, endPoint y: 98, distance: 31.1
click at [103, 98] on div "New Event Event Name Copy of [US_STATE] Association of Practicing Urologists Ev…" at bounding box center [282, 182] width 361 height 216
type input "[US_STATE] Association of Practicing Urologists"
click at [175, 116] on input "[DATE]" at bounding box center [152, 115] width 77 height 11
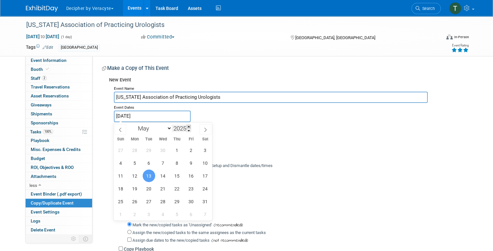
click at [189, 126] on span at bounding box center [189, 126] width 4 height 4
type input "2026"
click at [175, 178] on span "14" at bounding box center [177, 175] width 12 height 12
type input "[DATE]"
click at [175, 178] on span "14" at bounding box center [177, 175] width 12 height 12
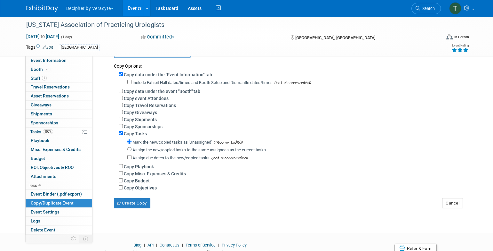
scroll to position [86, 0]
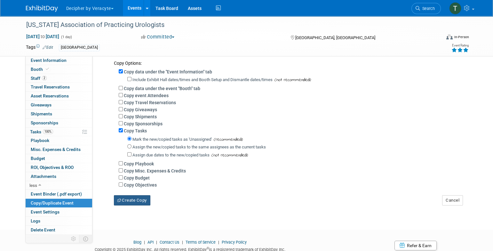
click at [143, 202] on button "Create Copy" at bounding box center [132, 200] width 36 height 10
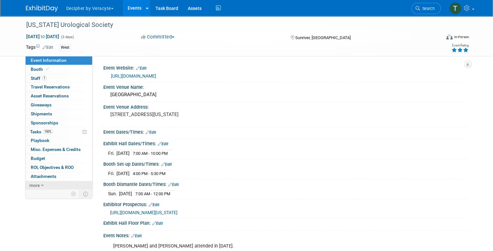
click at [47, 184] on link "more" at bounding box center [59, 185] width 67 height 9
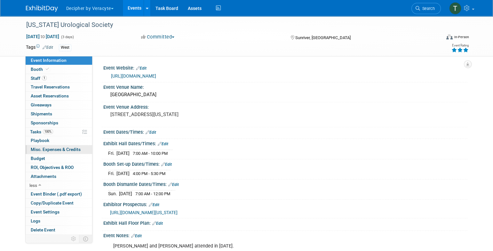
click at [61, 149] on span "Misc. Expenses & Credits 0" at bounding box center [56, 149] width 50 height 5
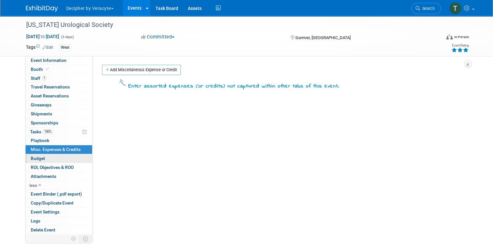
click at [62, 158] on link "Budget" at bounding box center [59, 158] width 67 height 9
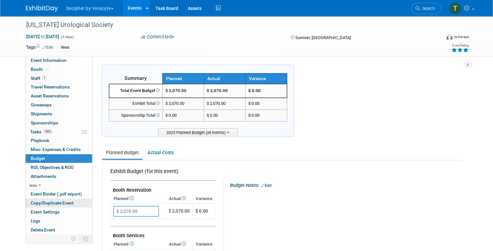
click at [66, 202] on span "Copy/Duplicate Event" at bounding box center [52, 202] width 43 height 5
select select "4"
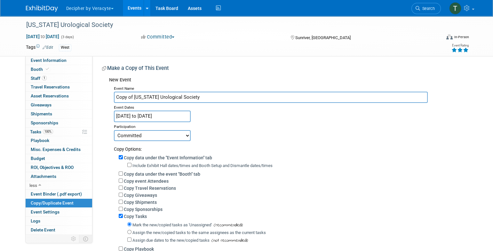
click at [166, 113] on input "May 16, 2025 to May 18, 2025" at bounding box center [152, 115] width 77 height 11
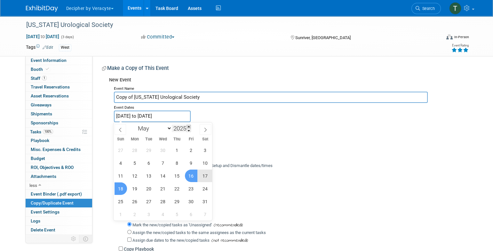
click at [190, 127] on span at bounding box center [189, 126] width 4 height 4
type input "2026"
click at [189, 177] on span "15" at bounding box center [191, 175] width 12 height 12
click at [120, 192] on span "17" at bounding box center [121, 188] width 12 height 12
type input "May 15, 2026 to May 17, 2026"
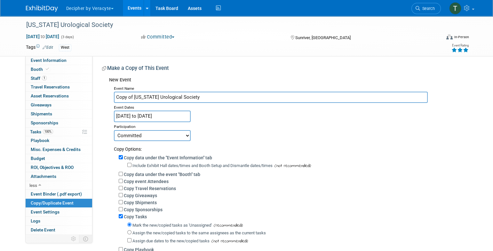
drag, startPoint x: 134, startPoint y: 97, endPoint x: 115, endPoint y: 100, distance: 19.3
click at [115, 100] on input "Copy of Oregon Urological Society" at bounding box center [271, 97] width 314 height 11
type input "Oregon Urological Society"
click at [157, 132] on select "Committed Considering Not Going" at bounding box center [152, 135] width 77 height 11
select select "2"
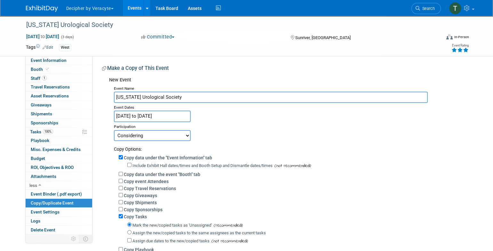
click at [114, 130] on select "Committed Considering Not Going" at bounding box center [152, 135] width 77 height 11
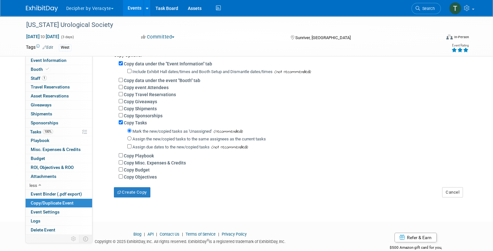
click at [144, 198] on div "Oregon Urological Society May 16, 2025 to May 18, 2025 (3 days) May 16, 2025 to…" at bounding box center [246, 66] width 493 height 288
click at [147, 193] on button "Create Copy" at bounding box center [132, 192] width 36 height 10
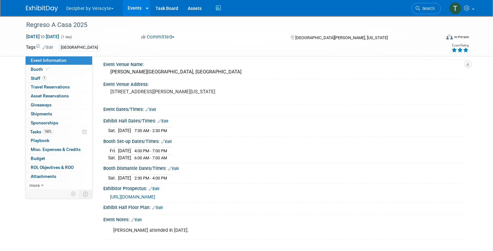
scroll to position [43, 0]
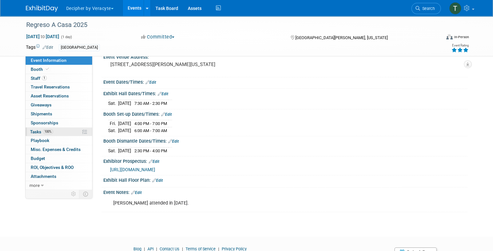
click at [69, 133] on link "100% Tasks 100%" at bounding box center [59, 131] width 67 height 9
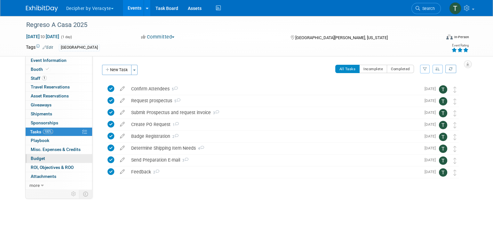
click at [69, 161] on link "Budget" at bounding box center [59, 158] width 67 height 9
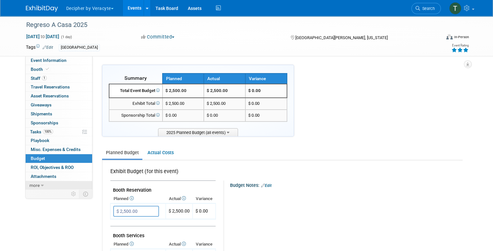
click at [66, 187] on link "more" at bounding box center [59, 185] width 67 height 9
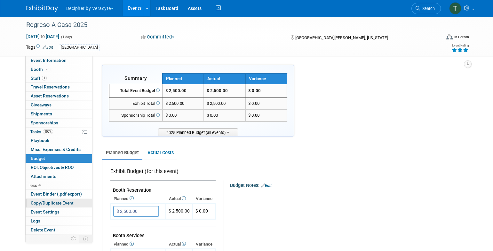
click at [63, 204] on span "Copy/Duplicate Event" at bounding box center [52, 202] width 43 height 5
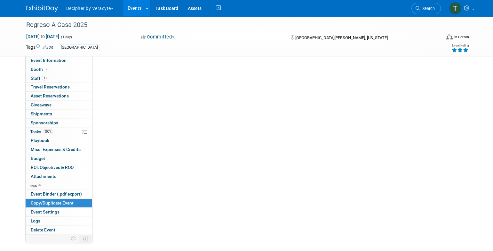
select select "4"
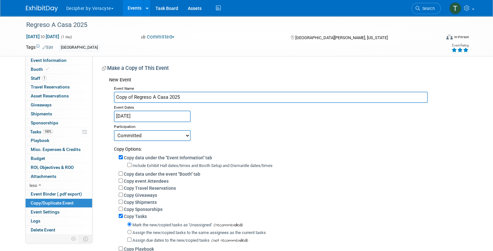
drag, startPoint x: 123, startPoint y: 97, endPoint x: 112, endPoint y: 99, distance: 11.6
click at [112, 99] on div "Event Name Copy of Regreso A Casa 2025 Event Dates May 17, 2025 Duplicate Event…" at bounding box center [286, 187] width 354 height 206
type input "Regreso A Casa 2025"
click at [147, 116] on input "May 17, 2025" at bounding box center [152, 115] width 77 height 11
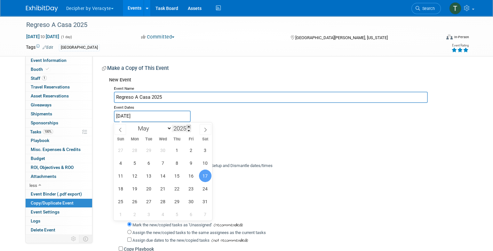
click at [187, 126] on span at bounding box center [189, 126] width 4 height 4
type input "2026"
click at [205, 174] on span "16" at bounding box center [205, 175] width 12 height 12
type input "May 16, 2026"
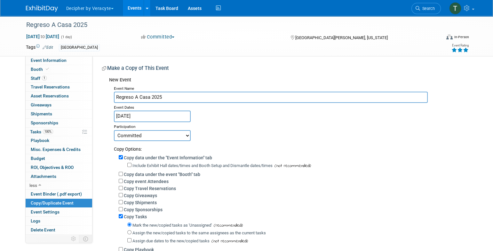
click at [158, 137] on select "Committed Considering Not Going" at bounding box center [152, 135] width 77 height 11
select select "2"
click at [114, 130] on select "Committed Considering Not Going" at bounding box center [152, 135] width 77 height 11
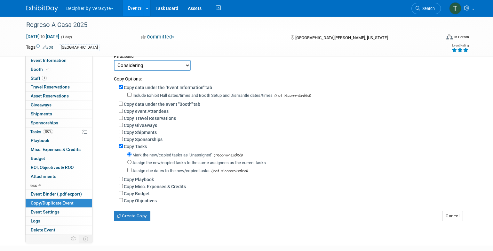
scroll to position [110, 0]
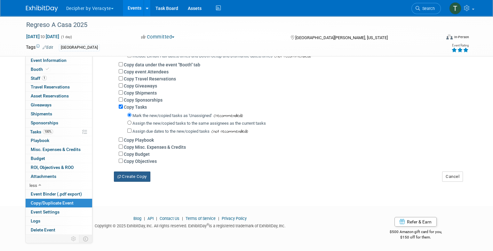
click at [141, 172] on button "Create Copy" at bounding box center [132, 176] width 36 height 10
click at [61, 165] on span "ROI, Objectives & ROO 0" at bounding box center [52, 166] width 43 height 5
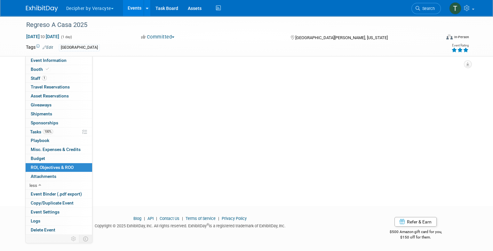
scroll to position [0, 0]
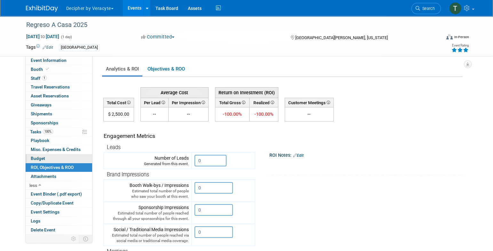
click at [62, 160] on link "Budget" at bounding box center [59, 158] width 67 height 9
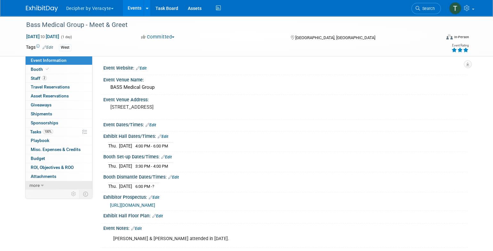
click at [53, 185] on link "more" at bounding box center [59, 185] width 67 height 9
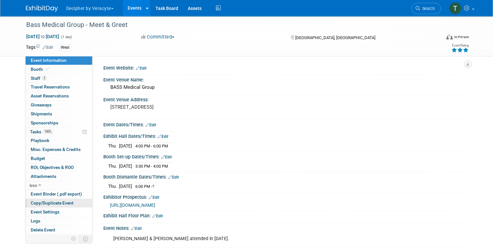
click at [54, 203] on span "Copy/Duplicate Event" at bounding box center [52, 202] width 43 height 5
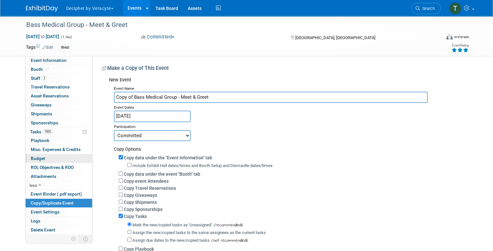
click at [84, 161] on link "Budget" at bounding box center [59, 158] width 67 height 9
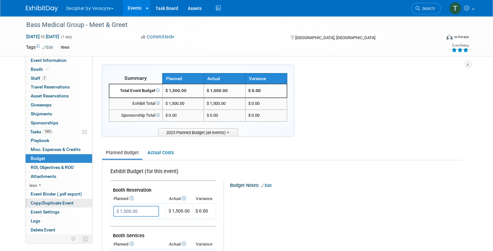
click at [72, 201] on span "Copy/Duplicate Event" at bounding box center [52, 202] width 43 height 5
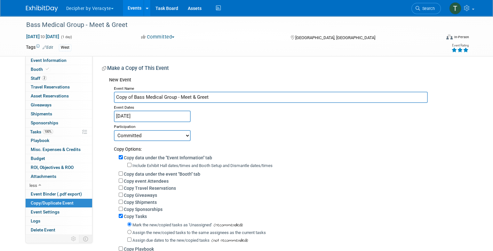
drag, startPoint x: 126, startPoint y: 99, endPoint x: 99, endPoint y: 100, distance: 27.9
click at [99, 100] on div "Event Website: Edit Event Venue Name: BASS Medical Group Event Venue Address: 2…" at bounding box center [279, 173] width 375 height 234
type input "Bass Medical Group - Meet & Greet"
click at [141, 114] on input "Jun 12, 2025" at bounding box center [152, 115] width 77 height 11
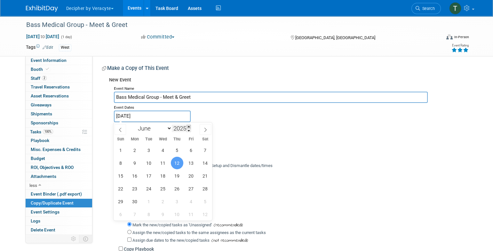
click at [189, 126] on span at bounding box center [189, 126] width 4 height 4
type input "2026"
click at [181, 163] on span "11" at bounding box center [177, 162] width 12 height 12
type input "Jun 11, 2026"
click at [181, 163] on span "11" at bounding box center [177, 162] width 12 height 12
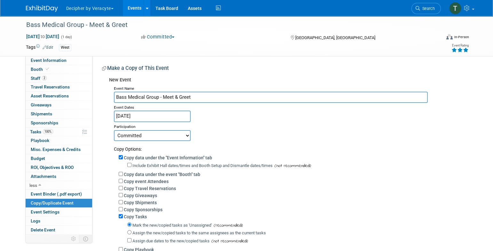
click at [154, 138] on select "Committed Considering Not Going" at bounding box center [152, 135] width 77 height 11
select select "2"
click at [114, 130] on select "Committed Considering Not Going" at bounding box center [152, 135] width 77 height 11
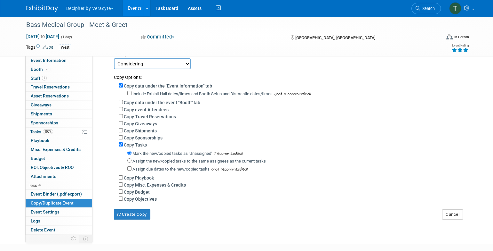
scroll to position [110, 0]
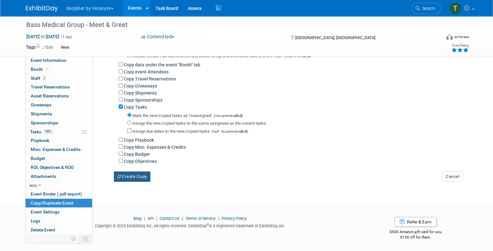
click at [134, 174] on button "Create Copy" at bounding box center [132, 176] width 36 height 10
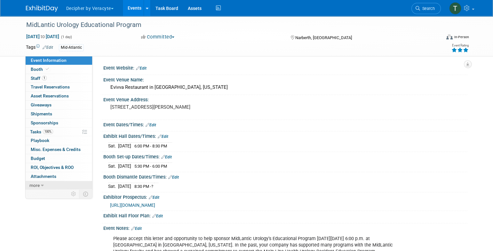
click at [48, 187] on link "more" at bounding box center [59, 185] width 67 height 9
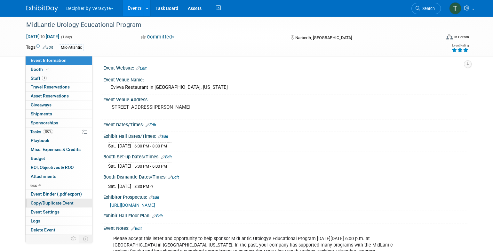
click at [53, 201] on span "Copy/Duplicate Event" at bounding box center [52, 202] width 43 height 5
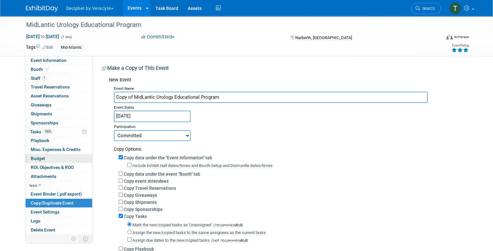
click at [62, 160] on link "Budget" at bounding box center [59, 158] width 67 height 9
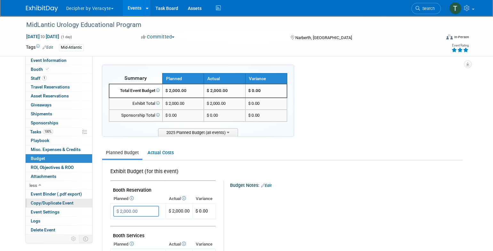
click at [63, 204] on span "Copy/Duplicate Event" at bounding box center [52, 202] width 43 height 5
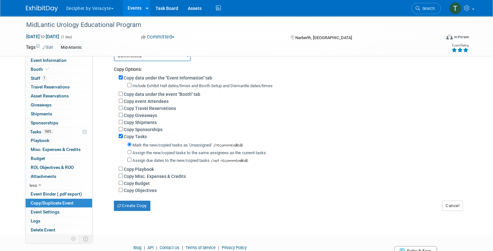
scroll to position [86, 0]
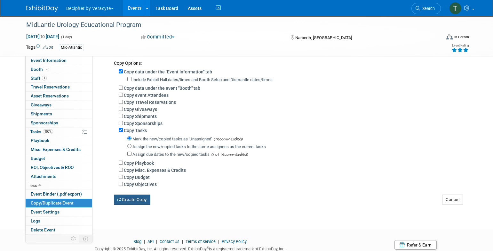
click at [132, 202] on button "Create Copy" at bounding box center [132, 199] width 36 height 10
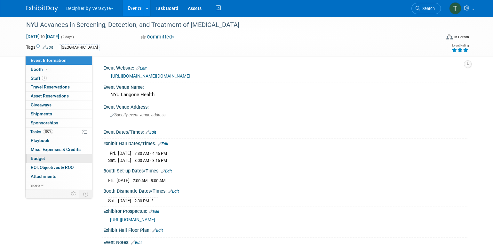
click at [51, 154] on link "Budget" at bounding box center [59, 158] width 67 height 9
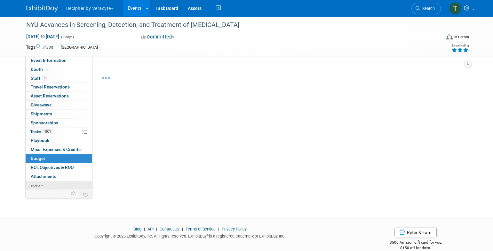
click at [52, 187] on link "more" at bounding box center [59, 185] width 67 height 9
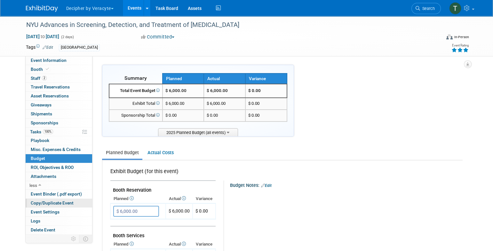
click at [68, 205] on link "Copy/Duplicate Event" at bounding box center [59, 202] width 67 height 9
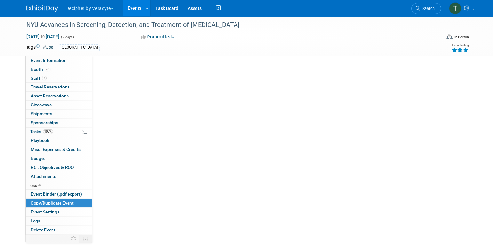
select select "5"
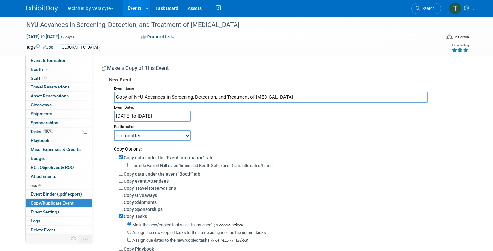
drag, startPoint x: 134, startPoint y: 97, endPoint x: 108, endPoint y: 98, distance: 25.6
click at [108, 98] on div "New Event Event Name Copy of NYU Advances in Screening, Detection, and Treatmen…" at bounding box center [282, 182] width 361 height 216
type input "NYU Advances in Screening, Detection, and Treatment of Prostate Cancer"
click at [135, 132] on select "Committed Considering Not Going" at bounding box center [152, 135] width 77 height 11
select select "2"
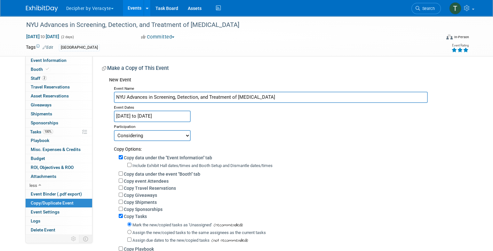
click at [114, 130] on select "Committed Considering Not Going" at bounding box center [152, 135] width 77 height 11
click at [137, 118] on input "Jun 20, 2025 to Jun 21, 2025" at bounding box center [152, 115] width 77 height 11
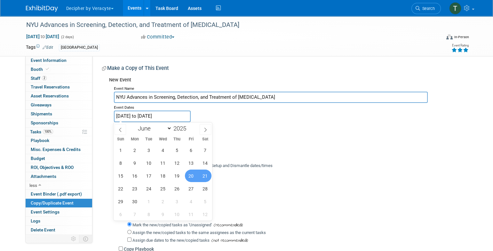
drag, startPoint x: 189, startPoint y: 126, endPoint x: 191, endPoint y: 134, distance: 8.5
click at [189, 126] on span at bounding box center [189, 126] width 4 height 4
type input "2026"
click at [192, 174] on span "19" at bounding box center [191, 175] width 12 height 12
click at [207, 175] on span "20" at bounding box center [205, 175] width 12 height 12
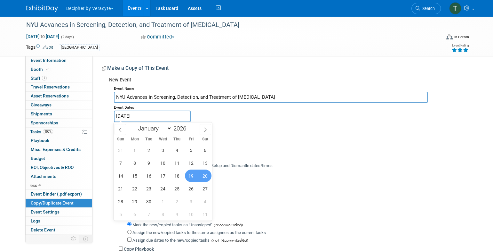
type input "Jun 19, 2026 to Jun 20, 2026"
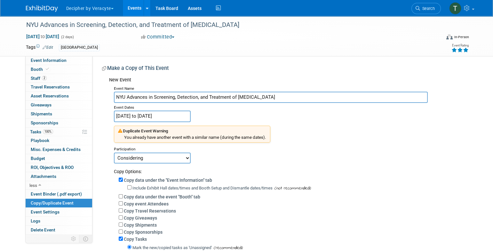
click at [163, 157] on select "Committed Considering Not Going" at bounding box center [152, 157] width 77 height 11
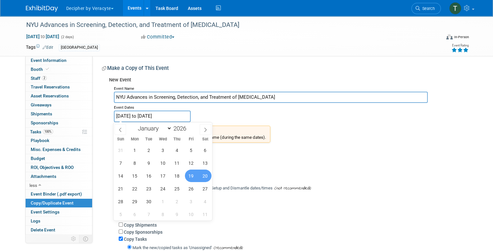
click at [173, 117] on input "Jun 19, 2026 to Jun 20, 2026" at bounding box center [152, 115] width 77 height 11
click at [220, 113] on div "Event Name NYU Advances in Screening, Detection, and Treatment of Prostate Canc…" at bounding box center [286, 198] width 354 height 229
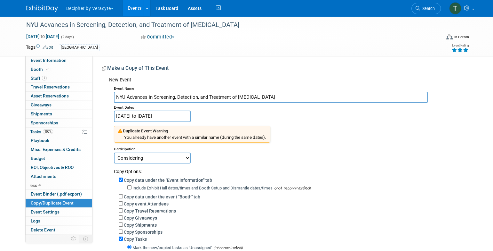
click at [132, 8] on link "Events" at bounding box center [134, 8] width 23 height 16
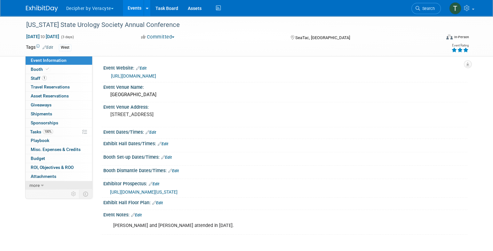
click at [47, 181] on link "more" at bounding box center [59, 185] width 67 height 9
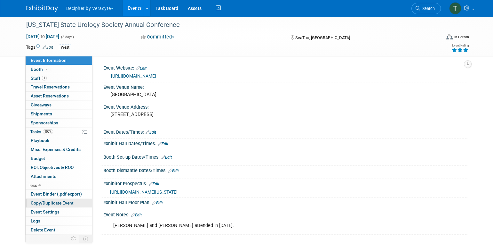
click at [50, 205] on link "Copy/Duplicate Event" at bounding box center [59, 202] width 67 height 9
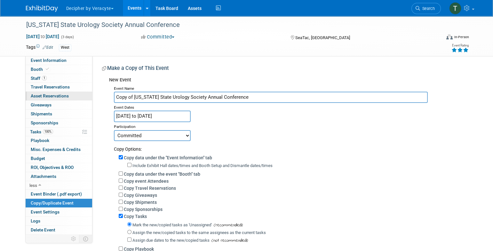
drag, startPoint x: 132, startPoint y: 96, endPoint x: 91, endPoint y: 96, distance: 40.6
click at [91, 96] on div "Event Information Event Info Booth Booth 1 Staff 1 Staff 0 Travel Reservations …" at bounding box center [246, 153] width 451 height 274
type input "[US_STATE] State Urology Society Annual Conference"
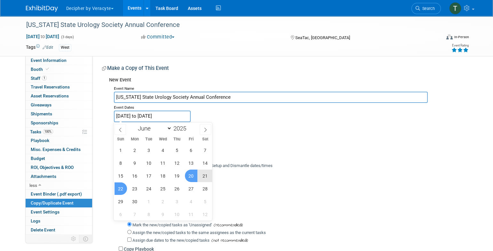
click at [165, 118] on input "[DATE] to [DATE]" at bounding box center [152, 115] width 77 height 11
click at [189, 128] on span at bounding box center [189, 126] width 4 height 4
type input "2026"
click at [194, 175] on span "19" at bounding box center [191, 175] width 12 height 12
click at [120, 190] on span "21" at bounding box center [121, 188] width 12 height 12
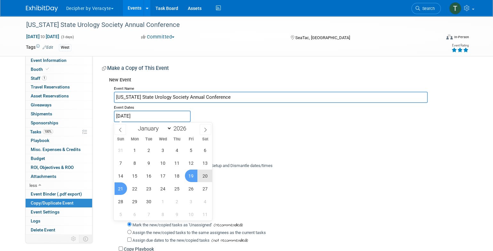
type input "[DATE] to [DATE]"
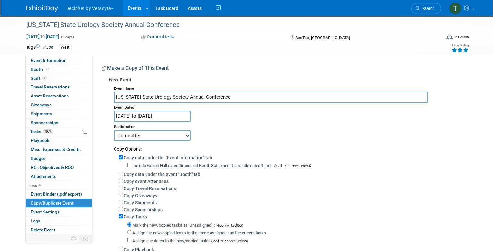
click at [163, 137] on select "Committed Considering Not Going" at bounding box center [152, 135] width 77 height 11
select select "2"
click at [114, 130] on select "Committed Considering Not Going" at bounding box center [152, 135] width 77 height 11
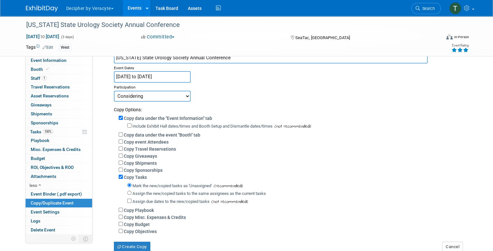
scroll to position [91, 0]
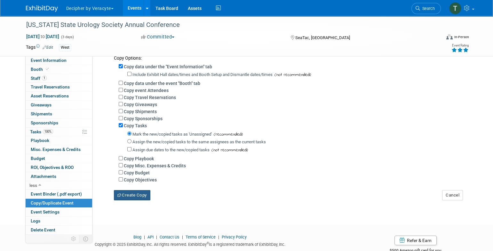
click at [146, 191] on button "Create Copy" at bounding box center [132, 195] width 36 height 10
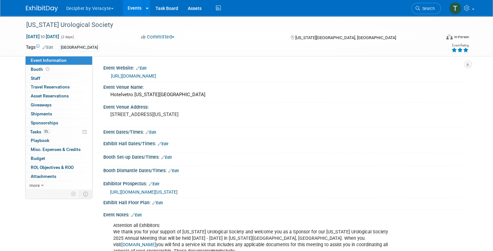
scroll to position [41, 0]
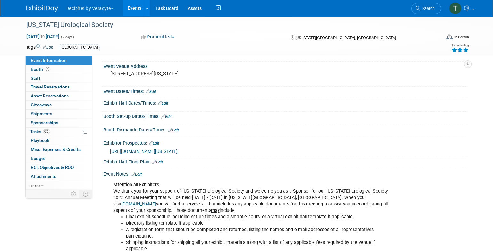
click at [156, 146] on div "[URL][DOMAIN_NAME][US_STATE]" at bounding box center [285, 150] width 364 height 9
click at [157, 143] on link "Edit" at bounding box center [154, 143] width 11 height 4
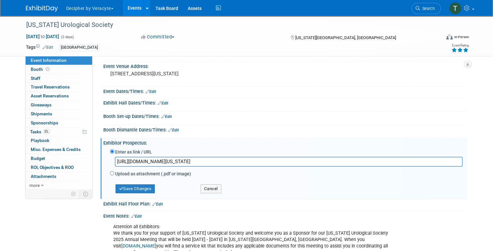
click at [150, 160] on input "[URL][DOMAIN_NAME][US_STATE]" at bounding box center [289, 161] width 348 height 10
click at [141, 185] on button "Save Changes" at bounding box center [136, 188] width 40 height 9
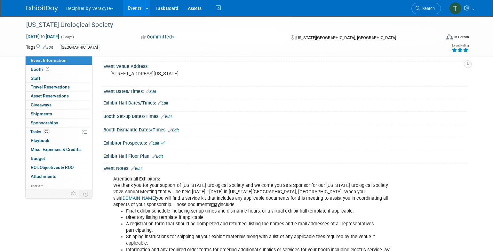
click at [141, 167] on link "Edit" at bounding box center [136, 168] width 11 height 4
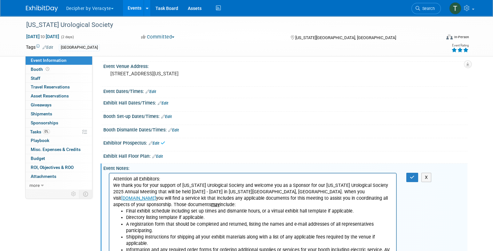
scroll to position [0, 0]
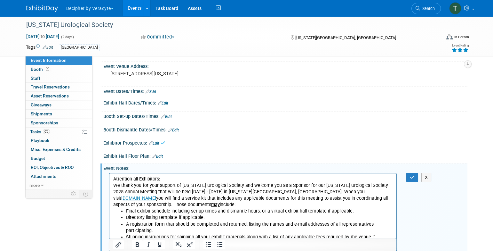
click at [142, 181] on p "Attention all Exhibitors: We thank you for your support of [US_STATE] Urologica…" at bounding box center [253, 191] width 280 height 32
click at [112, 176] on html "Attention all Exhibitors: We thank you for your support of [US_STATE] Urologica…" at bounding box center [252, 229] width 287 height 112
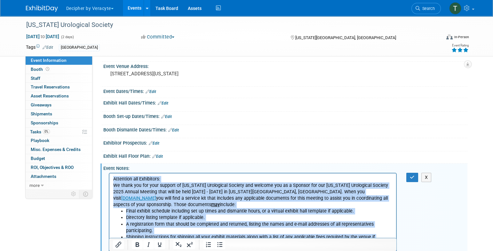
scroll to position [175, 0]
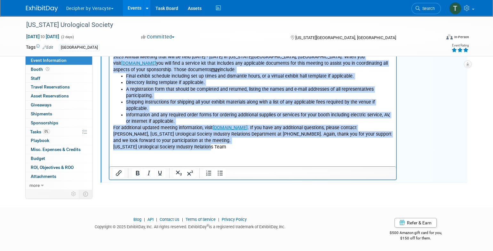
drag, startPoint x: 114, startPoint y: 42, endPoint x: 283, endPoint y: 259, distance: 275.8
click at [283, 150] on html "Attention all Exhibitors: We thank you for your support of [US_STATE] Urologica…" at bounding box center [252, 94] width 287 height 112
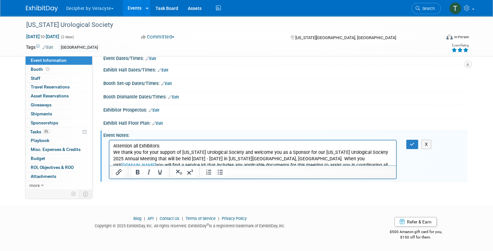
scroll to position [73, 0]
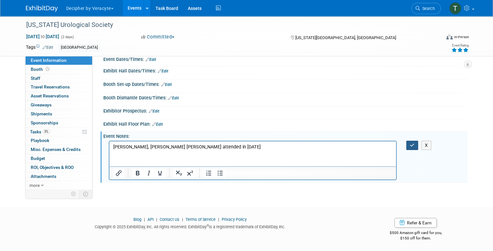
click at [409, 142] on button "button" at bounding box center [412, 144] width 12 height 9
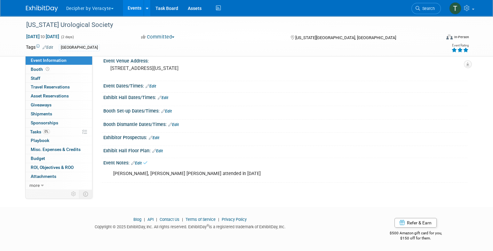
scroll to position [0, 0]
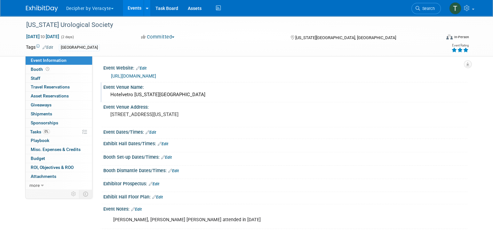
click at [156, 97] on div "Hotelvetro [US_STATE][GEOGRAPHIC_DATA]" at bounding box center [285, 95] width 355 height 10
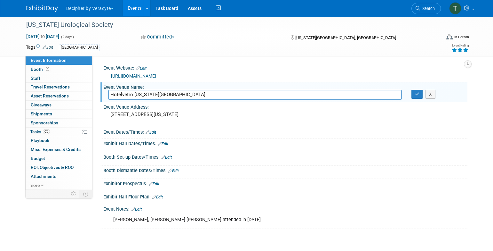
click at [156, 97] on input "Hotelvetro [US_STATE][GEOGRAPHIC_DATA]" at bounding box center [255, 95] width 294 height 10
click at [420, 95] on button "button" at bounding box center [417, 94] width 12 height 9
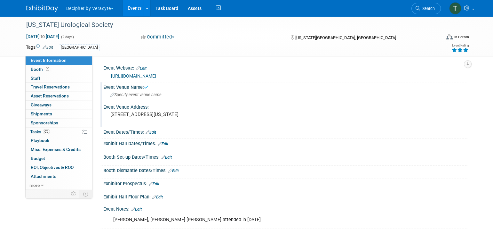
click at [140, 117] on pre "[STREET_ADDRESS][US_STATE]" at bounding box center [179, 114] width 138 height 6
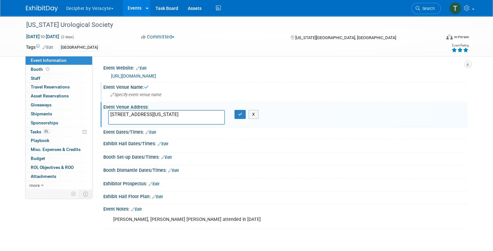
click at [140, 121] on textarea "[STREET_ADDRESS][US_STATE]" at bounding box center [166, 117] width 117 height 15
click at [159, 118] on textarea "[STREET_ADDRESS][US_STATE]" at bounding box center [166, 117] width 117 height 15
drag, startPoint x: 164, startPoint y: 121, endPoint x: 100, endPoint y: 106, distance: 66.6
click at [100, 106] on div "Event Website: Edit [URL][DOMAIN_NAME] Event Venue Name: Specify event venue na…" at bounding box center [279, 122] width 375 height 133
click at [243, 113] on button "button" at bounding box center [241, 114] width 12 height 9
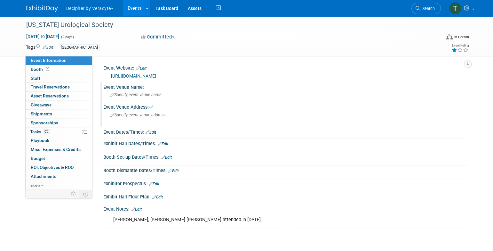
click at [455, 51] on icon at bounding box center [454, 50] width 6 height 4
click at [67, 128] on link "0% Tasks 0%" at bounding box center [59, 131] width 67 height 9
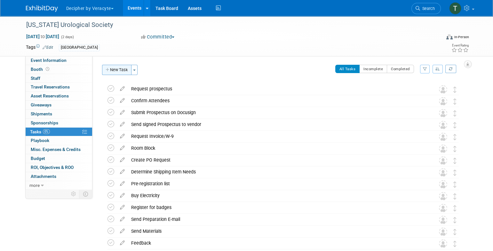
click at [123, 68] on button "New Task" at bounding box center [116, 70] width 29 height 10
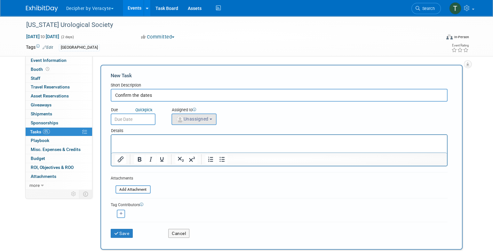
type input "Confirm the dates"
click at [191, 116] on span "Unassigned" at bounding box center [192, 118] width 33 height 5
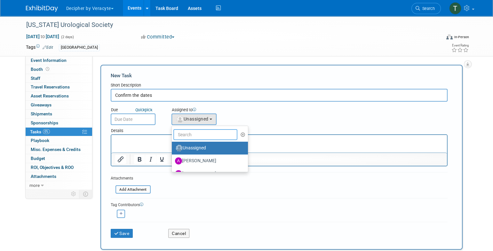
click at [187, 129] on input "text" at bounding box center [205, 134] width 64 height 11
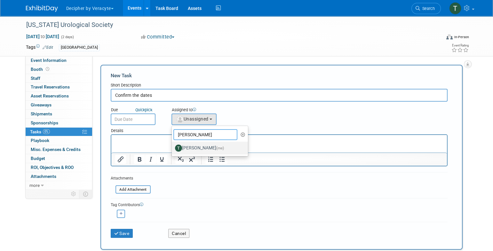
type input "[PERSON_NAME]"
click at [186, 146] on label "[PERSON_NAME] (me)" at bounding box center [208, 148] width 67 height 10
click at [173, 146] on input "[PERSON_NAME] (me)" at bounding box center [171, 147] width 4 height 4
select select "3ceeba8c-a19a-4597-a609-6fba7c9a515a"
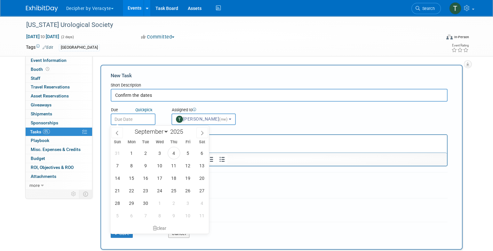
click at [134, 121] on input "text" at bounding box center [133, 119] width 45 height 12
click at [203, 134] on icon at bounding box center [202, 133] width 4 height 4
select select "10"
click at [160, 174] on span "12" at bounding box center [160, 177] width 12 height 12
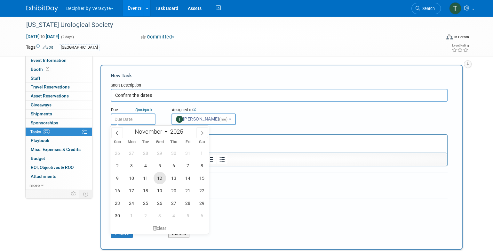
type input "[DATE]"
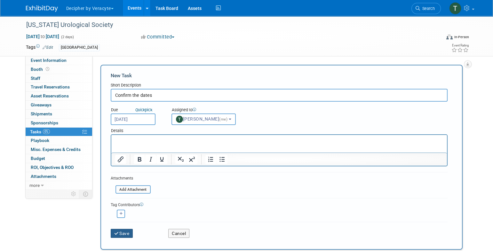
click at [129, 230] on button "Save" at bounding box center [122, 232] width 22 height 9
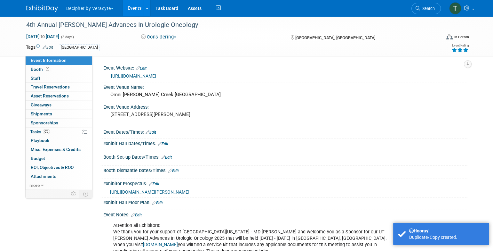
click at [450, 55] on div "4th Annual [PERSON_NAME] Advances In Urologic Oncology [DATE] to [DATE] (3 days…" at bounding box center [246, 36] width 451 height 40
click at [450, 54] on div "4th Annual [PERSON_NAME] Advances In Urologic Oncology [DATE] to [DATE] (3 days…" at bounding box center [246, 36] width 451 height 40
click at [467, 40] on div "Virtual In-Person Hybrid <img src="[URL][DOMAIN_NAME]" style="width: 22px; heig…" at bounding box center [436, 38] width 66 height 10
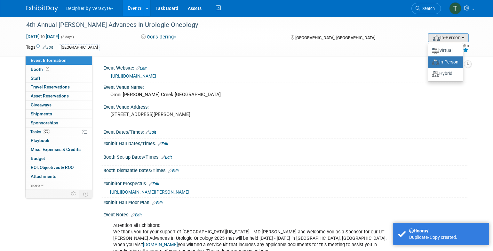
click at [481, 50] on div "4th Annual [PERSON_NAME] Advances In Urologic Oncology [DATE] to [DATE] (3 days…" at bounding box center [246, 36] width 493 height 40
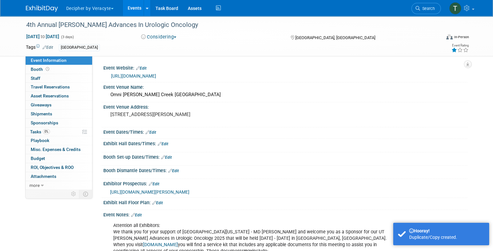
click at [454, 51] on icon at bounding box center [454, 50] width 6 height 4
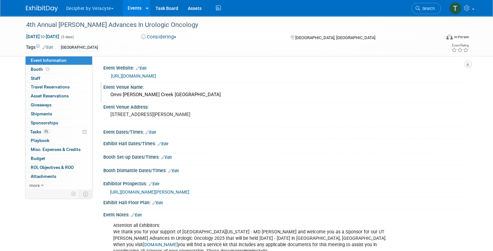
click at [140, 99] on div "Omni Barton Creek Austin" at bounding box center [285, 95] width 355 height 10
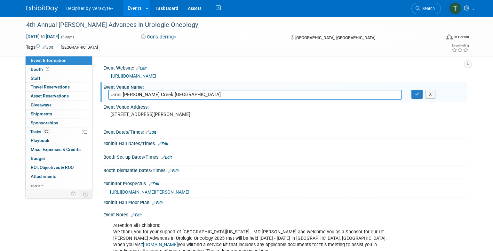
click at [140, 99] on input "Omni Barton Creek Austin" at bounding box center [255, 95] width 294 height 10
type input "La Cantera Resort & Spa"
click at [414, 96] on button "button" at bounding box center [417, 94] width 12 height 9
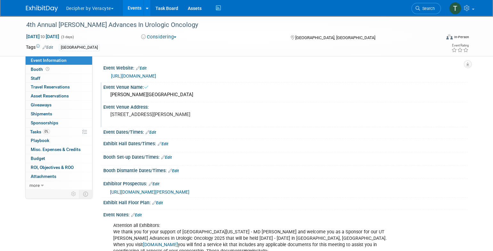
click at [163, 113] on pre "8212 Barton Club Dr, Austin, TX 78735" at bounding box center [179, 114] width 138 height 6
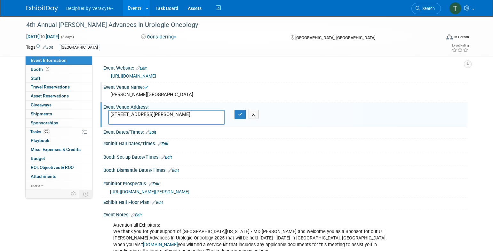
click at [163, 113] on textarea "8212 Barton Club Dr, Austin, TX 78735" at bounding box center [166, 117] width 117 height 15
type textarea "]"
click at [241, 113] on icon "button" at bounding box center [240, 114] width 4 height 4
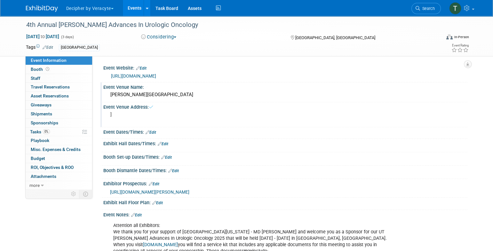
click at [179, 115] on pre "]" at bounding box center [179, 114] width 138 height 6
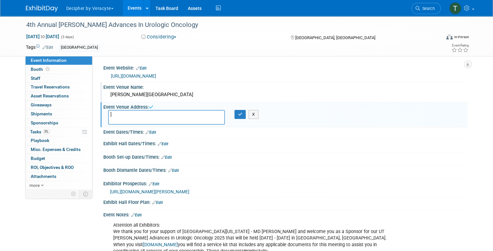
click at [179, 115] on textarea "]" at bounding box center [166, 117] width 117 height 15
click at [236, 114] on button "button" at bounding box center [241, 114] width 12 height 9
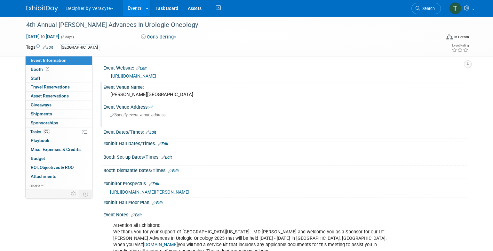
click at [159, 183] on link "Edit" at bounding box center [154, 183] width 11 height 4
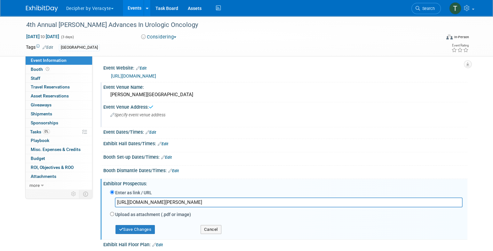
click at [160, 201] on input "https://veracyte365.sharepoint.com/:b:/r/sites/DecipherMKTG/Shared%20Documents/…" at bounding box center [289, 202] width 348 height 10
click at [147, 227] on button "Save Changes" at bounding box center [136, 229] width 40 height 9
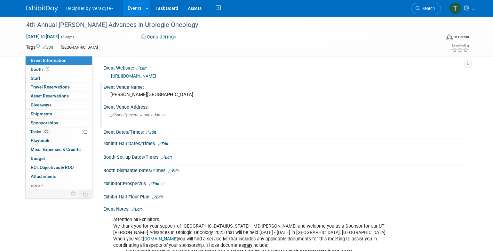
scroll to position [78, 0]
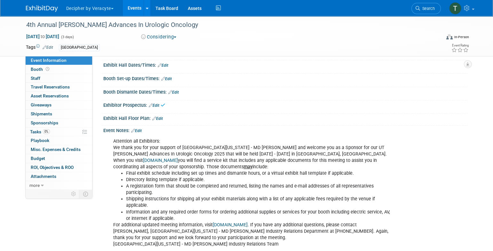
click at [141, 127] on div "Event Notes: Edit" at bounding box center [285, 129] width 364 height 8
click at [142, 131] on link "Edit" at bounding box center [136, 130] width 11 height 4
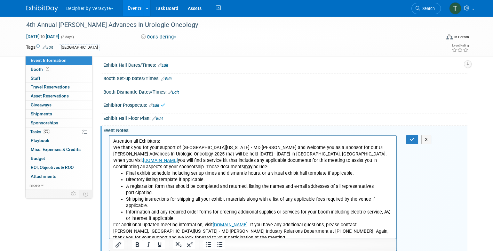
scroll to position [0, 0]
drag, startPoint x: 114, startPoint y: 139, endPoint x: 171, endPoint y: 213, distance: 93.8
click at [171, 213] on html "Attention all Exhibitors: We thank you for your support of University of Texas …" at bounding box center [252, 191] width 287 height 112
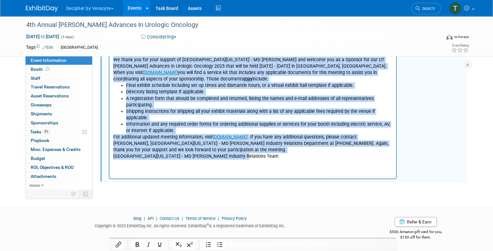
drag, startPoint x: 113, startPoint y: 54, endPoint x: 240, endPoint y: 235, distance: 220.3
click at [240, 159] on html "Attention all Exhibitors: We thank you for your support of University of Texas …" at bounding box center [252, 103] width 287 height 112
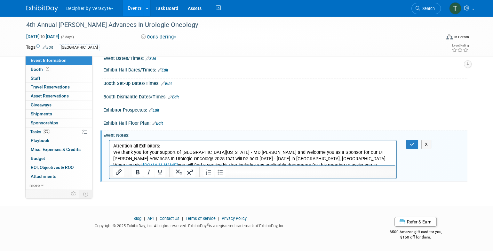
scroll to position [73, 0]
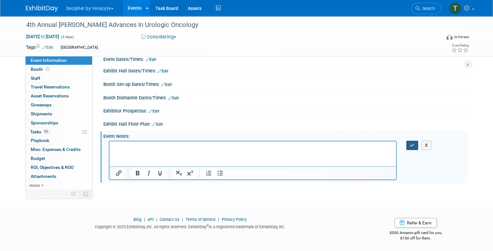
click at [417, 147] on button "button" at bounding box center [412, 144] width 12 height 9
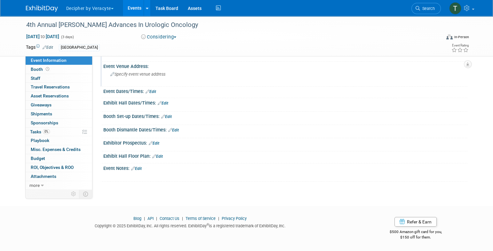
scroll to position [40, 0]
click at [61, 158] on link "Budget" at bounding box center [59, 158] width 67 height 9
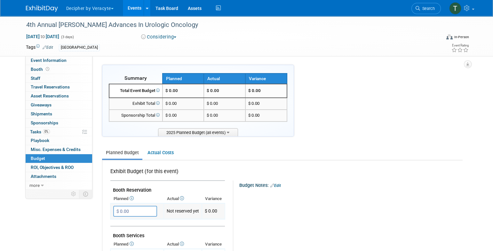
click at [130, 214] on input "$ 0.00" at bounding box center [135, 210] width 44 height 11
type input "$ 4,500.00"
click at [65, 56] on div "4th Annual Christopher G. Wood Advances In Urologic Oncology Apr 10, 2025 to Ap…" at bounding box center [246, 36] width 493 height 40
click at [65, 57] on link "Event Information" at bounding box center [59, 60] width 67 height 9
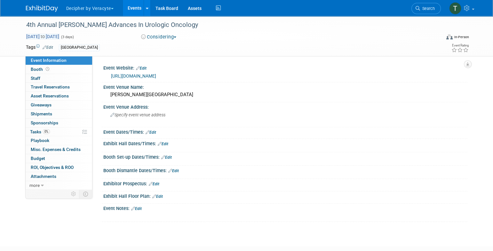
click at [60, 36] on span "Apr 10, 2025 to Apr 12, 2025" at bounding box center [43, 37] width 34 height 6
select select "3"
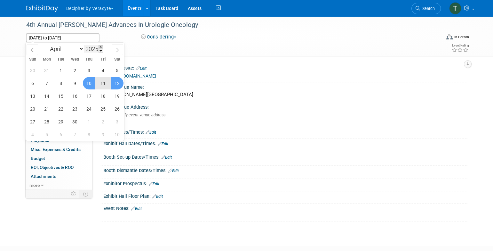
click at [102, 45] on span at bounding box center [101, 47] width 4 height 4
type input "2026"
click at [104, 81] on span "10" at bounding box center [103, 83] width 12 height 12
type input "Apr 10, 2026"
click at [35, 96] on span "12" at bounding box center [33, 96] width 12 height 12
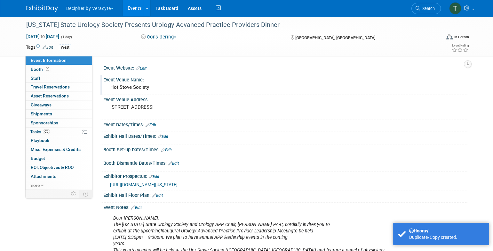
click at [147, 84] on div "Hot Stove Society" at bounding box center [285, 87] width 355 height 10
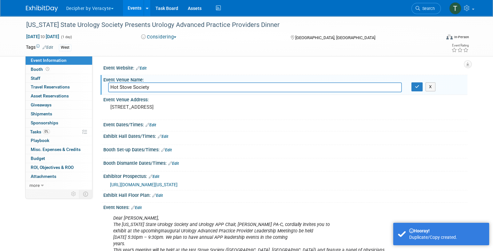
click at [147, 84] on input "Hot Stove Society" at bounding box center [255, 87] width 294 height 10
click at [194, 108] on pre "[STREET_ADDRESS]" at bounding box center [179, 107] width 138 height 6
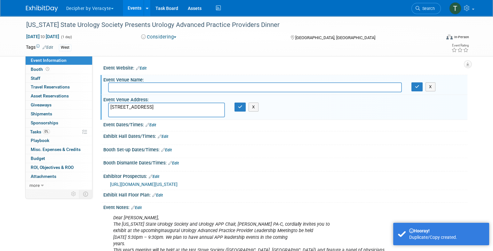
click at [194, 108] on textarea "[STREET_ADDRESS]" at bounding box center [166, 109] width 117 height 15
click at [240, 107] on icon "button" at bounding box center [240, 107] width 4 height 4
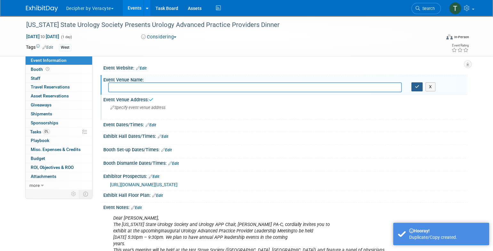
click at [414, 88] on button "button" at bounding box center [417, 86] width 12 height 9
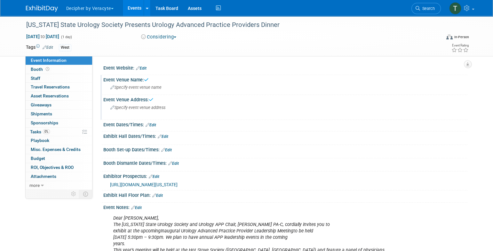
click at [156, 174] on link "Edit" at bounding box center [154, 176] width 11 height 4
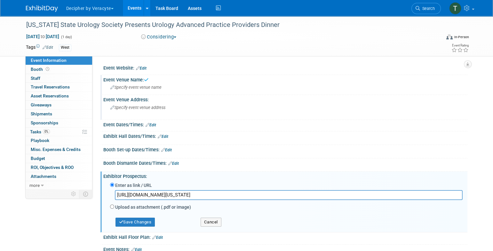
click at [150, 188] on div "Enter as link / URL" at bounding box center [286, 185] width 353 height 9
click at [150, 190] on input "https://veracyte365.sharepoint.com/:b:/r/sites/DecipherMKTG/Shared%20Documents/…" at bounding box center [289, 195] width 348 height 10
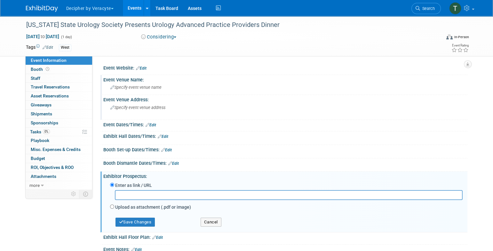
click at [149, 215] on div "Save Changes" at bounding box center [150, 218] width 91 height 15
click at [150, 223] on button "Save Changes" at bounding box center [136, 221] width 40 height 9
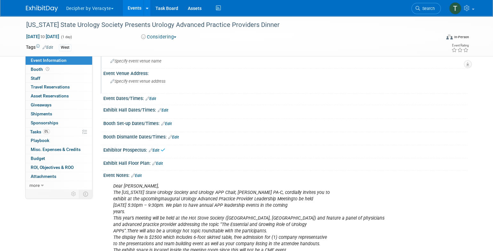
scroll to position [36, 0]
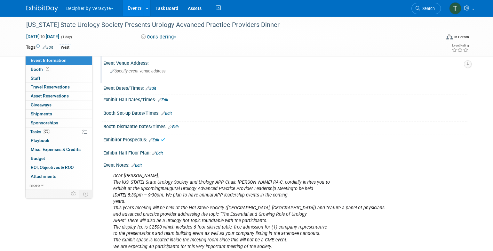
click at [142, 163] on link "Edit" at bounding box center [136, 165] width 11 height 4
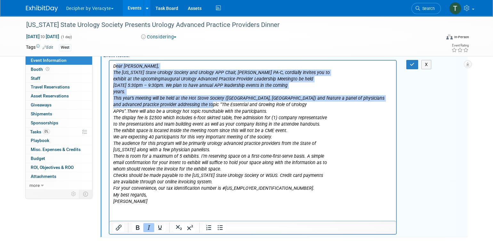
scroll to position [190, 0]
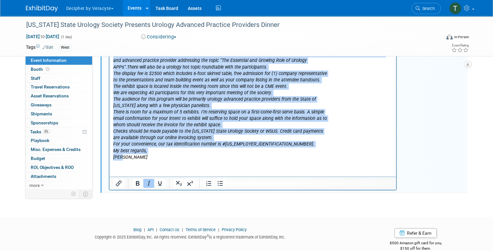
drag, startPoint x: 133, startPoint y: 24, endPoint x: 183, endPoint y: 164, distance: 149.0
click at [183, 160] on html "Dear Tony, The Washington State Urology Society and Urology APP Chair, Julia Wi…" at bounding box center [252, 88] width 287 height 144
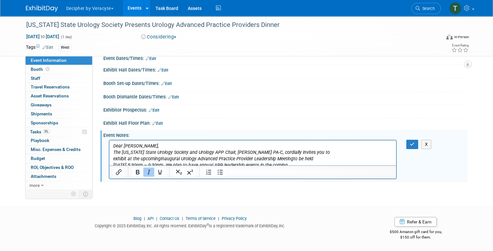
scroll to position [65, 0]
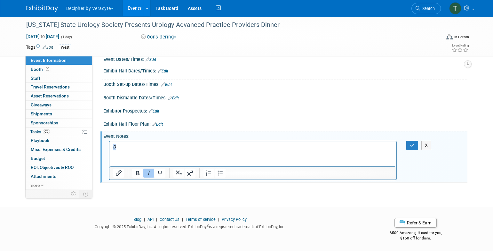
click at [109, 148] on html "D" at bounding box center [252, 145] width 287 height 9
click at [406, 145] on div "X" at bounding box center [416, 144] width 29 height 9
click at [407, 144] on button "button" at bounding box center [412, 144] width 12 height 9
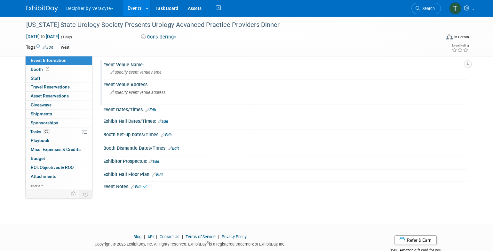
scroll to position [0, 0]
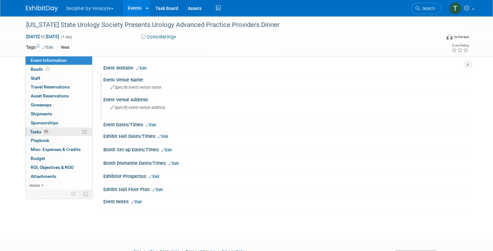
click at [44, 135] on link "0% Tasks 0%" at bounding box center [59, 131] width 67 height 9
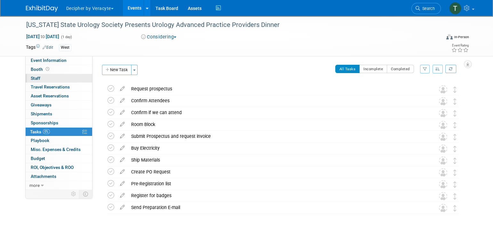
click at [72, 79] on link "0 Staff 0" at bounding box center [59, 78] width 67 height 9
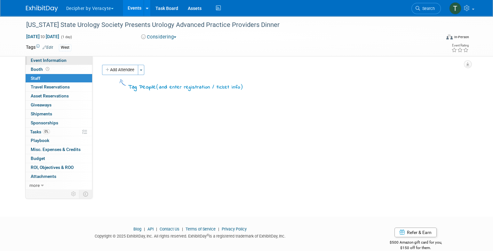
click at [71, 62] on link "Event Information" at bounding box center [59, 60] width 67 height 9
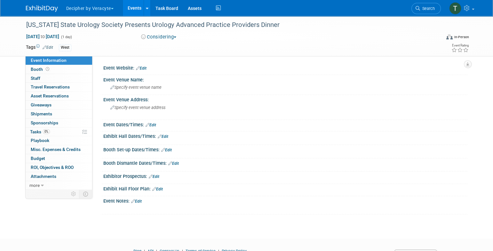
click at [139, 199] on link "Edit" at bounding box center [136, 201] width 11 height 4
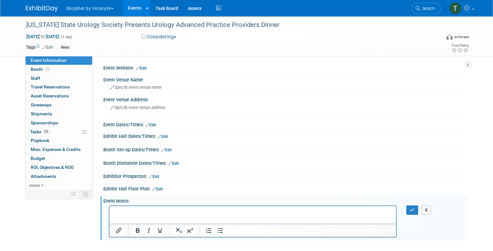
click at [142, 209] on p "Rich Text Area. Press ALT-0 for help." at bounding box center [253, 211] width 280 height 6
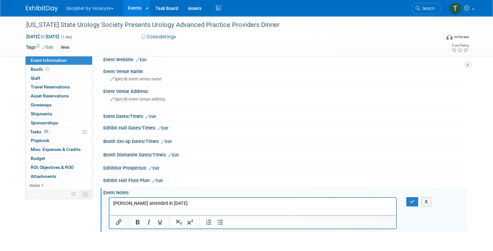
scroll to position [32, 0]
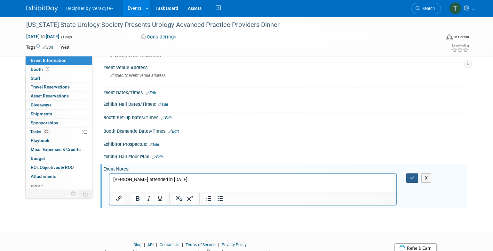
click at [415, 175] on button "button" at bounding box center [412, 177] width 12 height 9
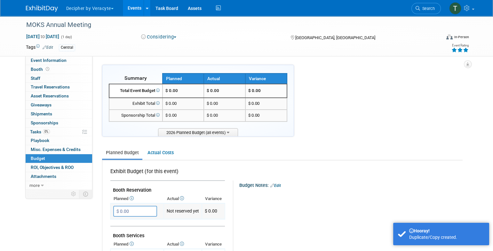
click at [131, 213] on input "$ 0.00" at bounding box center [135, 210] width 44 height 11
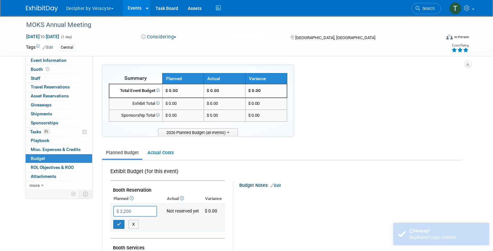
type input "$ 2,200.00"
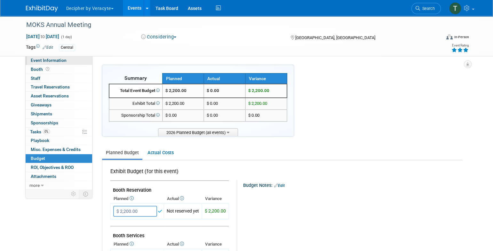
click at [50, 59] on span "Event Information" at bounding box center [49, 60] width 36 height 5
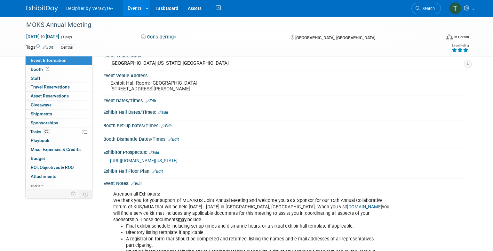
scroll to position [50, 0]
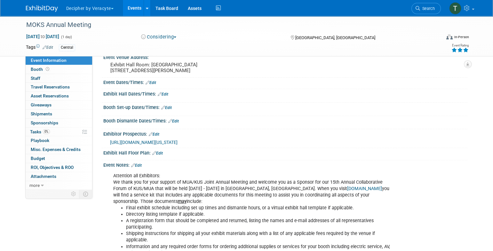
click at [157, 134] on link "Edit" at bounding box center [154, 134] width 11 height 4
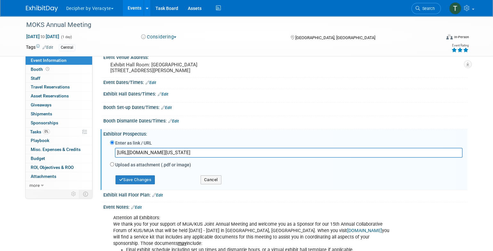
click at [160, 153] on input "https://veracyte365.sharepoint.com/:b:/r/sites/DecipherMKTG/Shared%20Documents/…" at bounding box center [289, 152] width 348 height 10
click at [149, 173] on div "Save Changes" at bounding box center [150, 176] width 91 height 15
click at [147, 180] on button "Save Changes" at bounding box center [136, 179] width 40 height 9
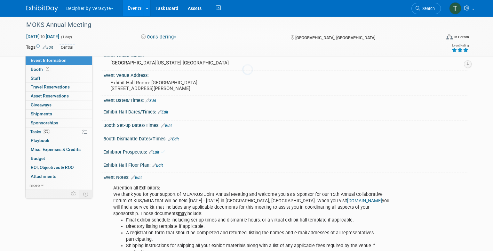
scroll to position [0, 0]
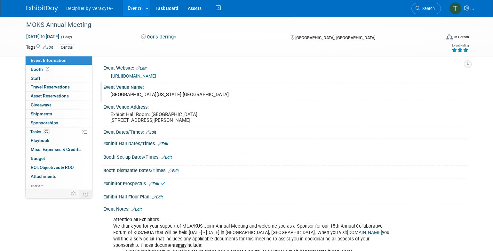
click at [155, 96] on div "Marriott Kansas City Overland Park" at bounding box center [285, 95] width 355 height 10
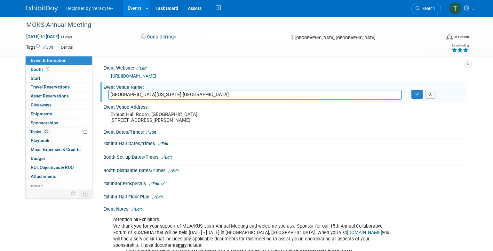
click at [155, 96] on input "Marriott Kansas City Overland Park" at bounding box center [255, 95] width 294 height 10
click at [156, 118] on pre "Exhibit Hall Room: Four Winds Ballroom 10800 Metcalf Ave, Overland Park, KS 662…" at bounding box center [179, 117] width 138 height 12
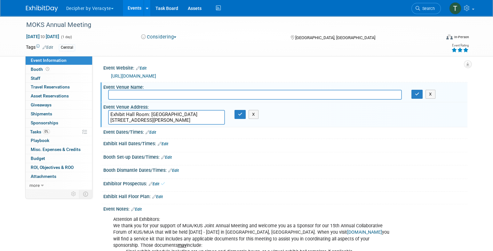
click at [156, 118] on textarea "Exhibit Hall Room: Four Winds Ballroom 10800 Metcalf Ave, Overland Park, KS 662…" at bounding box center [166, 117] width 117 height 15
click at [189, 119] on textarea "Exhibit Hall Room: Four Winds Ballroom 10800 Metcalf Ave, Overland Park, KS 662…" at bounding box center [166, 117] width 117 height 15
drag, startPoint x: 187, startPoint y: 122, endPoint x: 124, endPoint y: 113, distance: 63.0
click at [124, 113] on textarea "Exhibit Hall Room: Four Winds Ballroom 10800 Metcalf Ave, Overland Park, KS 662…" at bounding box center [166, 117] width 117 height 15
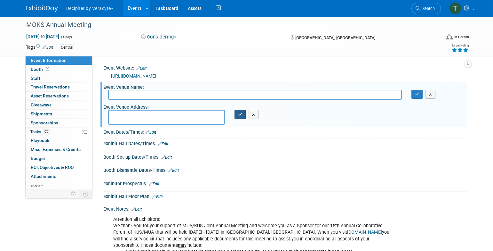
click at [240, 117] on button "button" at bounding box center [241, 114] width 12 height 9
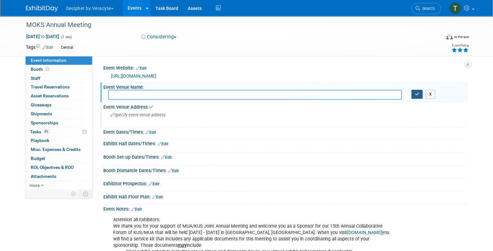
click at [418, 92] on icon "button" at bounding box center [417, 94] width 4 height 4
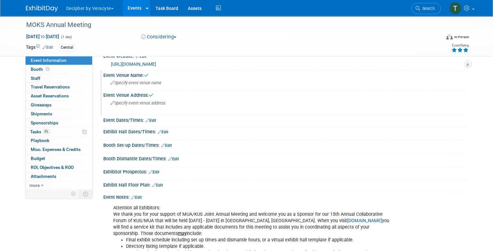
scroll to position [40, 0]
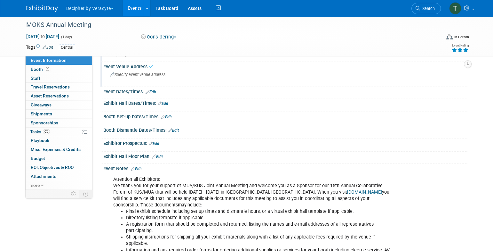
click at [142, 167] on link "Edit" at bounding box center [136, 168] width 11 height 4
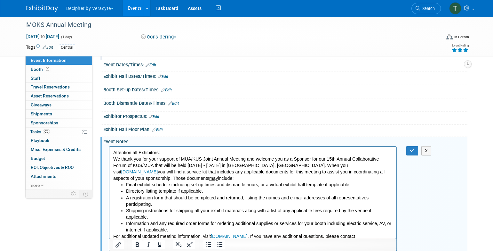
scroll to position [86, 0]
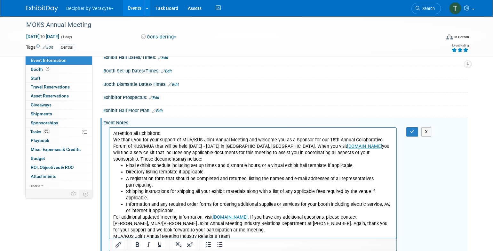
drag, startPoint x: 111, startPoint y: 134, endPoint x: 132, endPoint y: 139, distance: 21.3
click at [132, 139] on html "Attention all Exhibitors: We thank you for your support of MUA/KUS Joint Annual…" at bounding box center [252, 183] width 287 height 112
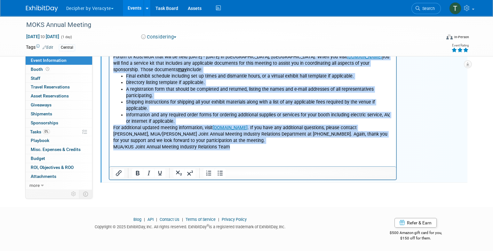
drag, startPoint x: 113, startPoint y: 45, endPoint x: 265, endPoint y: 246, distance: 251.5
click at [265, 150] on html "Attention all Exhibitors: We thank you for your support of MUA/KUS Joint Annual…" at bounding box center [252, 94] width 287 height 112
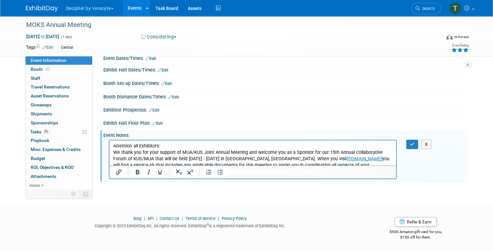
scroll to position [73, 0]
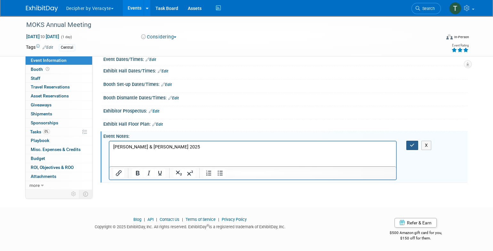
click at [411, 140] on button "button" at bounding box center [412, 144] width 12 height 9
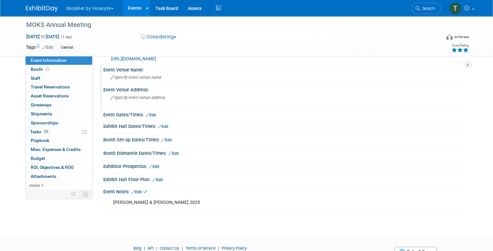
scroll to position [0, 0]
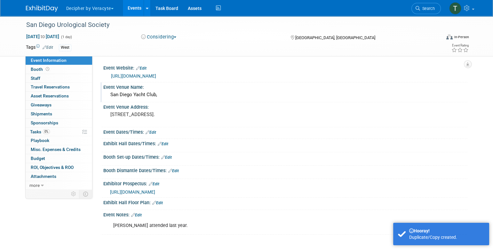
click at [165, 101] on div "Event Venue Name: San Diego Yacht Club," at bounding box center [283, 92] width 367 height 20
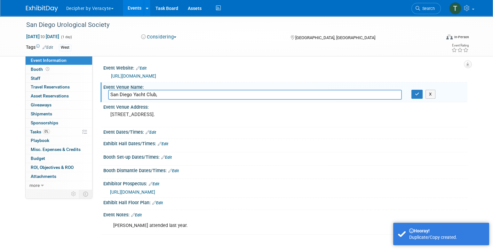
click at [165, 101] on div "Event Venue Name: San Diego Yacht Club, San Diego Yacht Club, X" at bounding box center [283, 92] width 367 height 20
click at [164, 95] on input "San Diego Yacht Club," at bounding box center [255, 95] width 294 height 10
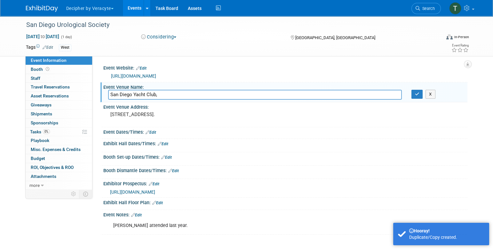
click at [164, 95] on input "San Diego Yacht Club," at bounding box center [255, 95] width 294 height 10
click at [418, 92] on icon "button" at bounding box center [417, 94] width 4 height 4
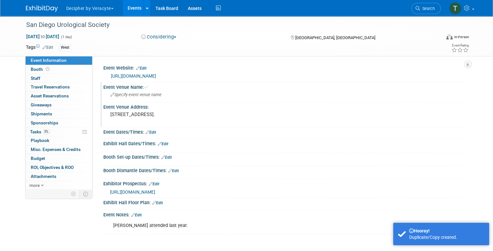
click at [155, 117] on pre "1011 Anchorage Lane - Staff Commodore Room San Diego, CA 92106." at bounding box center [179, 114] width 138 height 6
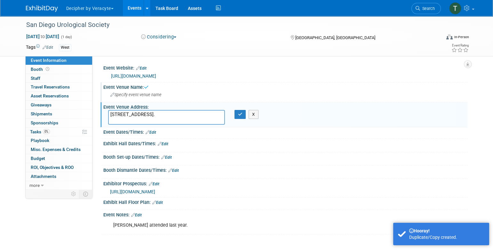
click at [155, 117] on textarea "1011 Anchorage Lane - Staff Commodore Room San Diego, CA 92106." at bounding box center [166, 117] width 117 height 15
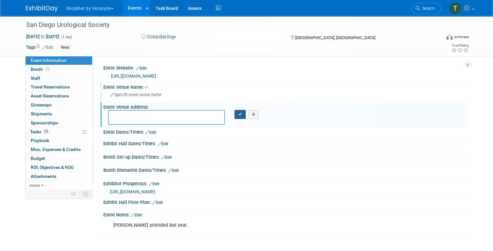
click at [237, 113] on button "button" at bounding box center [241, 114] width 12 height 9
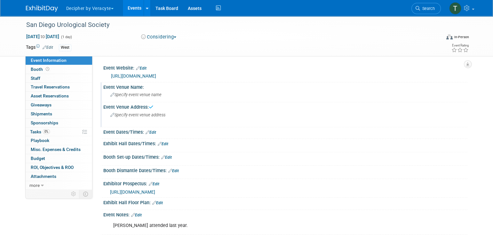
click at [156, 179] on div "Exhibitor Prospectus: Edit" at bounding box center [285, 183] width 364 height 8
click at [156, 181] on link "Edit" at bounding box center [154, 183] width 11 height 4
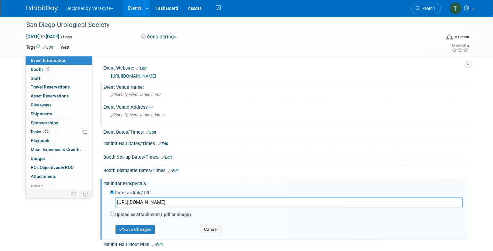
click at [156, 206] on input "https://veracyte365.sharepoint.com/:b:/r/sites/DecipherMKTG/Shared%20Documents/…" at bounding box center [289, 202] width 348 height 10
click at [142, 228] on button "Save Changes" at bounding box center [136, 229] width 40 height 9
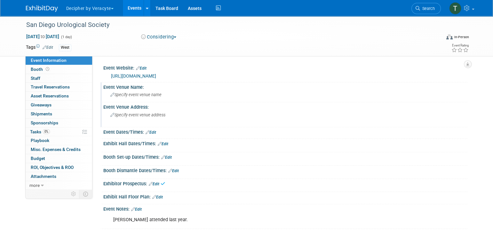
click at [137, 220] on div "Kajal attended last year." at bounding box center [253, 219] width 288 height 13
click at [48, 134] on link "0% Tasks 0%" at bounding box center [59, 131] width 67 height 9
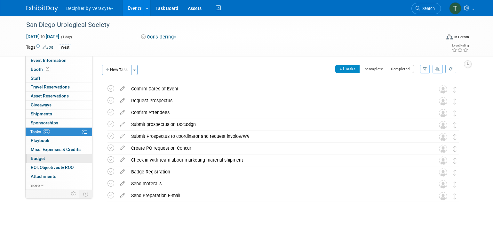
click at [61, 154] on link "Budget" at bounding box center [59, 158] width 67 height 9
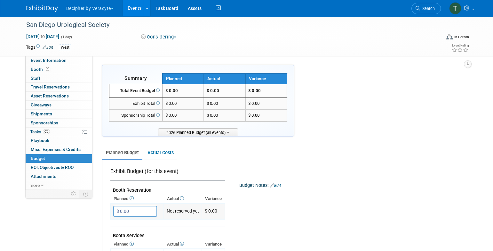
click at [148, 206] on input "$ 0.00" at bounding box center [135, 210] width 44 height 11
type input "$ 1,475.00"
click at [123, 224] on button "button" at bounding box center [119, 223] width 12 height 9
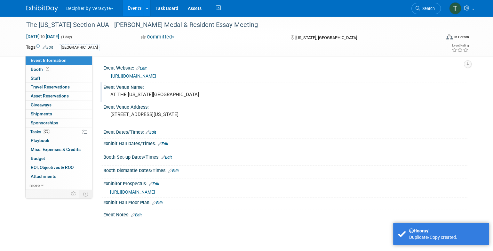
click at [136, 91] on div "AT THE [US_STATE][GEOGRAPHIC_DATA]" at bounding box center [285, 95] width 355 height 10
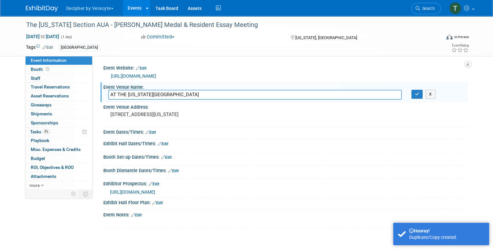
click at [136, 91] on input "AT THE [US_STATE][GEOGRAPHIC_DATA]" at bounding box center [255, 95] width 294 height 10
click at [157, 185] on link "Edit" at bounding box center [154, 183] width 11 height 4
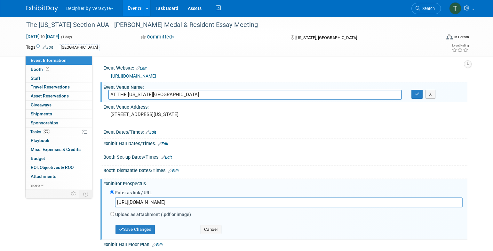
click at [158, 202] on input "[URL][DOMAIN_NAME]" at bounding box center [289, 202] width 348 height 10
click at [155, 225] on button "Save Changes" at bounding box center [136, 229] width 40 height 9
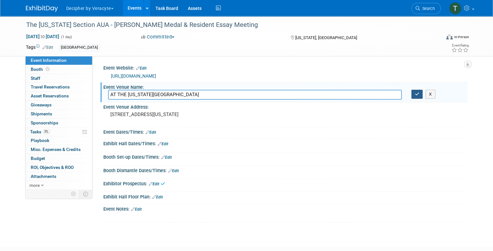
click at [419, 97] on button "button" at bounding box center [417, 94] width 12 height 9
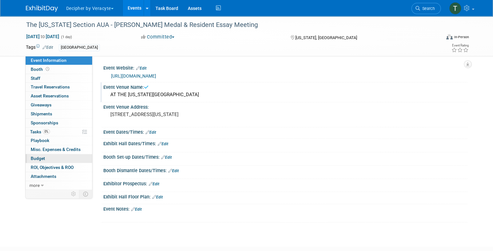
click at [74, 159] on link "Budget" at bounding box center [59, 158] width 67 height 9
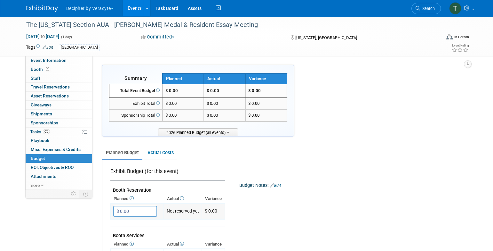
click at [126, 214] on input "$ 0.00" at bounding box center [135, 210] width 44 height 11
type input "$ 2,300.00"
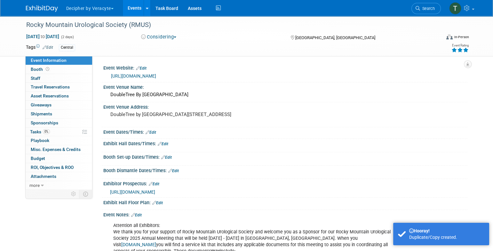
click at [455, 50] on icon at bounding box center [454, 50] width 6 height 4
click at [195, 113] on pre "DoubleTree by Hilton Hotel Denver, 3203 Quebec St, Denver, CO 80207" at bounding box center [179, 114] width 138 height 6
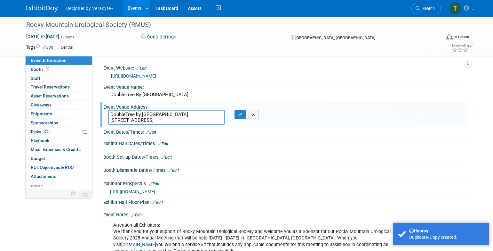
click at [195, 113] on textarea "DoubleTree by Hilton Hotel Denver, 3203 Quebec St, Denver, CO 80207" at bounding box center [166, 117] width 117 height 15
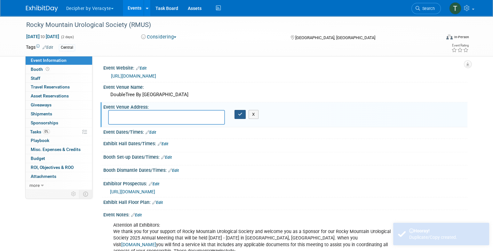
drag, startPoint x: 242, startPoint y: 117, endPoint x: 205, endPoint y: 142, distance: 44.5
click at [242, 117] on button "button" at bounding box center [241, 114] width 12 height 9
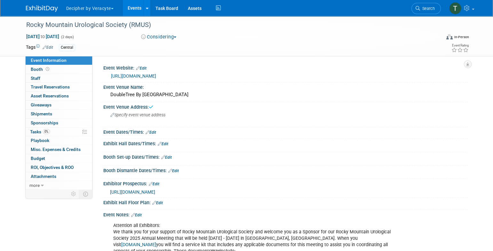
click at [157, 179] on div "Exhibitor Prospectus: Edit" at bounding box center [285, 183] width 364 height 8
click at [158, 186] on div "https://veracyte365.sharepoint.com/:b:/r/sites/DecipherMKTG/Shared%20Documents/…" at bounding box center [285, 190] width 364 height 9
click at [158, 184] on link "Edit" at bounding box center [154, 183] width 11 height 4
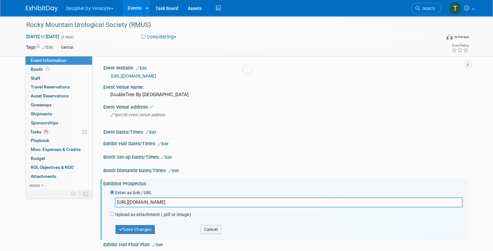
click at [156, 193] on div "Enter as link / URL" at bounding box center [286, 192] width 353 height 9
click at [156, 202] on input "https://veracyte365.sharepoint.com/:b:/r/sites/DecipherMKTG/Shared%20Documents/…" at bounding box center [289, 202] width 348 height 10
click at [139, 226] on button "Save Changes" at bounding box center [136, 229] width 40 height 9
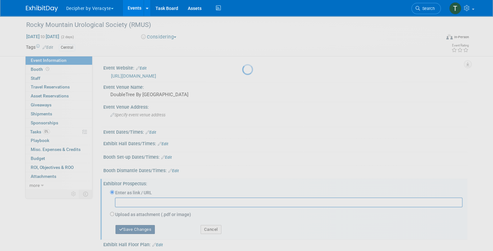
scroll to position [110, 0]
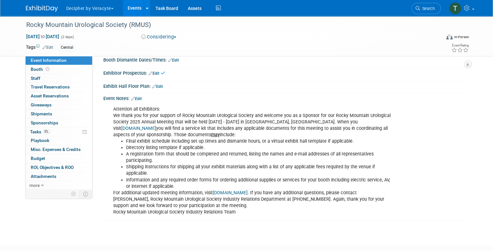
click at [144, 96] on div "Event Notes: Edit" at bounding box center [285, 97] width 364 height 8
click at [140, 96] on link "Edit" at bounding box center [136, 98] width 11 height 4
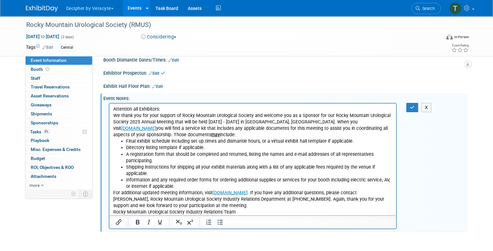
scroll to position [0, 0]
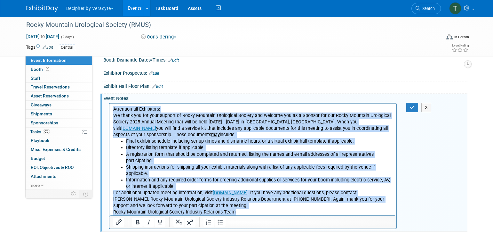
drag, startPoint x: 114, startPoint y: 110, endPoint x: 274, endPoint y: 225, distance: 197.0
click at [274, 215] on html "Attention all Exhibitors: We thank you for your support of Rocky Mountain Urolo…" at bounding box center [252, 159] width 287 height 112
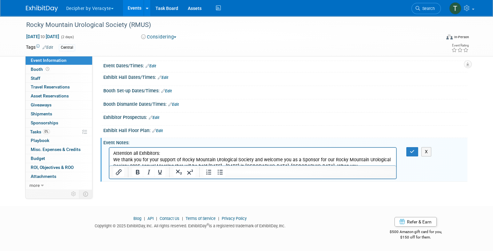
scroll to position [65, 0]
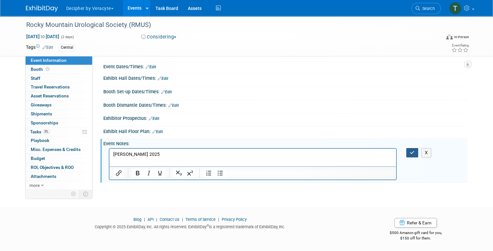
click at [412, 148] on button "button" at bounding box center [412, 152] width 12 height 9
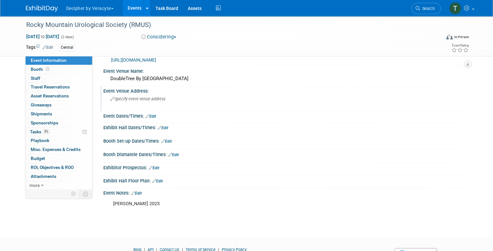
scroll to position [0, 0]
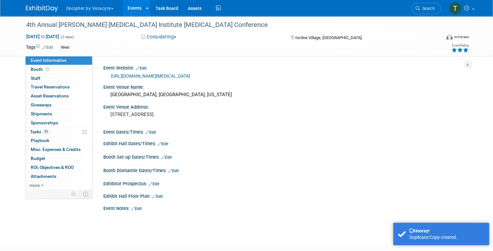
click at [450, 52] on div "Event Rating" at bounding box center [436, 48] width 76 height 11
click at [453, 50] on icon at bounding box center [454, 50] width 6 height 4
click at [187, 108] on div "Event Venue Address:" at bounding box center [285, 106] width 364 height 8
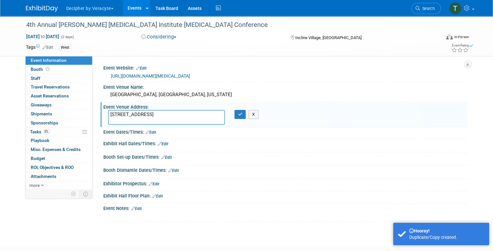
click at [188, 116] on textarea "[STREET_ADDRESS]" at bounding box center [166, 117] width 117 height 15
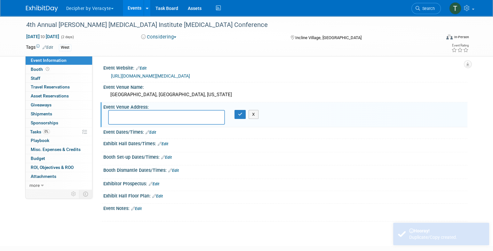
click at [241, 109] on div "Event Venue Address:" at bounding box center [285, 106] width 364 height 8
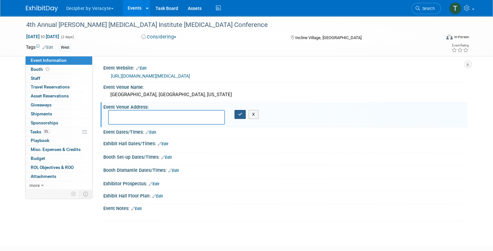
click at [243, 113] on button "button" at bounding box center [241, 114] width 12 height 9
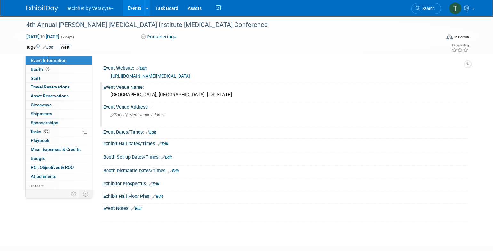
click at [232, 96] on div "[GEOGRAPHIC_DATA], [GEOGRAPHIC_DATA], [US_STATE]" at bounding box center [285, 95] width 355 height 10
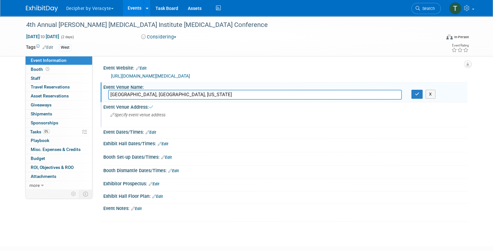
click at [232, 96] on input "[GEOGRAPHIC_DATA], [GEOGRAPHIC_DATA], [US_STATE]" at bounding box center [255, 95] width 294 height 10
click at [418, 93] on icon "button" at bounding box center [417, 94] width 4 height 4
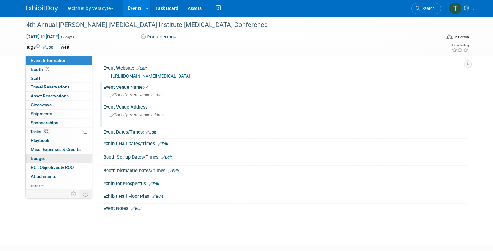
click at [81, 161] on link "Budget" at bounding box center [59, 158] width 67 height 9
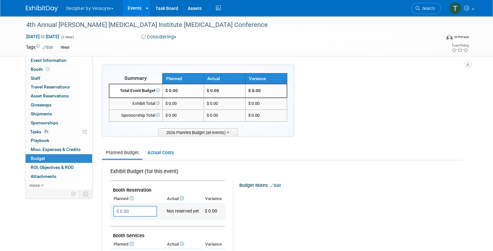
click at [123, 205] on input "$ 0.00" at bounding box center [135, 210] width 44 height 11
type input "$ 4,500.00"
click at [70, 61] on link "Event Information" at bounding box center [59, 60] width 67 height 9
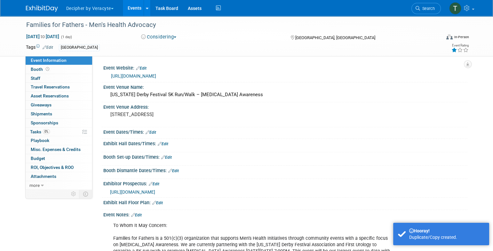
click at [452, 51] on icon at bounding box center [454, 50] width 6 height 4
click at [152, 104] on div "Event Venue Address:" at bounding box center [285, 106] width 364 height 8
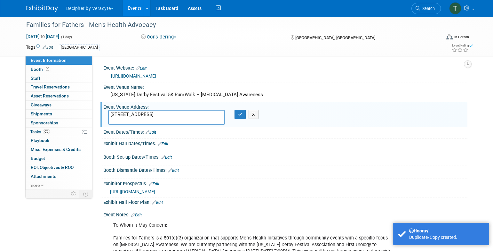
click at [159, 115] on textarea "[STREET_ADDRESS]" at bounding box center [166, 117] width 117 height 15
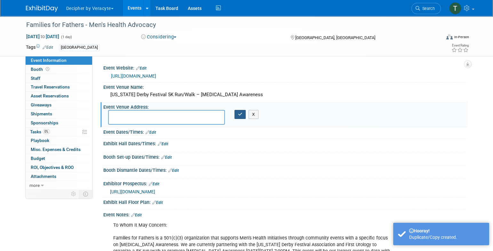
click at [238, 112] on icon "button" at bounding box center [240, 114] width 4 height 4
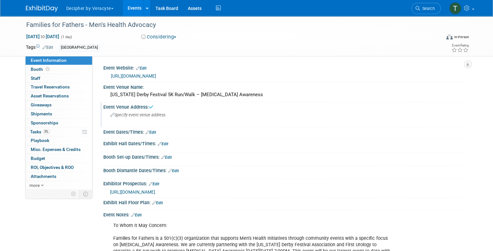
click at [159, 181] on link "Edit" at bounding box center [154, 183] width 11 height 4
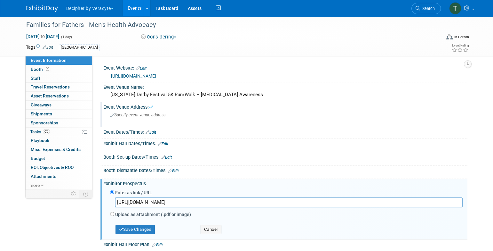
click at [158, 199] on input "[URL][DOMAIN_NAME]" at bounding box center [289, 202] width 348 height 10
click at [137, 227] on button "Save Changes" at bounding box center [136, 229] width 40 height 9
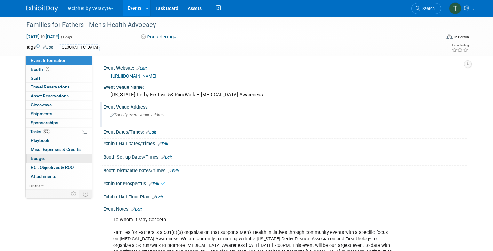
click at [55, 156] on link "Budget" at bounding box center [59, 158] width 67 height 9
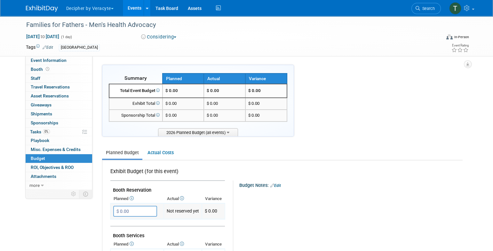
click at [135, 213] on input "$ 0.00" at bounding box center [135, 210] width 44 height 11
type input "$ 1,500.00"
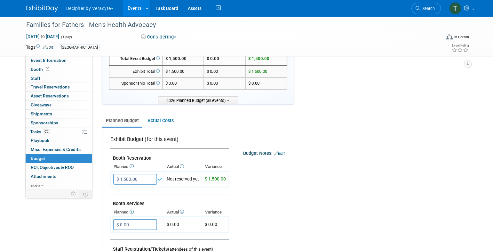
scroll to position [108, 0]
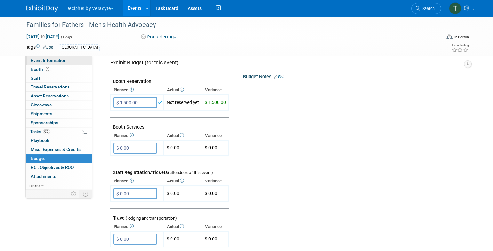
click at [76, 64] on link "Event Information" at bounding box center [59, 60] width 67 height 9
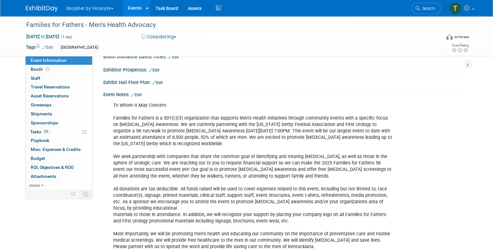
scroll to position [65, 0]
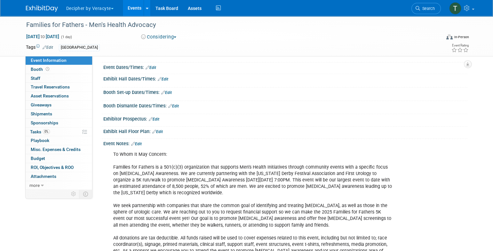
click at [140, 145] on link "Edit" at bounding box center [136, 143] width 11 height 4
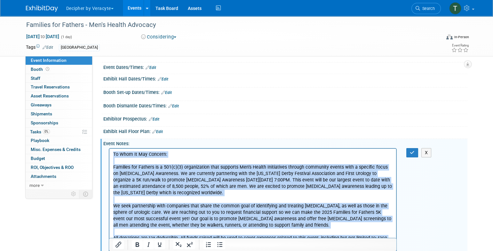
scroll to position [323, 0]
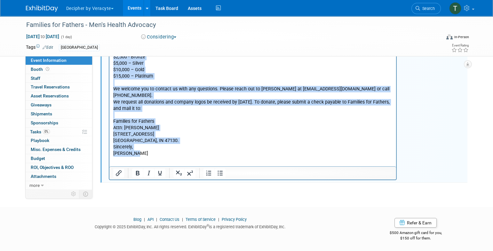
drag, startPoint x: 121, startPoint y: -99, endPoint x: 268, endPoint y: 276, distance: 403.1
click at [268, 156] on html "To Whom It May Concern: Families for Fathers is a 501(c)(3) organization that s…" at bounding box center [252, 24] width 287 height 266
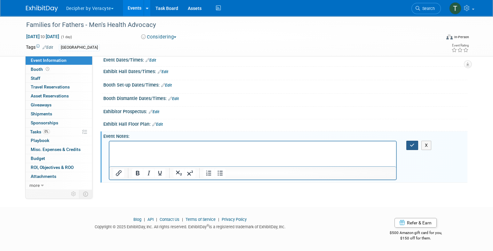
click at [410, 143] on icon "button" at bounding box center [412, 145] width 5 height 4
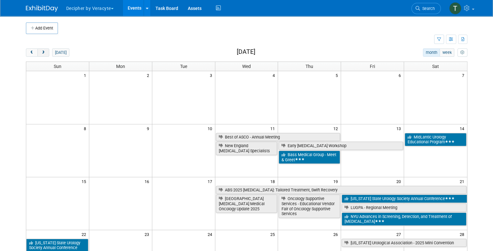
click at [44, 45] on div "Add Event New Event Duplicate Event Warning There is another event in your work…" at bounding box center [246, 208] width 451 height 385
click at [47, 49] on button "next" at bounding box center [43, 52] width 12 height 8
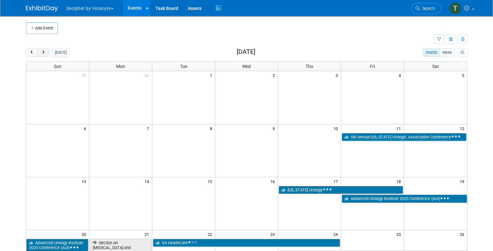
click at [47, 49] on button "next" at bounding box center [43, 52] width 12 height 8
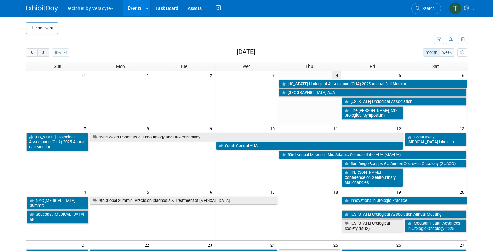
click at [47, 49] on button "next" at bounding box center [43, 52] width 12 height 8
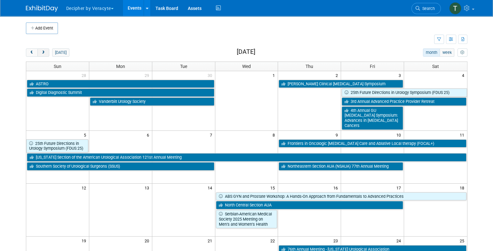
click at [47, 49] on button "next" at bounding box center [43, 52] width 12 height 8
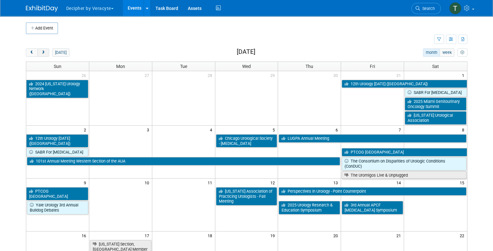
click at [47, 49] on button "next" at bounding box center [43, 52] width 12 height 8
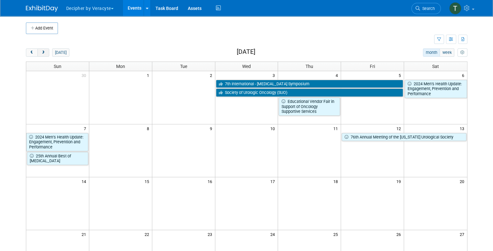
click at [47, 49] on button "next" at bounding box center [43, 52] width 12 height 8
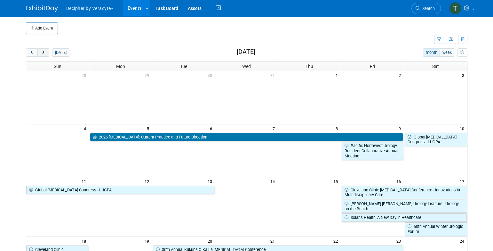
click at [47, 49] on button "next" at bounding box center [43, 52] width 12 height 8
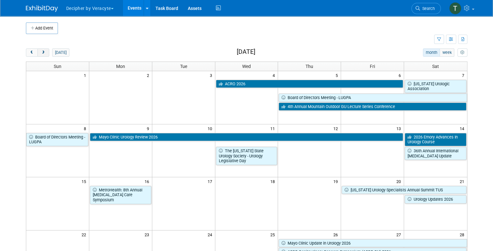
click at [47, 49] on button "next" at bounding box center [43, 52] width 12 height 8
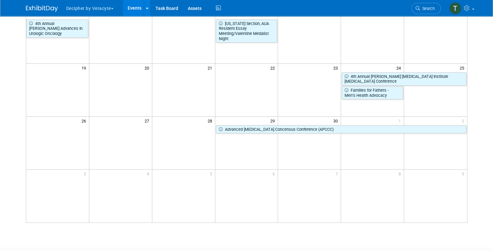
scroll to position [20, 0]
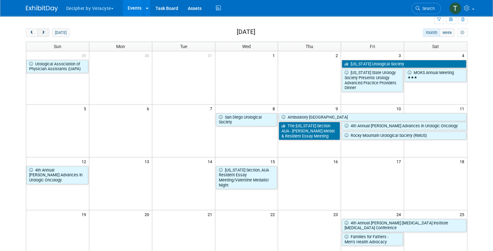
click at [41, 32] on span "next" at bounding box center [43, 33] width 5 height 4
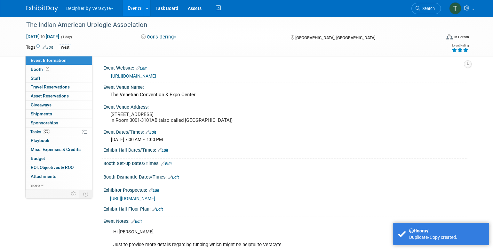
click at [50, 152] on link "0 Misc. Expenses & Credits 0" at bounding box center [59, 149] width 67 height 9
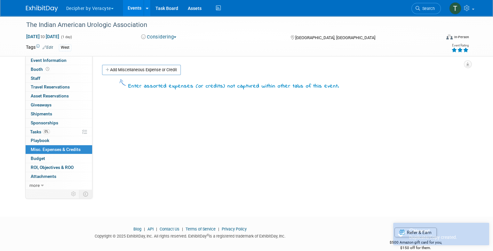
click at [50, 156] on link "Budget" at bounding box center [59, 158] width 67 height 9
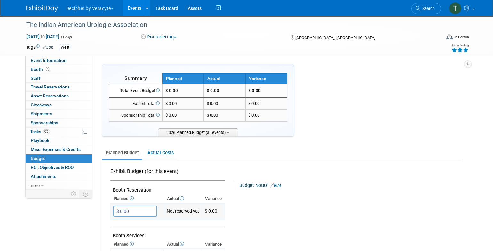
click at [131, 211] on input "$ 0.00" at bounding box center [135, 210] width 44 height 11
type input "$ 2,500.00"
click at [69, 61] on link "Event Information" at bounding box center [59, 60] width 67 height 9
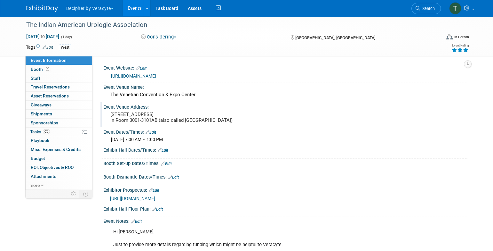
click at [173, 121] on pre "[STREET_ADDRESS] in Room 3001-3101AB (also called [GEOGRAPHIC_DATA])" at bounding box center [179, 117] width 138 height 12
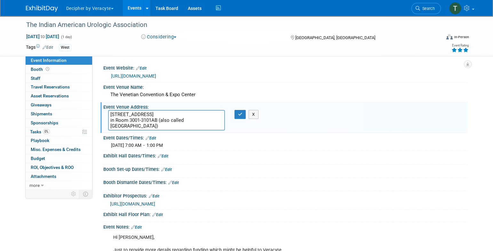
click at [173, 121] on textarea "[STREET_ADDRESS] in Room 3001-3101AB (also called [GEOGRAPHIC_DATA])" at bounding box center [166, 120] width 117 height 20
click at [176, 118] on textarea "[STREET_ADDRESS] in Room 3001-3101AB (also called [GEOGRAPHIC_DATA])" at bounding box center [166, 120] width 117 height 20
drag, startPoint x: 205, startPoint y: 127, endPoint x: 105, endPoint y: 108, distance: 101.7
click at [105, 108] on div "Event Venue Address: 201 Sands Avenue Las Vegas, NV 89169 in Room 3001-3101AB (…" at bounding box center [283, 117] width 367 height 30
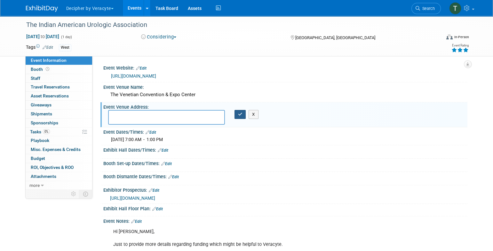
click at [245, 110] on button "button" at bounding box center [241, 114] width 12 height 9
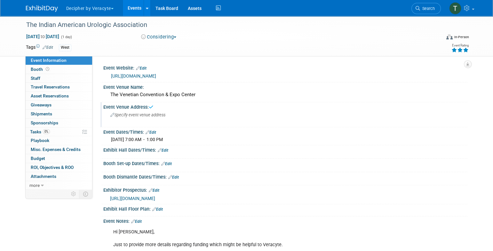
click at [155, 133] on link "Edit" at bounding box center [151, 132] width 11 height 4
select select "3"
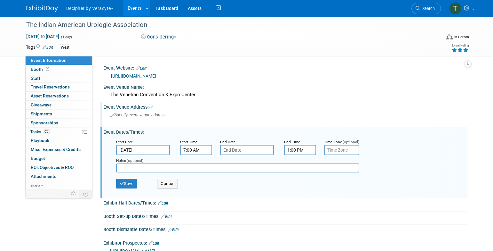
click at [155, 142] on div "Start Date" at bounding box center [143, 141] width 54 height 6
click at [155, 147] on input "Apr 26, 2025" at bounding box center [143, 150] width 54 height 10
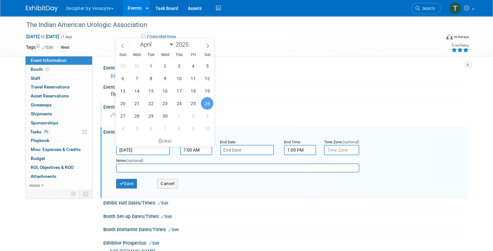
click at [297, 123] on div "Event Venue Address: Specify event venue address" at bounding box center [283, 114] width 367 height 25
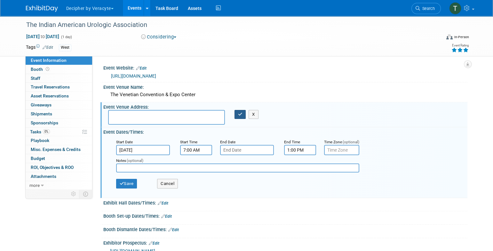
click at [239, 112] on icon "button" at bounding box center [240, 114] width 4 height 4
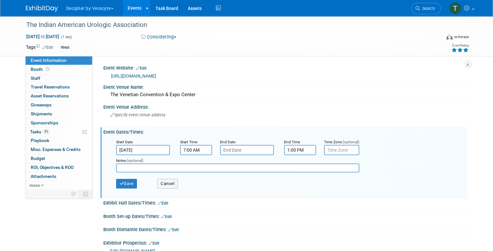
click at [229, 77] on div "https://iauanet.org/" at bounding box center [287, 75] width 352 height 7
click at [164, 182] on button "Cancel" at bounding box center [167, 184] width 21 height 10
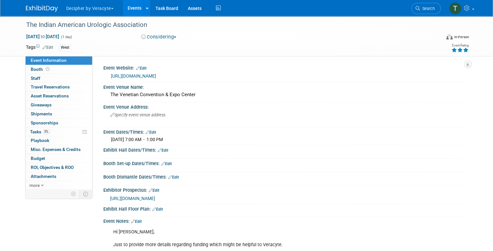
click at [153, 132] on link "Edit" at bounding box center [151, 132] width 11 height 4
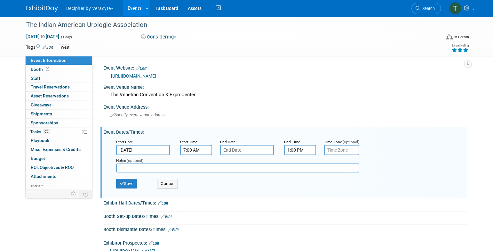
click at [150, 152] on input "Apr 26, 2025" at bounding box center [143, 150] width 54 height 10
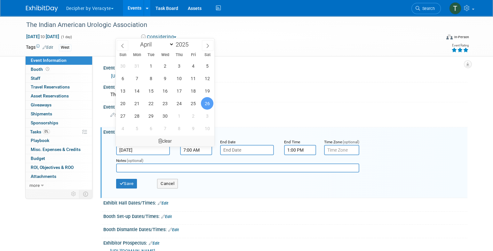
click at [168, 141] on div "clear" at bounding box center [165, 140] width 99 height 11
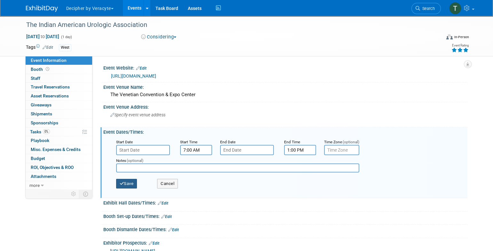
click at [134, 183] on button "Save" at bounding box center [126, 184] width 21 height 10
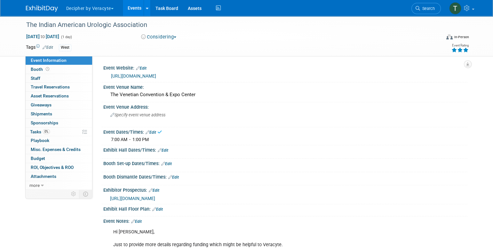
click at [155, 129] on div "Event Dates/Times: Edit" at bounding box center [285, 131] width 364 height 8
click at [155, 130] on link "Edit" at bounding box center [151, 132] width 11 height 4
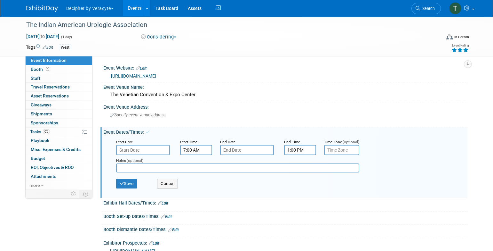
click at [203, 144] on div "Start Time" at bounding box center [195, 141] width 30 height 6
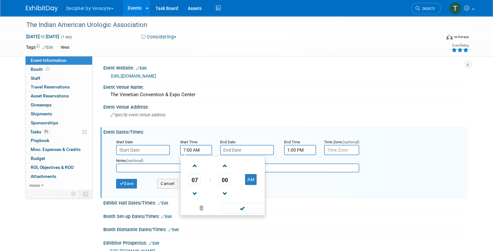
click at [203, 147] on input "7:00 AM" at bounding box center [196, 150] width 32 height 10
click at [203, 207] on span at bounding box center [201, 207] width 39 height 11
click at [297, 142] on small "End Time" at bounding box center [292, 141] width 16 height 4
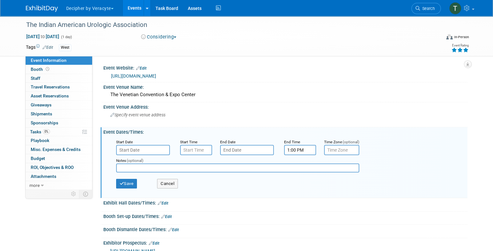
click at [294, 153] on input "1:00 PM" at bounding box center [300, 150] width 32 height 10
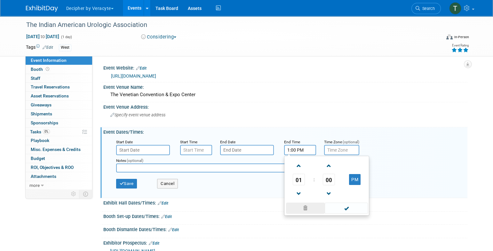
click at [305, 208] on span at bounding box center [305, 207] width 39 height 11
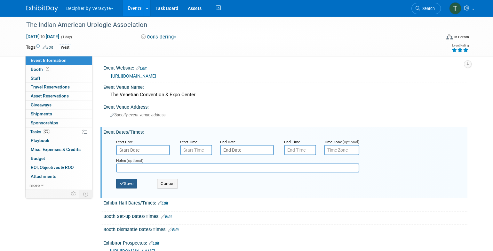
click at [123, 186] on button "Save" at bounding box center [126, 184] width 21 height 10
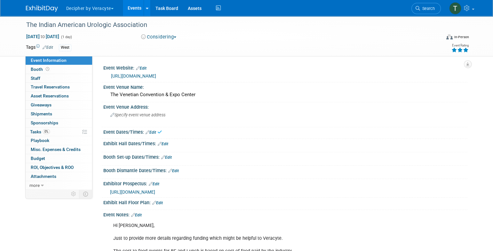
click at [155, 183] on link "Edit" at bounding box center [154, 183] width 11 height 4
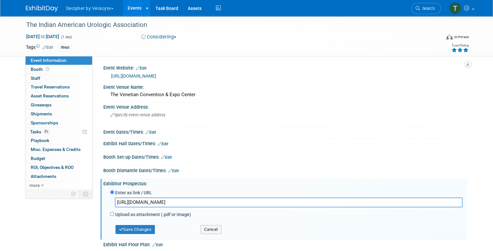
click at [162, 199] on input "https://veracyte365.sharepoint.com/:b:/r/sites/DecipherMKTG/Shared%20Documents/…" at bounding box center [289, 202] width 348 height 10
click at [147, 229] on button "Save Changes" at bounding box center [136, 229] width 40 height 9
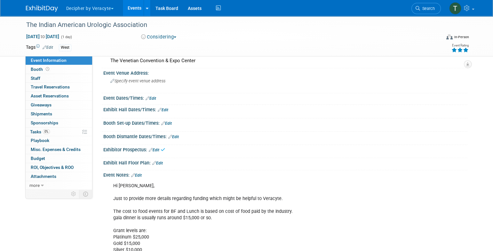
scroll to position [111, 0]
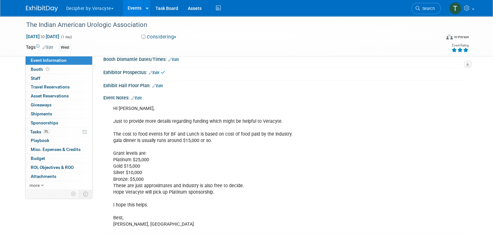
click at [140, 97] on link "Edit" at bounding box center [136, 98] width 11 height 4
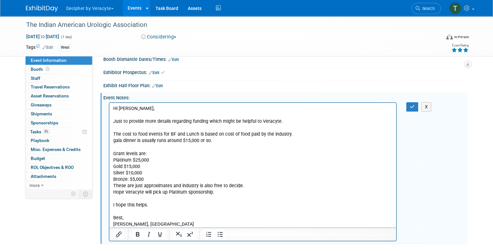
scroll to position [0, 0]
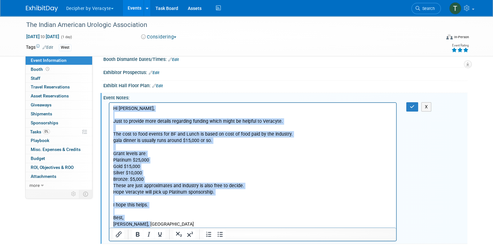
drag, startPoint x: 113, startPoint y: 110, endPoint x: 184, endPoint y: 240, distance: 148.6
click at [184, 227] on html "Hi Tony, Just to provide more details regarding funding which might be helpful …" at bounding box center [252, 164] width 287 height 124
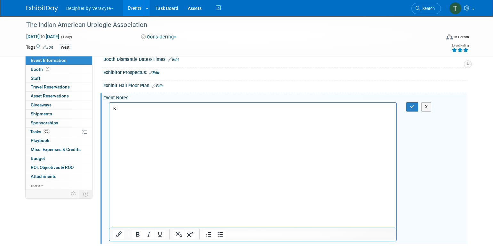
scroll to position [65, 0]
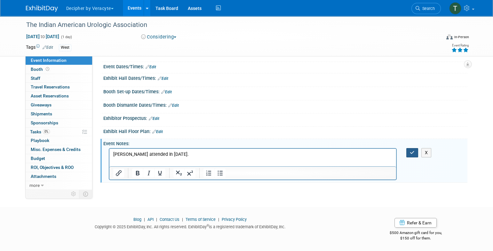
click at [414, 153] on icon "button" at bounding box center [412, 152] width 5 height 4
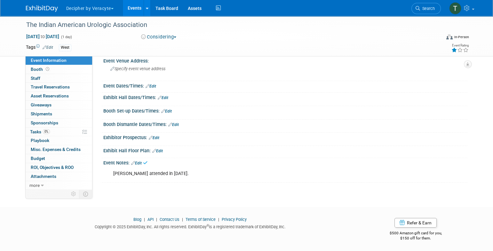
click at [447, 48] on div "Event Rating" at bounding box center [436, 48] width 76 height 11
click at [454, 49] on icon at bounding box center [454, 50] width 6 height 4
click at [27, 131] on link "0% Tasks 0%" at bounding box center [59, 131] width 67 height 9
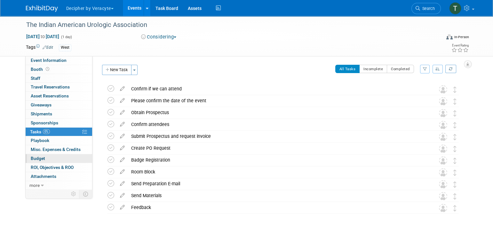
click at [58, 158] on link "Budget" at bounding box center [59, 158] width 67 height 9
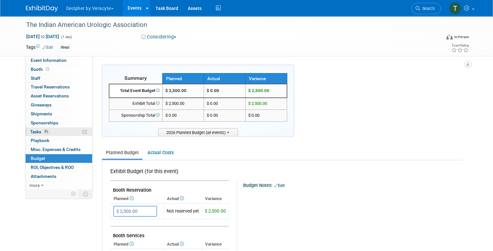
click at [53, 131] on link "0% Tasks 0%" at bounding box center [59, 131] width 67 height 9
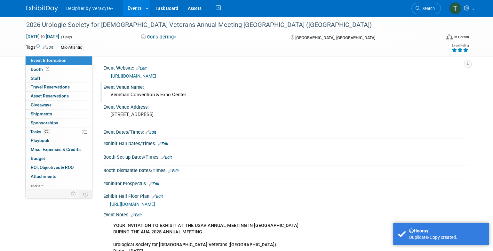
click at [162, 96] on div "Venetian Convention & Expo Center" at bounding box center [285, 95] width 355 height 10
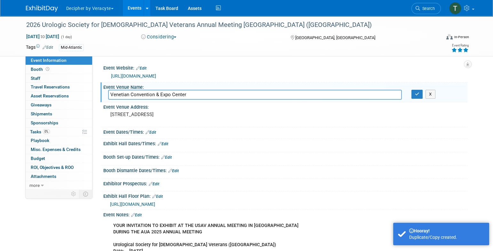
click at [162, 96] on input "Venetian Convention & Expo Center" at bounding box center [255, 95] width 294 height 10
click at [76, 161] on link "Budget" at bounding box center [59, 158] width 67 height 9
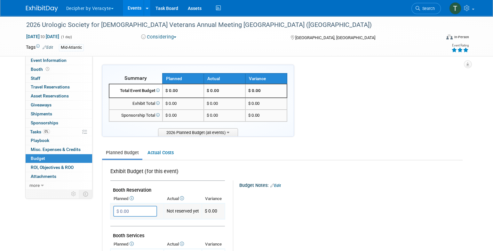
click at [125, 214] on input "$ 0.00" at bounding box center [135, 210] width 44 height 11
type input "$ 4,500.00"
click at [62, 56] on link "Event Information" at bounding box center [59, 60] width 67 height 9
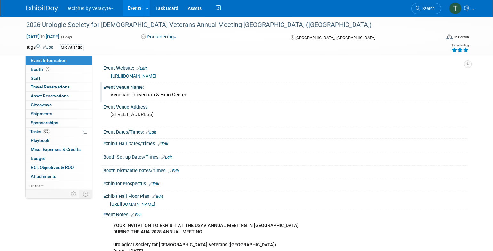
click at [181, 100] on div "Venetian Convention & Expo Center" at bounding box center [285, 95] width 364 height 11
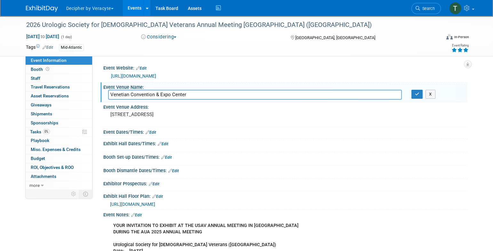
click at [181, 100] on div "Venetian Convention & Expo Center [GEOGRAPHIC_DATA] X" at bounding box center [285, 95] width 364 height 11
click at [180, 97] on input "Venetian Convention & Expo Center" at bounding box center [255, 95] width 294 height 10
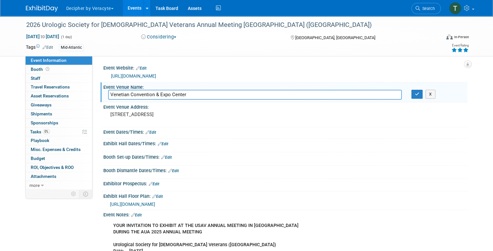
click at [180, 97] on input "Venetian Convention & Expo Center" at bounding box center [255, 95] width 294 height 10
click at [415, 92] on icon "button" at bounding box center [417, 94] width 4 height 4
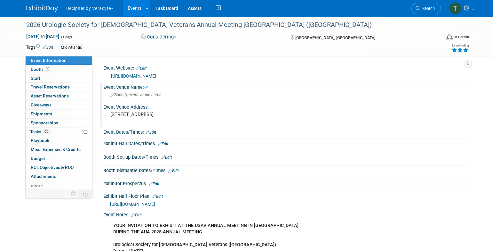
click at [166, 115] on pre "[STREET_ADDRESS]" at bounding box center [179, 114] width 138 height 6
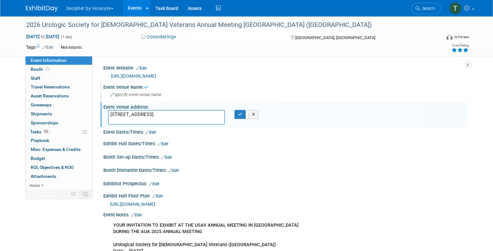
click at [166, 115] on textarea "[STREET_ADDRESS]" at bounding box center [166, 117] width 117 height 15
click at [244, 113] on button "button" at bounding box center [241, 114] width 12 height 9
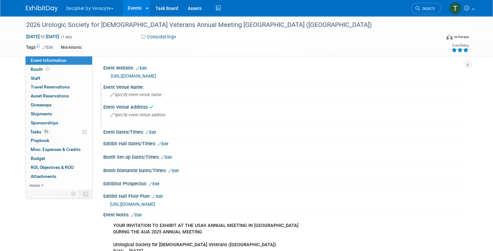
click at [160, 196] on link "Edit" at bounding box center [157, 196] width 11 height 4
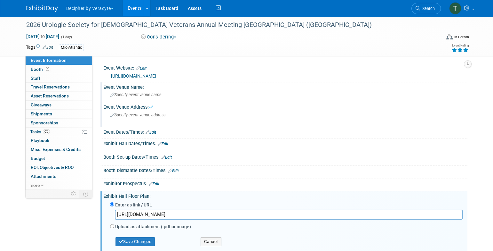
click at [164, 212] on input "[URL][DOMAIN_NAME]" at bounding box center [289, 214] width 348 height 10
click at [131, 243] on button "Save Changes" at bounding box center [136, 241] width 40 height 9
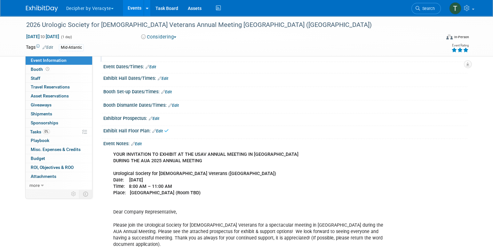
scroll to position [115, 0]
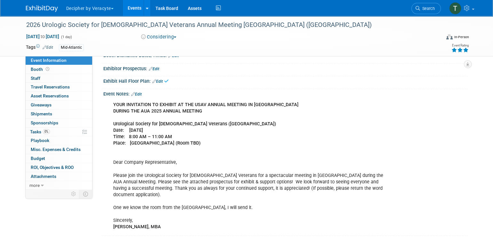
click at [144, 95] on div "Event Notes: Edit" at bounding box center [285, 93] width 364 height 8
click at [143, 91] on div "Event Notes: Edit" at bounding box center [285, 93] width 364 height 8
click at [137, 92] on link "Edit" at bounding box center [136, 94] width 11 height 4
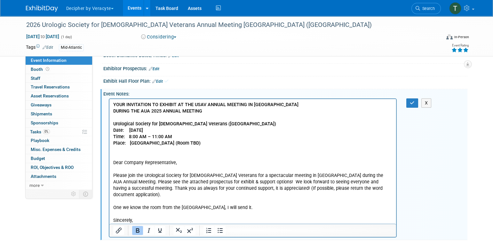
scroll to position [0, 0]
drag, startPoint x: 114, startPoint y: 105, endPoint x: 262, endPoint y: 222, distance: 189.5
click at [262, 222] on p "YOUR INVITATION TO EXHIBIT AT THE USAV ANNUAL MEETING IN [GEOGRAPHIC_DATA] DURI…" at bounding box center [253, 165] width 280 height 129
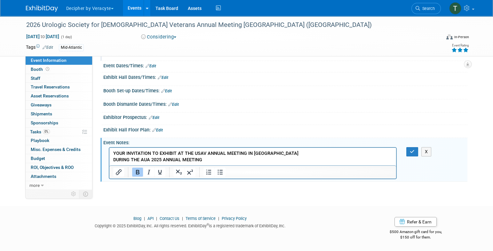
scroll to position [65, 0]
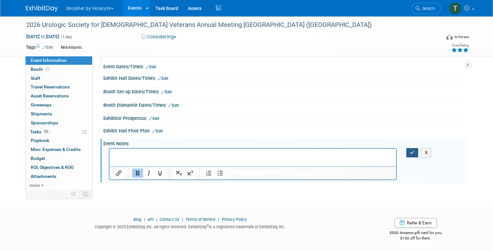
click at [407, 150] on button "button" at bounding box center [412, 152] width 12 height 9
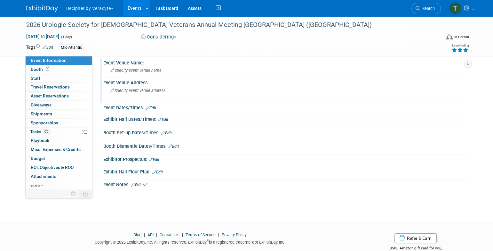
scroll to position [0, 0]
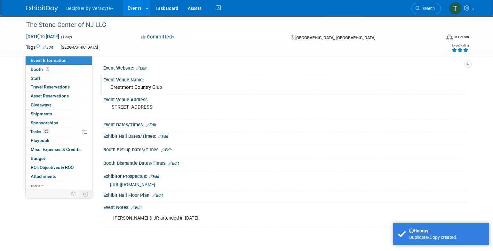
click at [158, 89] on div "Crestmont Country Club" at bounding box center [285, 87] width 355 height 10
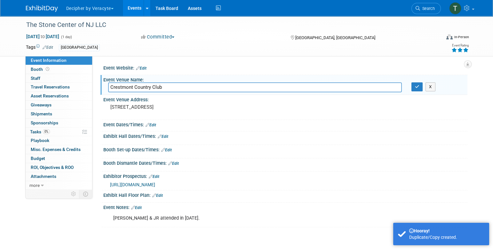
click at [158, 89] on input "Crestmont Country Club" at bounding box center [255, 87] width 294 height 10
click at [422, 85] on button "button" at bounding box center [417, 86] width 12 height 9
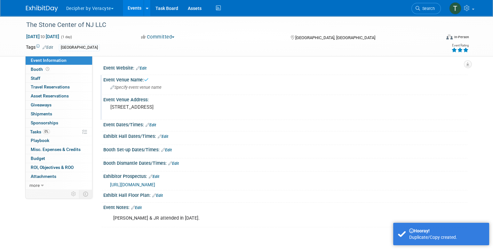
click at [151, 105] on pre "750 Eagle Rock Ave, West Orange, NJ 07052" at bounding box center [179, 107] width 138 height 6
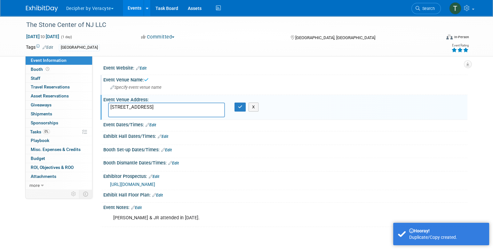
click at [151, 105] on textarea "750 Eagle Rock Ave, West Orange, NJ 07052" at bounding box center [166, 109] width 117 height 15
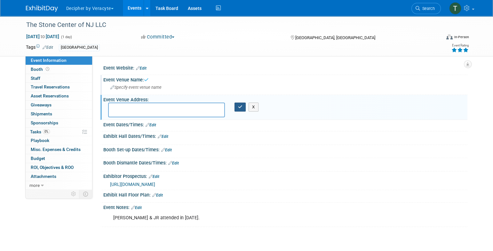
click at [236, 106] on button "button" at bounding box center [241, 106] width 12 height 9
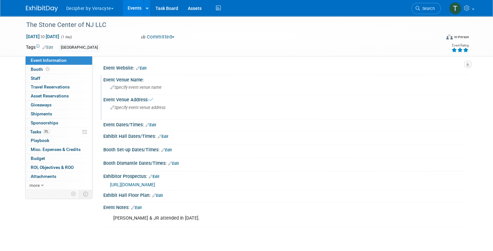
click at [158, 176] on link "Edit" at bounding box center [154, 176] width 11 height 4
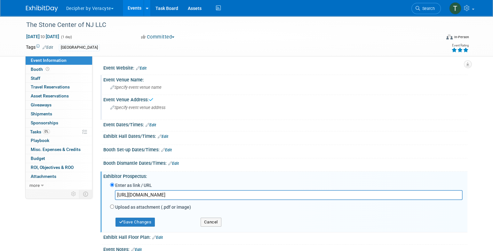
click at [157, 189] on div "Enter as link / URL" at bounding box center [286, 185] width 353 height 9
drag, startPoint x: 157, startPoint y: 189, endPoint x: 156, endPoint y: 193, distance: 4.5
click at [157, 189] on div "Enter as link / URL https://veracyte365.sharepoint.com/:b:/r/sites/DecipherMKTG…" at bounding box center [286, 196] width 353 height 30
click at [156, 193] on input "https://veracyte365.sharepoint.com/:b:/r/sites/DecipherMKTG/Shared%20Documents/…" at bounding box center [289, 195] width 348 height 10
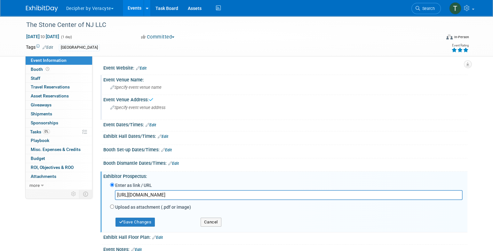
click at [156, 193] on input "https://veracyte365.sharepoint.com/:b:/r/sites/DecipherMKTG/Shared%20Documents/…" at bounding box center [289, 195] width 348 height 10
click at [135, 222] on button "Save Changes" at bounding box center [136, 221] width 40 height 9
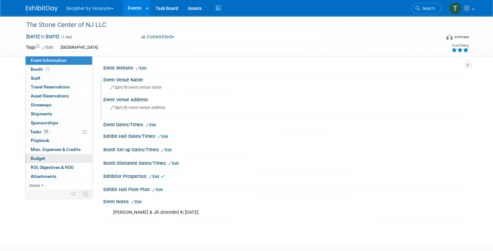
click at [61, 156] on link "Budget" at bounding box center [59, 158] width 67 height 9
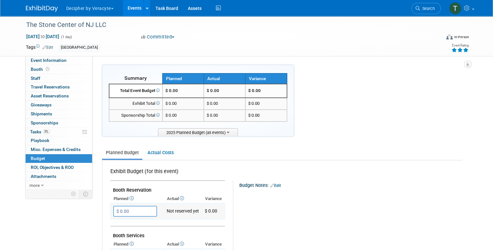
click at [139, 212] on input "$ 0.00" at bounding box center [135, 210] width 44 height 11
type input "$ 2,500.00"
click at [73, 58] on link "Event Information" at bounding box center [59, 60] width 67 height 9
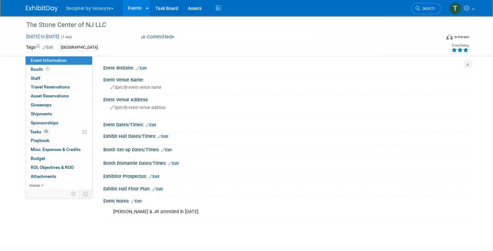
click at [60, 34] on span "Apr 30, 2025 to Apr 30, 2025" at bounding box center [43, 37] width 34 height 6
type input "Apr 30, 2025"
select select "3"
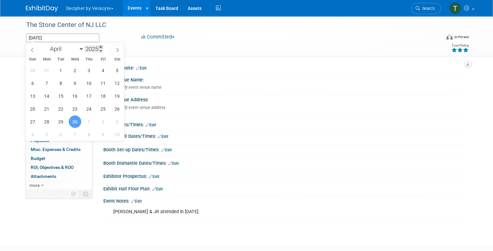
click at [103, 46] on span at bounding box center [101, 47] width 4 height 4
type input "2026"
click at [90, 117] on span "30" at bounding box center [89, 121] width 12 height 12
type input "Apr 30, 2026"
click at [90, 117] on span "30" at bounding box center [89, 121] width 12 height 12
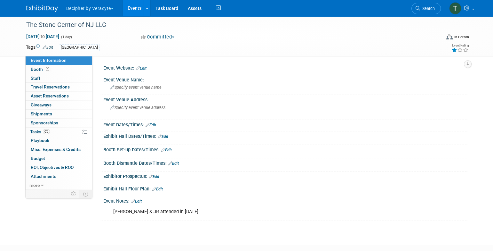
click at [454, 50] on icon at bounding box center [454, 50] width 6 height 4
click at [161, 40] on div "Apr 30, 2026 to Apr 30, 2026 (1 day) Apr 30, 2026 Committed Committed Consideri…" at bounding box center [247, 38] width 453 height 10
click at [161, 38] on button "Committed" at bounding box center [158, 37] width 38 height 7
click at [163, 53] on link "Considering" at bounding box center [164, 56] width 51 height 9
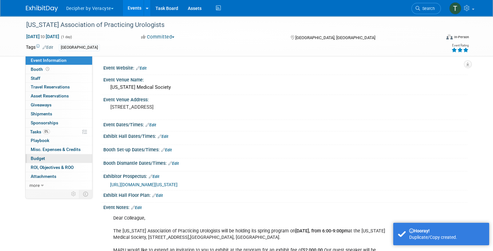
click at [55, 158] on link "Budget" at bounding box center [59, 158] width 67 height 9
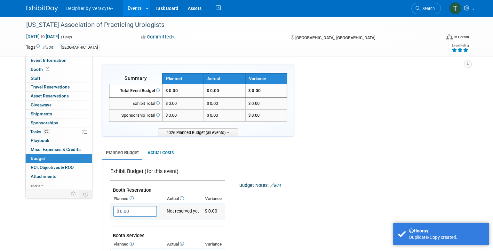
click at [124, 206] on input "$ 0.00" at bounding box center [135, 210] width 44 height 11
click at [124, 206] on input "$ 200.00" at bounding box center [135, 210] width 44 height 11
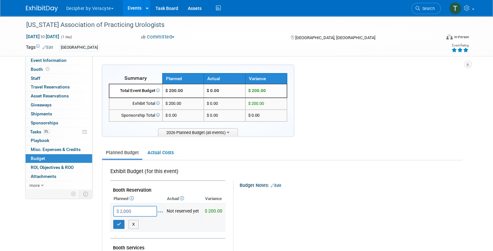
type input "$ 2,000.00"
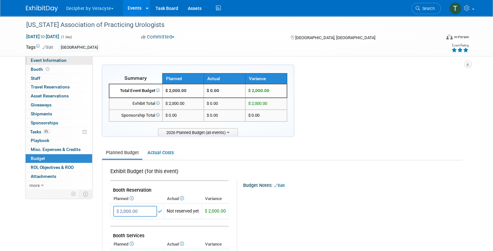
click at [67, 59] on link "Event Information" at bounding box center [59, 60] width 67 height 9
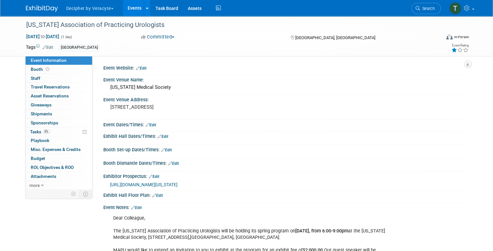
click at [454, 50] on icon at bounding box center [454, 50] width 6 height 4
click at [147, 88] on div "[US_STATE] Medical Society" at bounding box center [285, 87] width 355 height 10
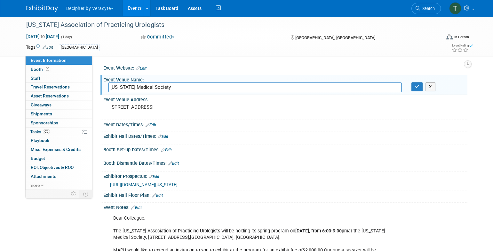
click at [147, 88] on input "[US_STATE] Medical Society" at bounding box center [255, 87] width 294 height 10
click at [420, 85] on button "button" at bounding box center [417, 86] width 12 height 9
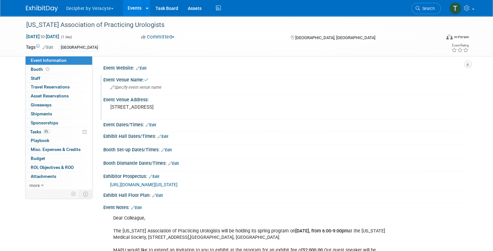
click at [171, 109] on div "[STREET_ADDRESS]" at bounding box center [179, 109] width 142 height 15
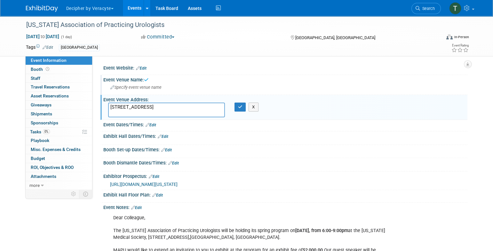
click at [171, 109] on textarea "[STREET_ADDRESS]" at bounding box center [166, 109] width 117 height 15
click at [237, 107] on button "button" at bounding box center [241, 106] width 12 height 9
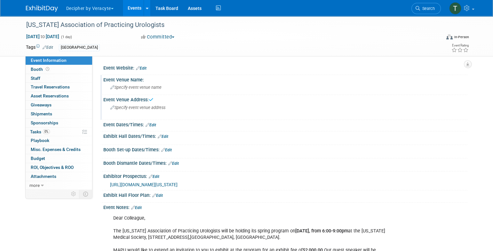
click at [158, 175] on link "Edit" at bounding box center [154, 176] width 11 height 4
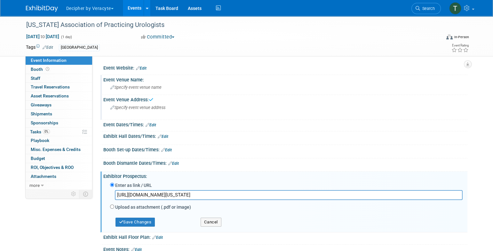
click at [160, 191] on input "[URL][DOMAIN_NAME][US_STATE]" at bounding box center [289, 195] width 348 height 10
click at [150, 213] on div "Save Changes" at bounding box center [150, 218] width 91 height 15
click at [151, 220] on button "Save Changes" at bounding box center [136, 221] width 40 height 9
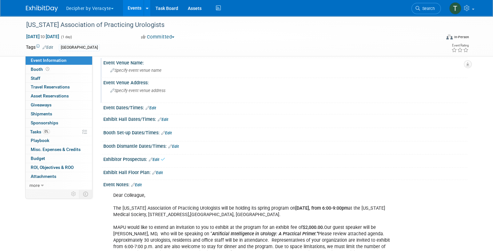
scroll to position [52, 0]
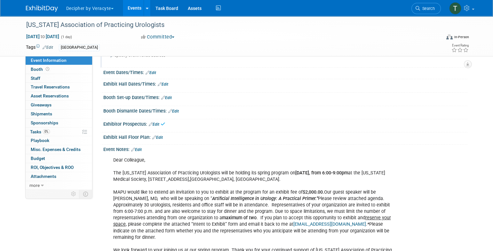
click at [142, 148] on link "Edit" at bounding box center [136, 149] width 11 height 4
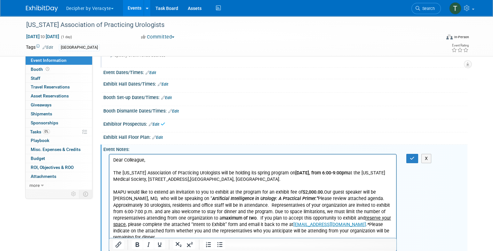
scroll to position [0, 0]
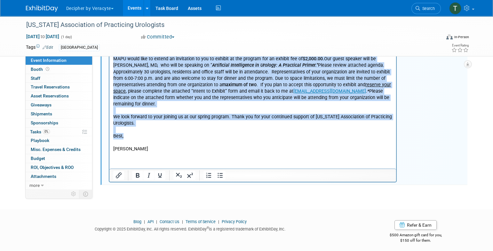
drag, startPoint x: 114, startPoint y: 26, endPoint x: 311, endPoint y: 244, distance: 293.8
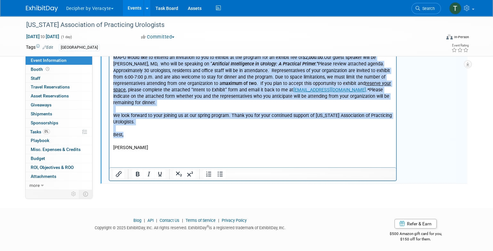
click at [224, 151] on html "Dear Colleague, The [US_STATE] Association of Practicing Urologists will be hol…" at bounding box center [252, 85] width 287 height 131
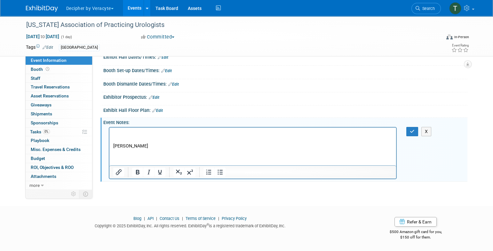
scroll to position [78, 0]
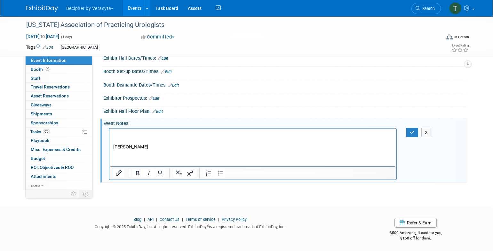
drag, startPoint x: 154, startPoint y: 150, endPoint x: 105, endPoint y: 125, distance: 55.2
click at [109, 128] on html "[PERSON_NAME]" at bounding box center [252, 139] width 287 height 22
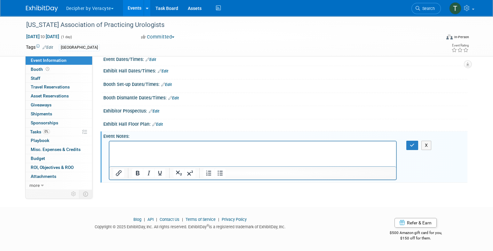
click at [412, 151] on div "Dear Colleague, The [US_STATE] Association of Practicing Urologists will be hol…" at bounding box center [285, 160] width 364 height 42
click at [411, 147] on button "button" at bounding box center [412, 144] width 12 height 9
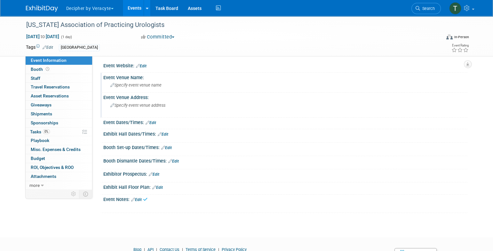
scroll to position [0, 0]
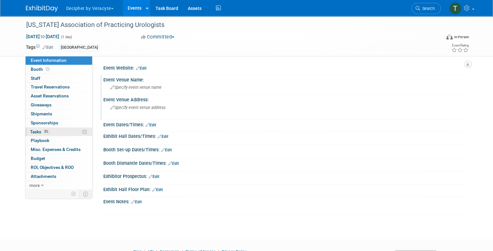
click at [71, 133] on link "0% Tasks 0%" at bounding box center [59, 131] width 67 height 9
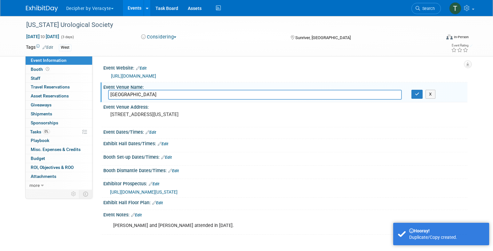
click at [143, 95] on input "[GEOGRAPHIC_DATA]" at bounding box center [255, 95] width 294 height 10
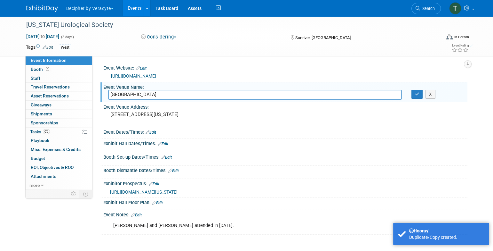
click at [143, 95] on input "[GEOGRAPHIC_DATA]" at bounding box center [255, 95] width 294 height 10
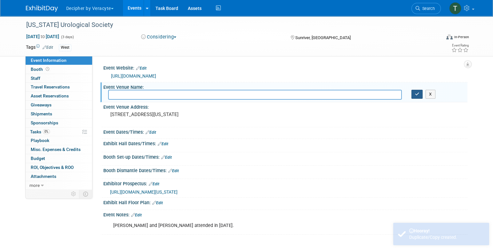
click at [420, 93] on button "button" at bounding box center [417, 94] width 12 height 9
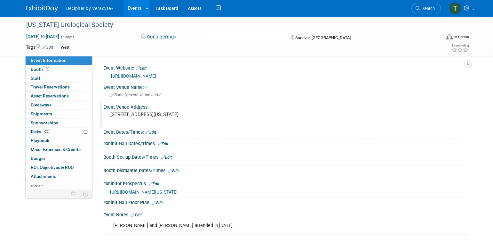
click at [181, 116] on pre "[STREET_ADDRESS][US_STATE]" at bounding box center [179, 114] width 138 height 6
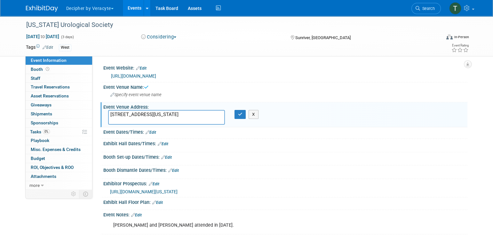
click at [181, 116] on textarea "[STREET_ADDRESS][US_STATE]" at bounding box center [166, 117] width 117 height 15
click at [240, 118] on button "button" at bounding box center [241, 114] width 12 height 9
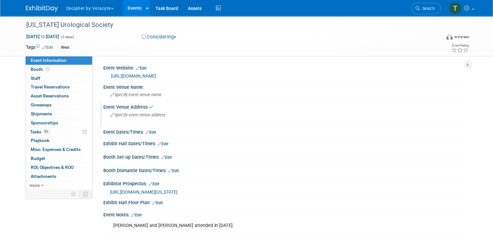
click at [158, 183] on link "Edit" at bounding box center [154, 183] width 11 height 4
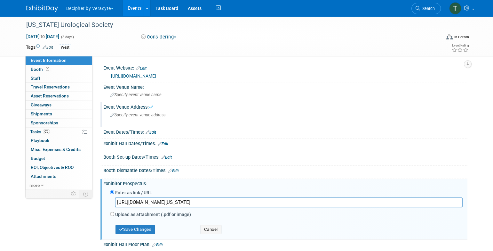
click at [160, 198] on input "[URL][DOMAIN_NAME][US_STATE]" at bounding box center [289, 202] width 348 height 10
click at [145, 226] on button "Save Changes" at bounding box center [136, 229] width 40 height 9
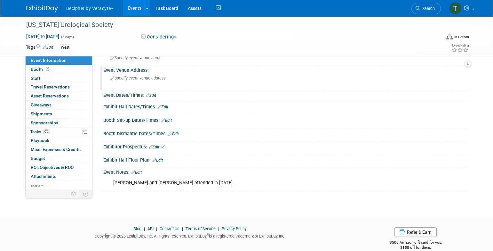
scroll to position [41, 0]
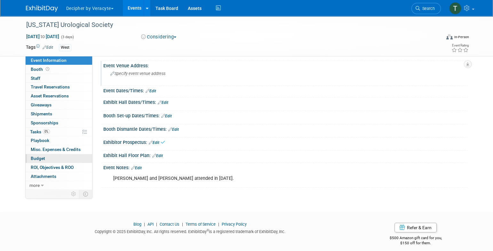
click at [59, 156] on link "Budget" at bounding box center [59, 158] width 67 height 9
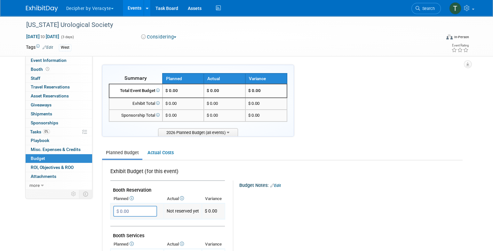
click at [147, 210] on input "$ 0.00" at bounding box center [135, 210] width 44 height 11
type input "$ 2,070.00"
click at [79, 60] on link "Event Information" at bounding box center [59, 60] width 67 height 9
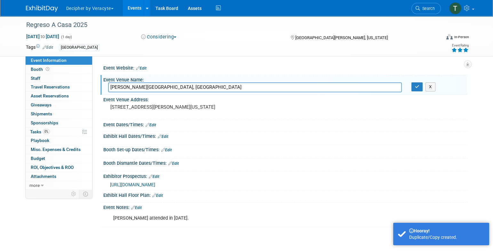
click at [165, 92] on input "[PERSON_NAME][GEOGRAPHIC_DATA], [GEOGRAPHIC_DATA]" at bounding box center [255, 87] width 294 height 10
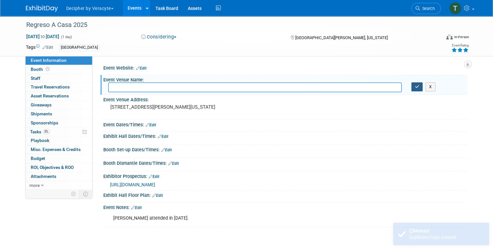
click at [416, 85] on icon "button" at bounding box center [417, 86] width 4 height 4
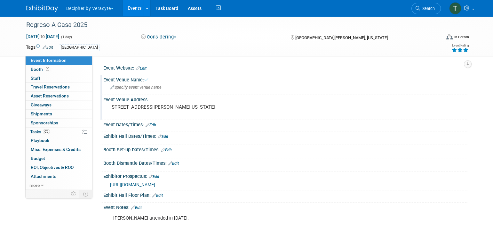
click at [137, 116] on div "[STREET_ADDRESS][PERSON_NAME][US_STATE]" at bounding box center [179, 109] width 142 height 15
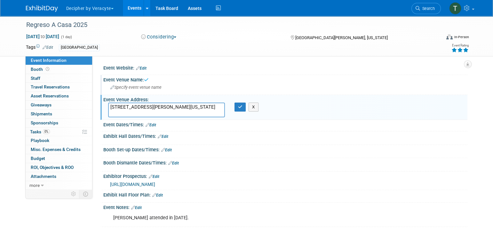
click at [137, 116] on textarea "[STREET_ADDRESS][PERSON_NAME][US_STATE]" at bounding box center [166, 109] width 117 height 15
click at [237, 109] on button "button" at bounding box center [241, 106] width 12 height 9
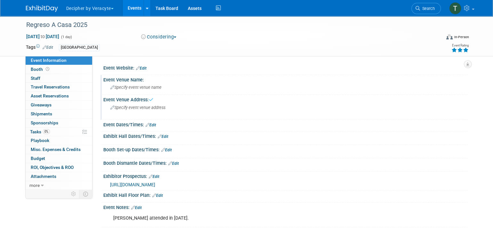
click at [158, 174] on link "Edit" at bounding box center [154, 176] width 11 height 4
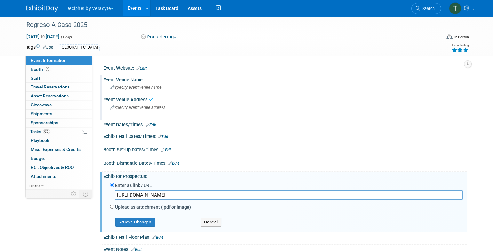
click at [153, 191] on input "[URL][DOMAIN_NAME]" at bounding box center [289, 195] width 348 height 10
click at [140, 215] on div "Save Changes" at bounding box center [150, 218] width 91 height 15
click at [139, 218] on button "Save Changes" at bounding box center [136, 221] width 40 height 9
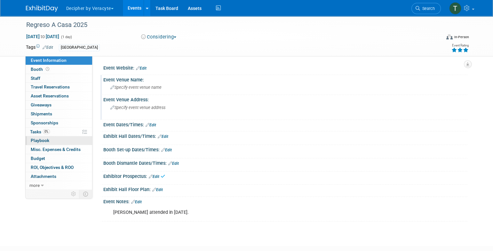
click at [70, 144] on link "0 Playbook 0" at bounding box center [59, 140] width 67 height 9
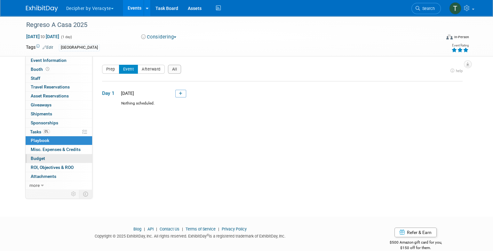
click at [67, 156] on link "Budget" at bounding box center [59, 158] width 67 height 9
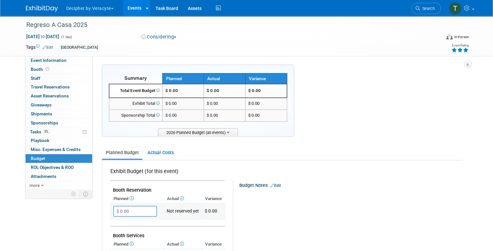
click at [129, 208] on input "$ 0.00" at bounding box center [135, 210] width 44 height 11
click at [141, 211] on input "$ 0.00" at bounding box center [135, 210] width 44 height 11
click at [141, 211] on input "$ 2,599.00" at bounding box center [135, 210] width 44 height 11
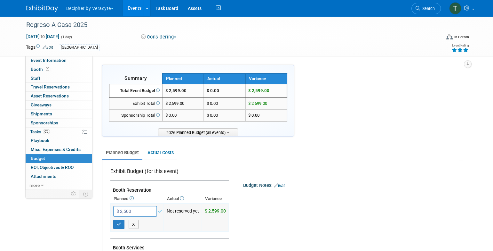
type input "$ 2,500.00"
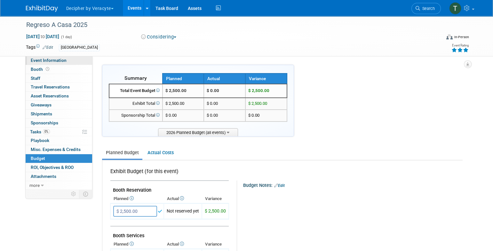
click at [61, 60] on span "Event Information" at bounding box center [49, 60] width 36 height 5
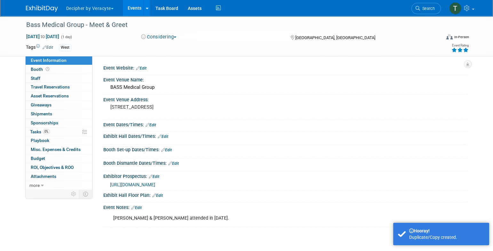
click at [452, 52] on icon at bounding box center [454, 50] width 6 height 4
click at [147, 110] on pre "[STREET_ADDRESS]" at bounding box center [179, 107] width 138 height 6
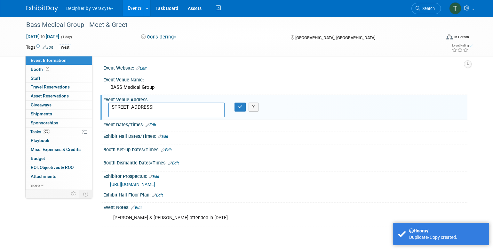
drag, startPoint x: 165, startPoint y: 109, endPoint x: 108, endPoint y: 102, distance: 57.1
click at [108, 102] on div "Event Venue Address: [STREET_ADDRESS] [STREET_ADDRESS] X" at bounding box center [283, 107] width 367 height 25
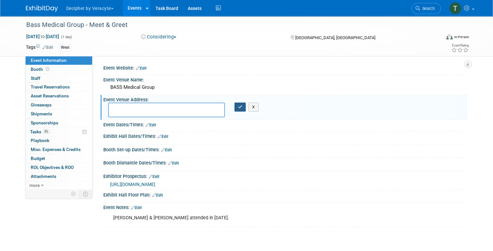
click at [237, 108] on button "button" at bounding box center [241, 106] width 12 height 9
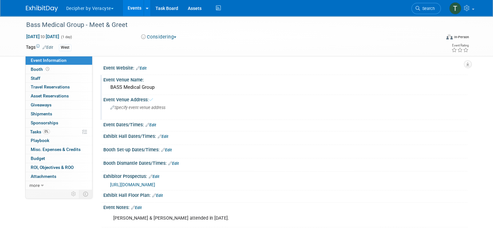
click at [147, 88] on div "BASS Medical Group" at bounding box center [285, 87] width 355 height 10
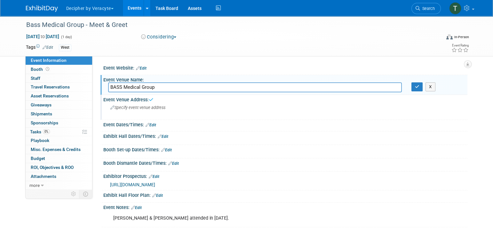
click at [147, 88] on input "BASS Medical Group" at bounding box center [255, 87] width 294 height 10
click at [147, 89] on input "BASS Medical Group" at bounding box center [255, 87] width 294 height 10
click at [415, 90] on button "button" at bounding box center [417, 86] width 12 height 9
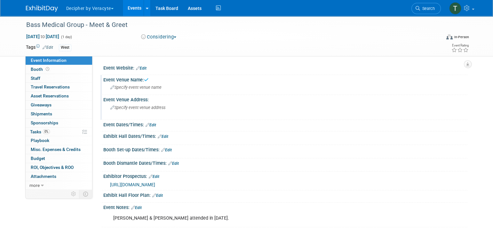
click at [156, 175] on link "Edit" at bounding box center [154, 176] width 11 height 4
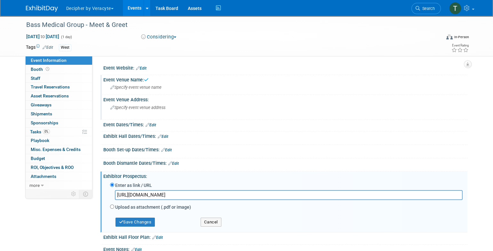
click at [159, 197] on input "https://veracyte365.sharepoint.com/:b:/r/sites/DecipherMKTG/Shared%20Documents/…" at bounding box center [289, 195] width 348 height 10
click at [146, 217] on button "Save Changes" at bounding box center [136, 221] width 40 height 9
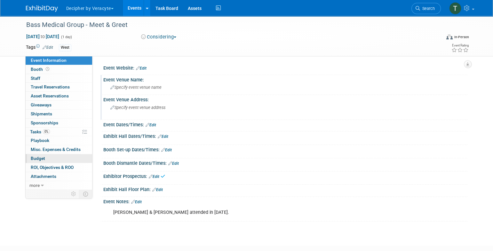
click at [48, 161] on link "Budget" at bounding box center [59, 158] width 67 height 9
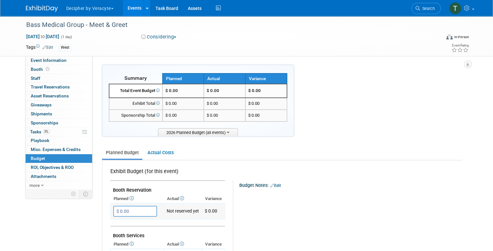
click at [145, 210] on input "$ 0.00" at bounding box center [135, 210] width 44 height 11
type input "$ 2,500.00"
click at [44, 62] on span "Event Information" at bounding box center [49, 60] width 36 height 5
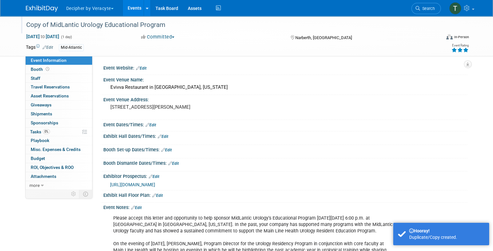
click at [75, 25] on div "Copy of MidLantic Urology Educational Program" at bounding box center [227, 25] width 407 height 12
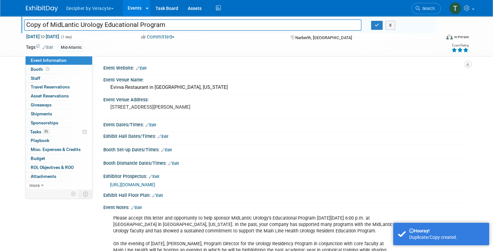
drag, startPoint x: 50, startPoint y: 25, endPoint x: 12, endPoint y: 25, distance: 38.7
click at [12, 25] on div "Copy of MidLantic Urology Educational Program Copy of MidLantic Urology Educati…" at bounding box center [246, 36] width 493 height 40
type input "MidLantic Urology Educational Program"
click at [60, 34] on span "[DATE] to [DATE]" at bounding box center [43, 37] width 34 height 6
type input "[DATE]"
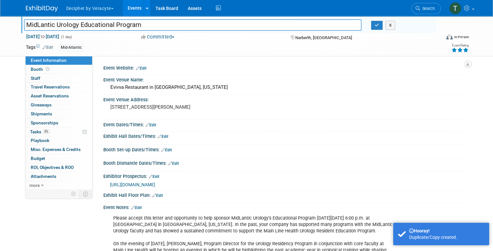
select select "5"
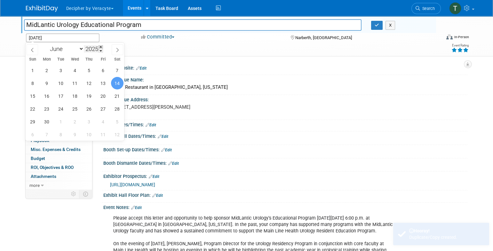
click at [100, 47] on span at bounding box center [101, 47] width 4 height 4
type input "2026"
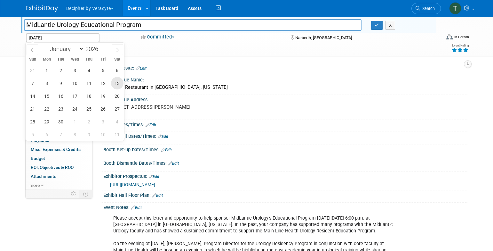
click at [118, 83] on span "13" at bounding box center [117, 83] width 12 height 12
type input "[DATE]"
click at [118, 83] on span "13" at bounding box center [117, 83] width 12 height 12
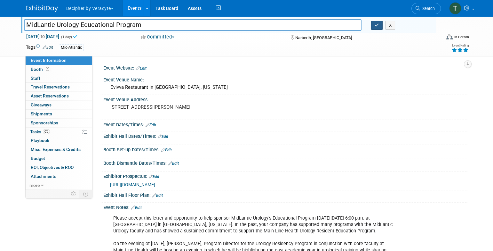
click at [379, 27] on button "button" at bounding box center [377, 25] width 12 height 9
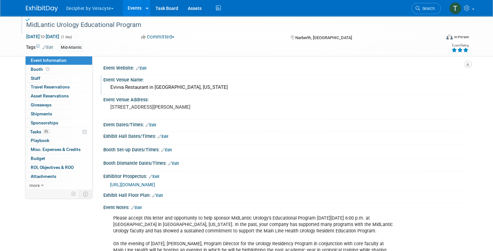
click at [220, 85] on div "Evivva Restaurant in Narberth, Pennsylvania" at bounding box center [285, 87] width 355 height 10
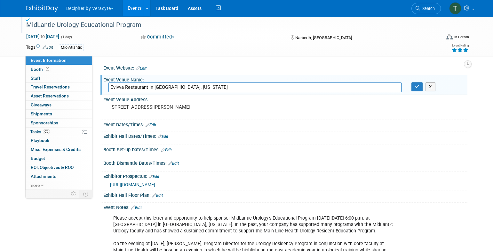
click at [220, 85] on input "Evivva Restaurant in Narberth, Pennsylvania" at bounding box center [255, 87] width 294 height 10
drag, startPoint x: 419, startPoint y: 81, endPoint x: 420, endPoint y: 85, distance: 4.5
click at [419, 81] on div "Event Venue Name:" at bounding box center [285, 79] width 364 height 8
click at [420, 85] on button "button" at bounding box center [417, 86] width 12 height 9
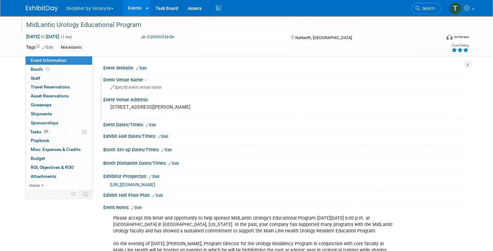
click at [347, 101] on div "Event Venue Address:" at bounding box center [285, 99] width 364 height 8
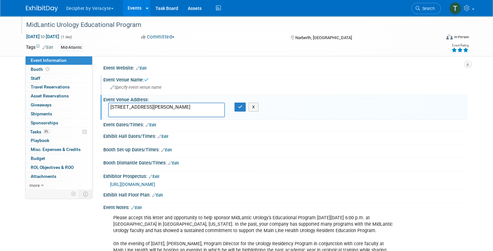
click at [347, 101] on div "Event Venue Address:" at bounding box center [285, 99] width 364 height 8
click at [200, 108] on textarea "1236 Montgomery Ave Unit 1, Narberth, PA 19072" at bounding box center [166, 109] width 117 height 15
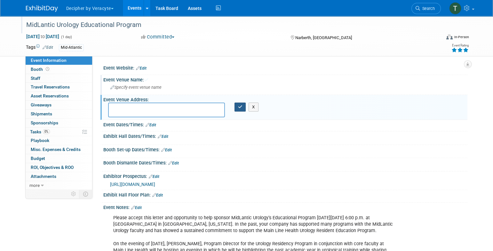
click at [238, 108] on button "button" at bounding box center [241, 106] width 12 height 9
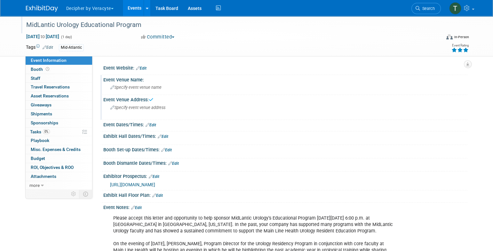
click at [157, 177] on link "Edit" at bounding box center [154, 176] width 11 height 4
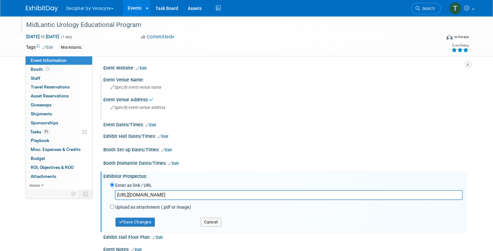
click at [159, 192] on input "https://veracyte365.sharepoint.com/:b:/r/sites/DecipherMKTG/Shared%20Documents/…" at bounding box center [289, 195] width 348 height 10
click at [142, 223] on button "Save Changes" at bounding box center [136, 221] width 40 height 9
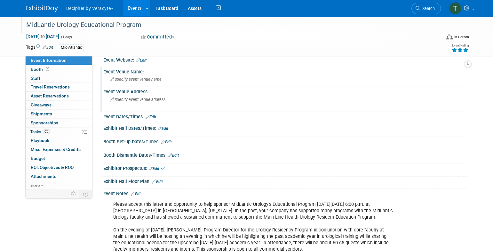
scroll to position [12, 0]
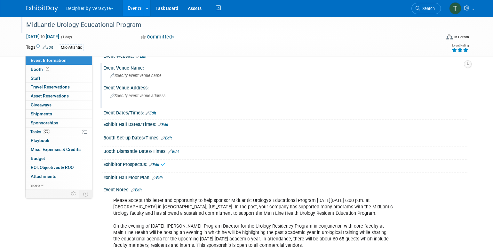
click at [135, 192] on div "Please accept this letter and opportunity to help sponsor MidLantic Urology’s E…" at bounding box center [285, 193] width 356 height 3
click at [139, 190] on link "Edit" at bounding box center [136, 189] width 11 height 4
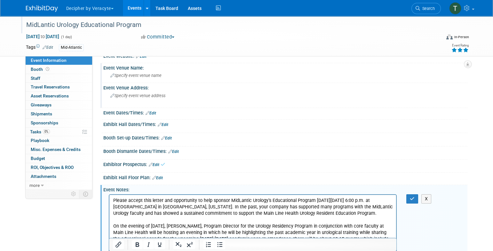
scroll to position [205, 0]
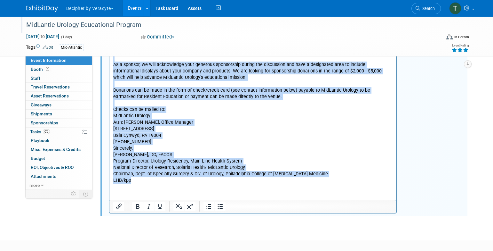
drag, startPoint x: 149, startPoint y: 180, endPoint x: 84, endPoint y: 4, distance: 187.7
click at [109, 4] on html "Please accept this letter and opportunity to help sponsor MidLantic Urology’s E…" at bounding box center [252, 92] width 287 height 182
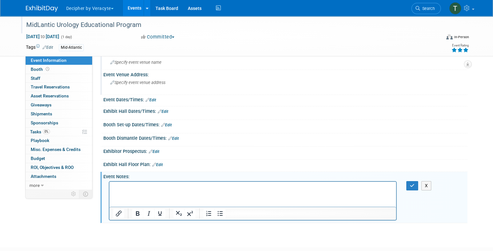
scroll to position [21, 0]
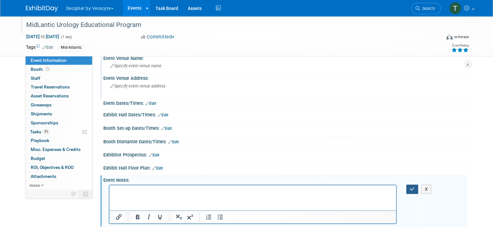
click at [412, 187] on icon "button" at bounding box center [412, 189] width 5 height 4
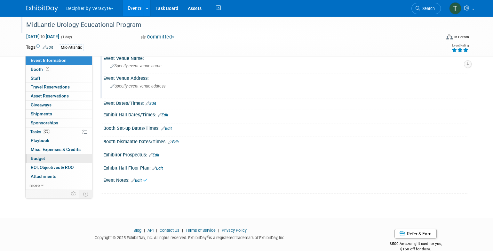
click at [70, 160] on link "Budget" at bounding box center [59, 158] width 67 height 9
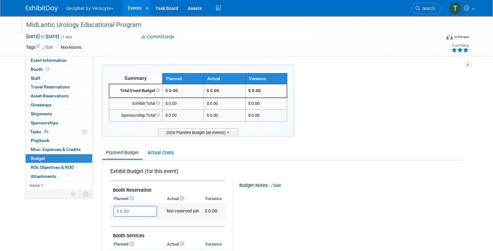
click at [140, 214] on input "$ 0.00" at bounding box center [135, 210] width 44 height 11
type input "$ 2,000.00"
click at [78, 59] on link "Event Information" at bounding box center [59, 60] width 67 height 9
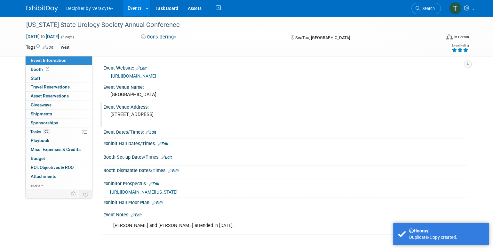
click at [134, 106] on div "Event Venue Address:" at bounding box center [285, 106] width 364 height 8
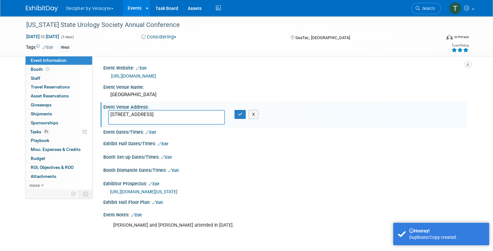
click at [136, 110] on textarea "[STREET_ADDRESS]" at bounding box center [166, 117] width 117 height 15
click at [243, 114] on button "button" at bounding box center [241, 114] width 12 height 9
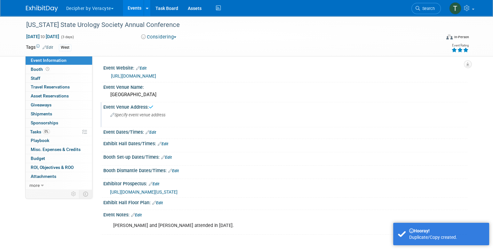
click at [157, 182] on link "Edit" at bounding box center [154, 183] width 11 height 4
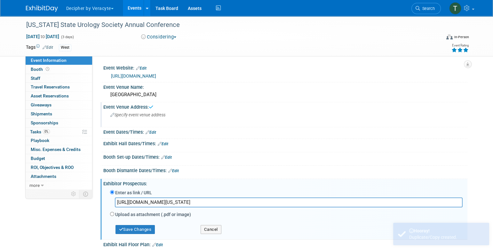
click at [157, 198] on input "[URL][DOMAIN_NAME][US_STATE]" at bounding box center [289, 202] width 348 height 10
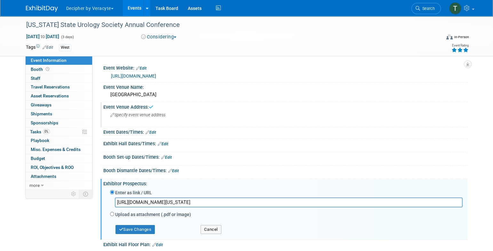
click at [157, 198] on input "[URL][DOMAIN_NAME][US_STATE]" at bounding box center [289, 202] width 348 height 10
click at [150, 227] on button "Save Changes" at bounding box center [136, 229] width 40 height 9
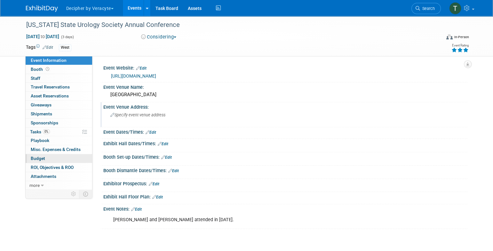
click at [54, 160] on link "Budget" at bounding box center [59, 158] width 67 height 9
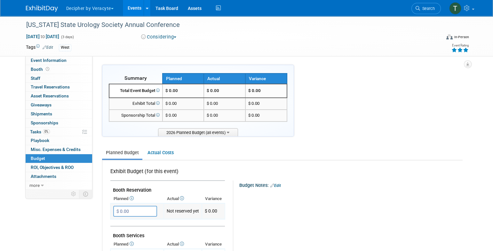
click at [133, 212] on input "$ 0.00" at bounding box center [135, 210] width 44 height 11
type input "$ 2,000.00"
click at [455, 49] on icon at bounding box center [454, 50] width 6 height 4
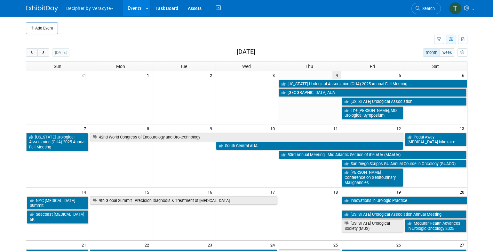
click at [449, 38] on icon "button" at bounding box center [451, 39] width 5 height 4
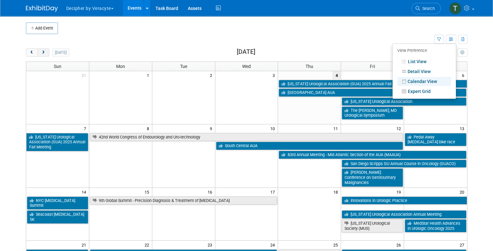
click at [45, 50] on button "next" at bounding box center [43, 52] width 12 height 8
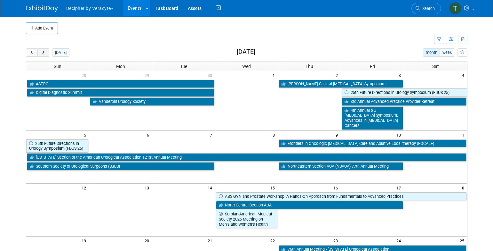
click at [45, 50] on button "next" at bounding box center [43, 52] width 12 height 8
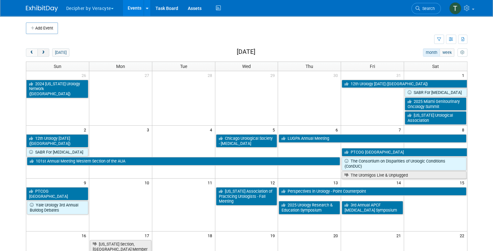
click at [45, 50] on button "next" at bounding box center [43, 52] width 12 height 8
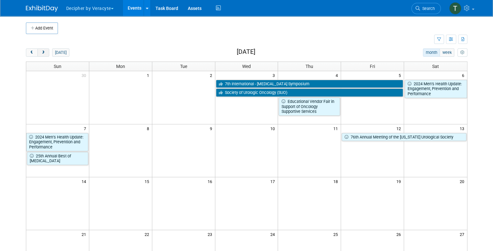
click at [45, 50] on button "next" at bounding box center [43, 52] width 12 height 8
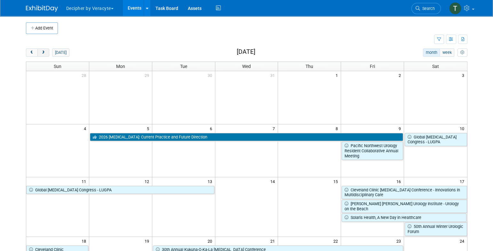
click at [45, 50] on button "next" at bounding box center [43, 52] width 12 height 8
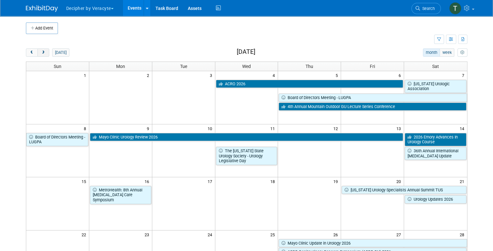
click at [45, 50] on button "next" at bounding box center [43, 52] width 12 height 8
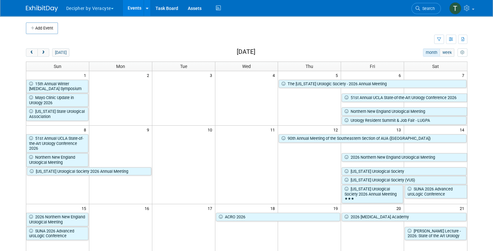
click at [49, 49] on div "today" at bounding box center [48, 52] width 44 height 8
click at [47, 50] on button "next" at bounding box center [43, 52] width 12 height 8
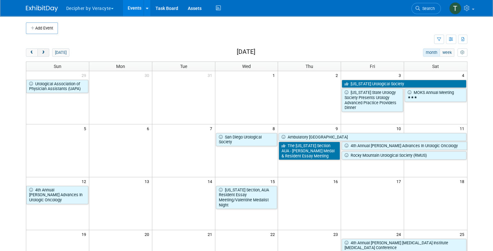
click at [47, 50] on button "next" at bounding box center [43, 52] width 12 height 8
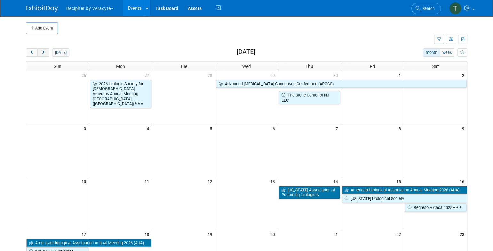
click at [47, 50] on button "next" at bounding box center [43, 52] width 12 height 8
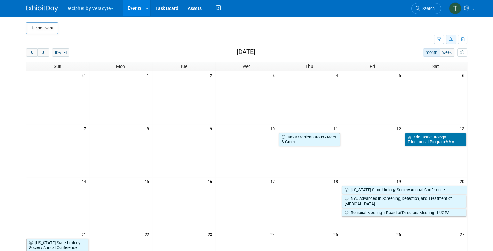
click at [448, 41] on button "button" at bounding box center [451, 39] width 10 height 9
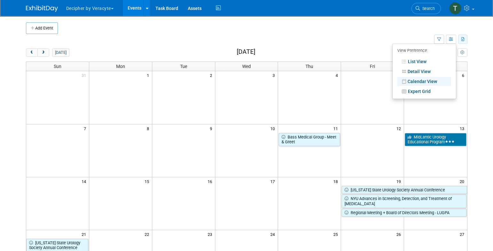
click at [463, 41] on button "button" at bounding box center [462, 39] width 9 height 9
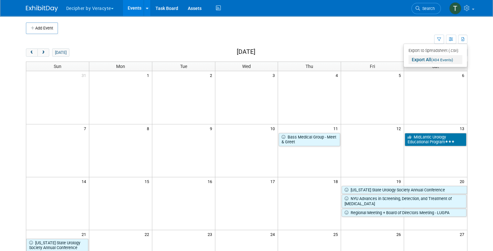
click at [446, 62] on link "Export All (404 Events)" at bounding box center [436, 59] width 54 height 9
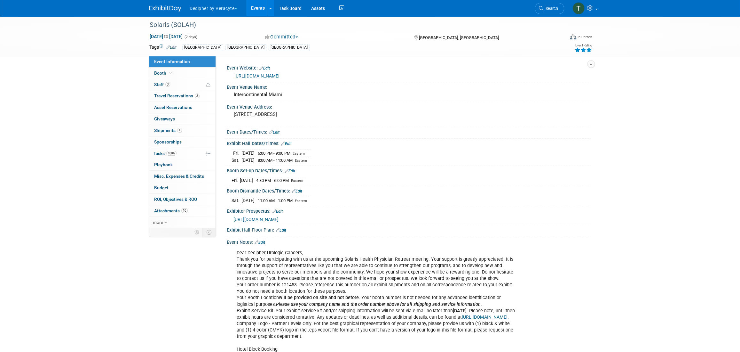
click at [262, 16] on link "Events" at bounding box center [257, 8] width 23 height 16
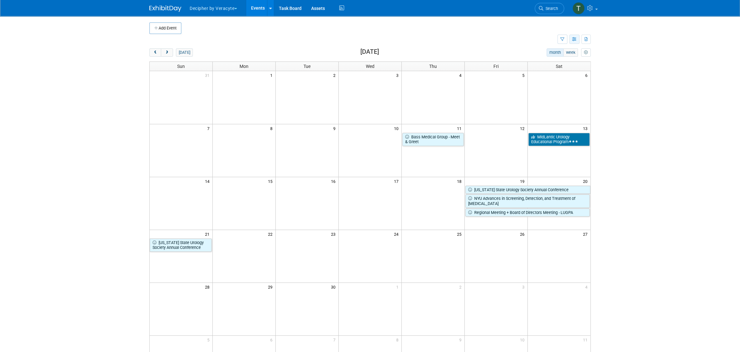
click at [576, 38] on icon "button" at bounding box center [574, 39] width 5 height 4
click at [558, 64] on link "List View" at bounding box center [548, 61] width 54 height 9
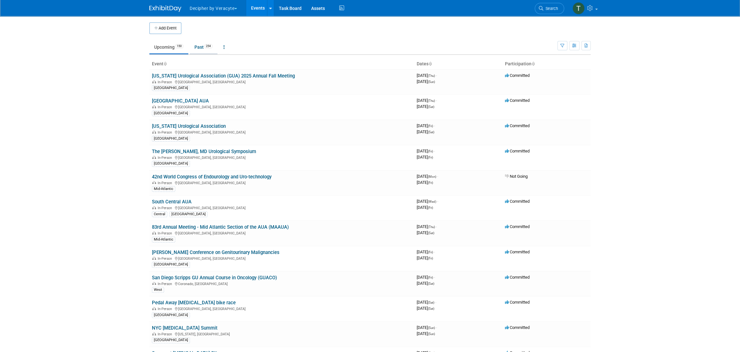
click at [208, 44] on span "254" at bounding box center [208, 46] width 9 height 5
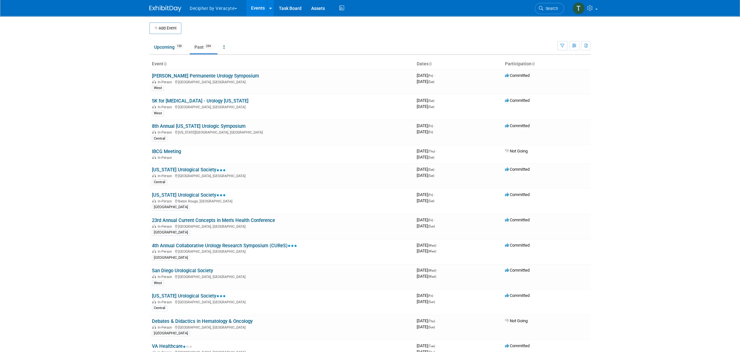
scroll to position [1099, 0]
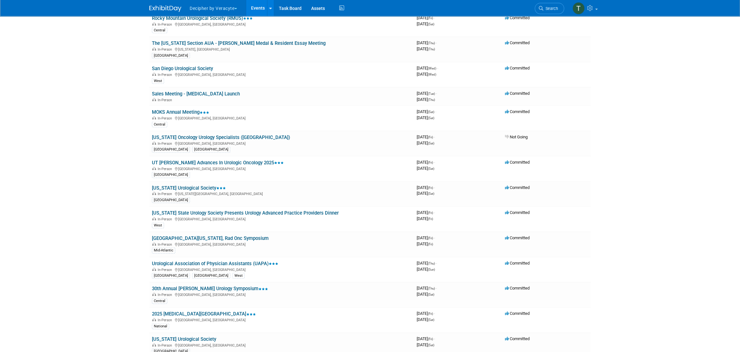
click at [279, 210] on link "[US_STATE] State Urology Society Presents Urology Advanced Practice Providers D…" at bounding box center [245, 213] width 187 height 6
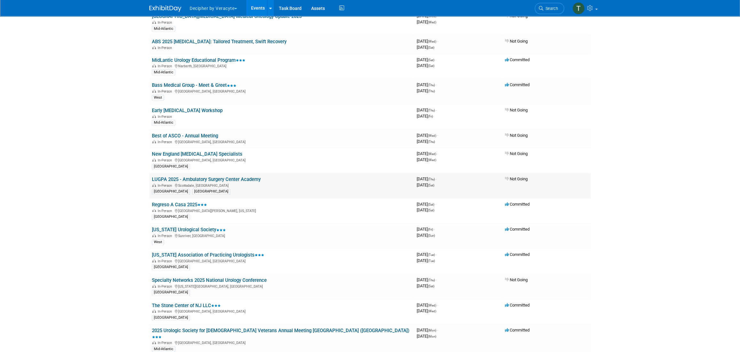
click at [257, 176] on link "LUGPA 2025 - Ambulatory Surgery Center Academy" at bounding box center [206, 179] width 109 height 6
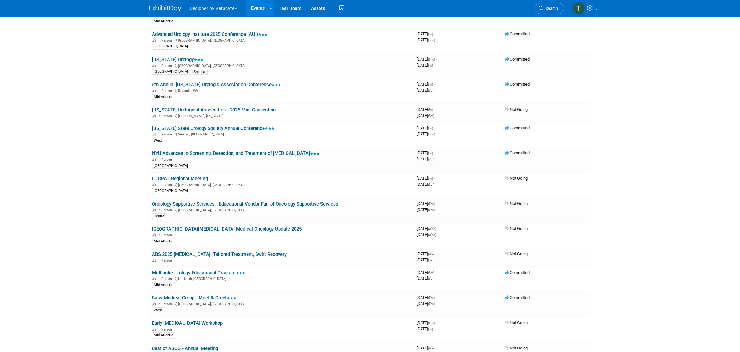
scroll to position [1393, 0]
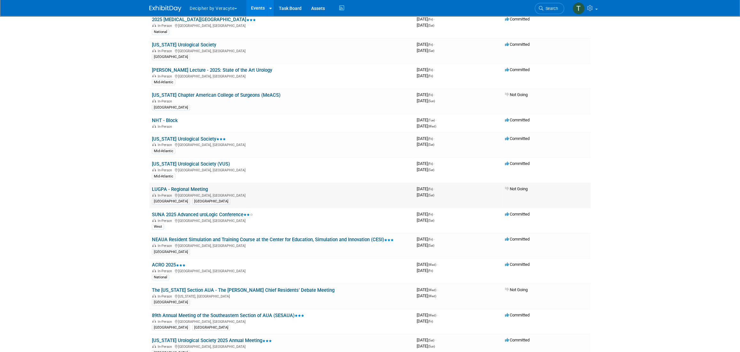
click at [179, 186] on link "LUGPA - Regional Meeting" at bounding box center [180, 189] width 56 height 6
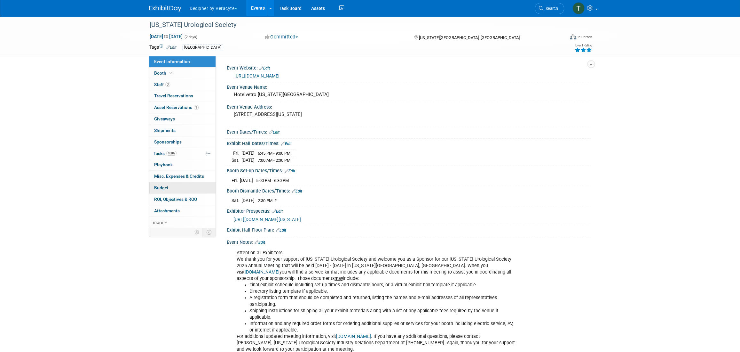
click at [163, 191] on link "Budget" at bounding box center [182, 187] width 67 height 11
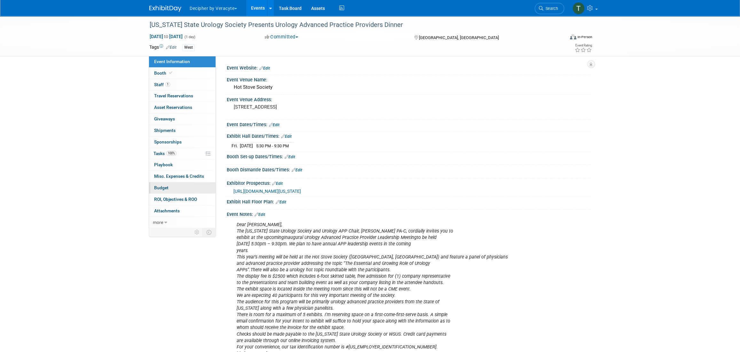
click at [177, 186] on link "Budget" at bounding box center [182, 187] width 67 height 11
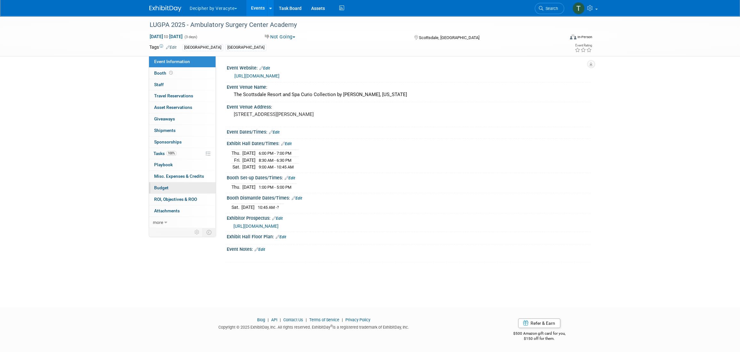
click at [178, 184] on link "Budget" at bounding box center [182, 187] width 67 height 11
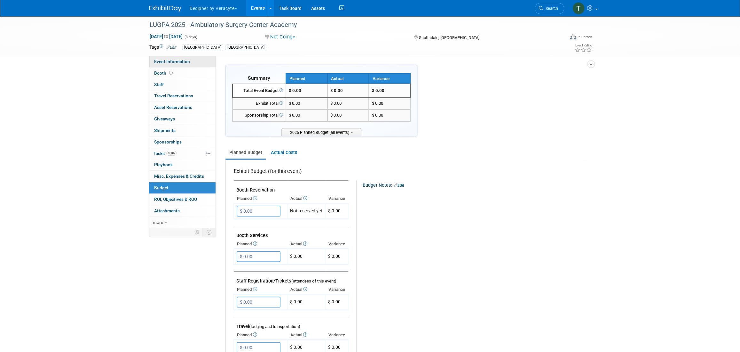
click at [178, 66] on link "Event Information" at bounding box center [182, 61] width 67 height 11
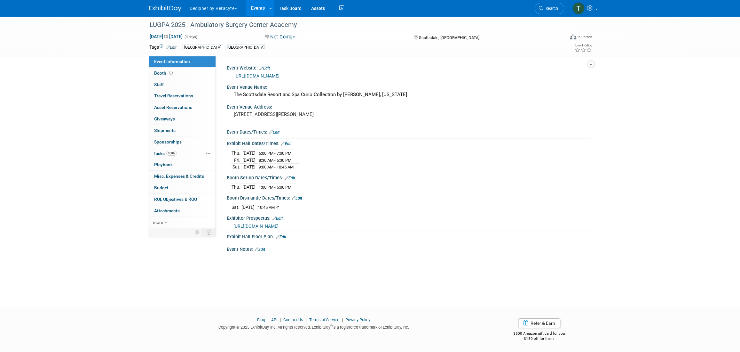
click at [327, 227] on div "[URL][DOMAIN_NAME]" at bounding box center [410, 225] width 353 height 7
click at [279, 228] on span "[URL][DOMAIN_NAME]" at bounding box center [256, 225] width 45 height 5
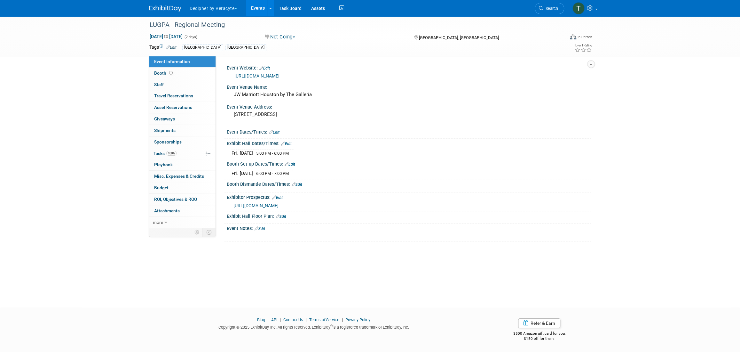
click at [279, 206] on span "[URL][DOMAIN_NAME]" at bounding box center [256, 205] width 45 height 5
